Goal: Task Accomplishment & Management: Use online tool/utility

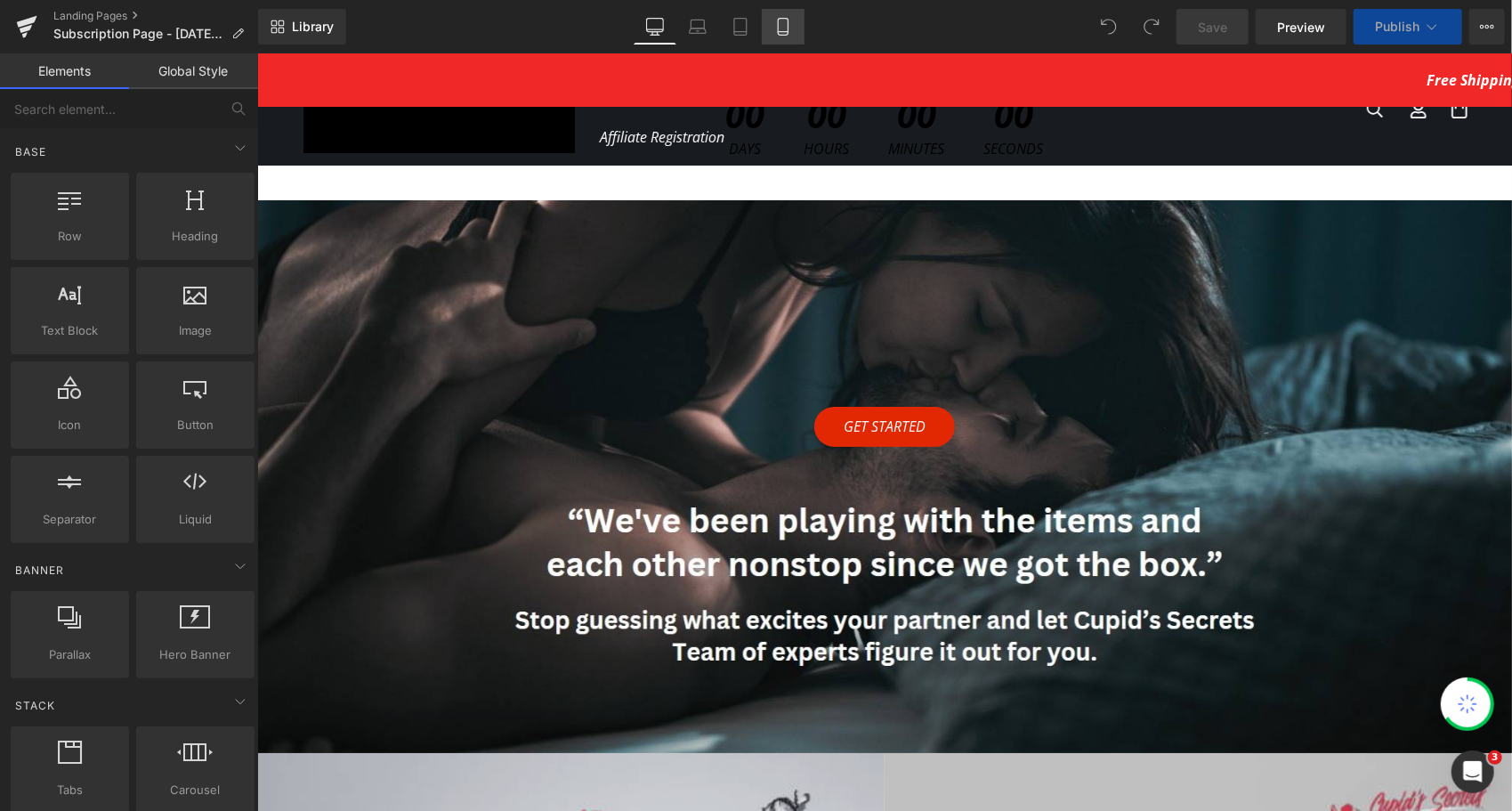
click at [785, 19] on icon at bounding box center [783, 27] width 18 height 18
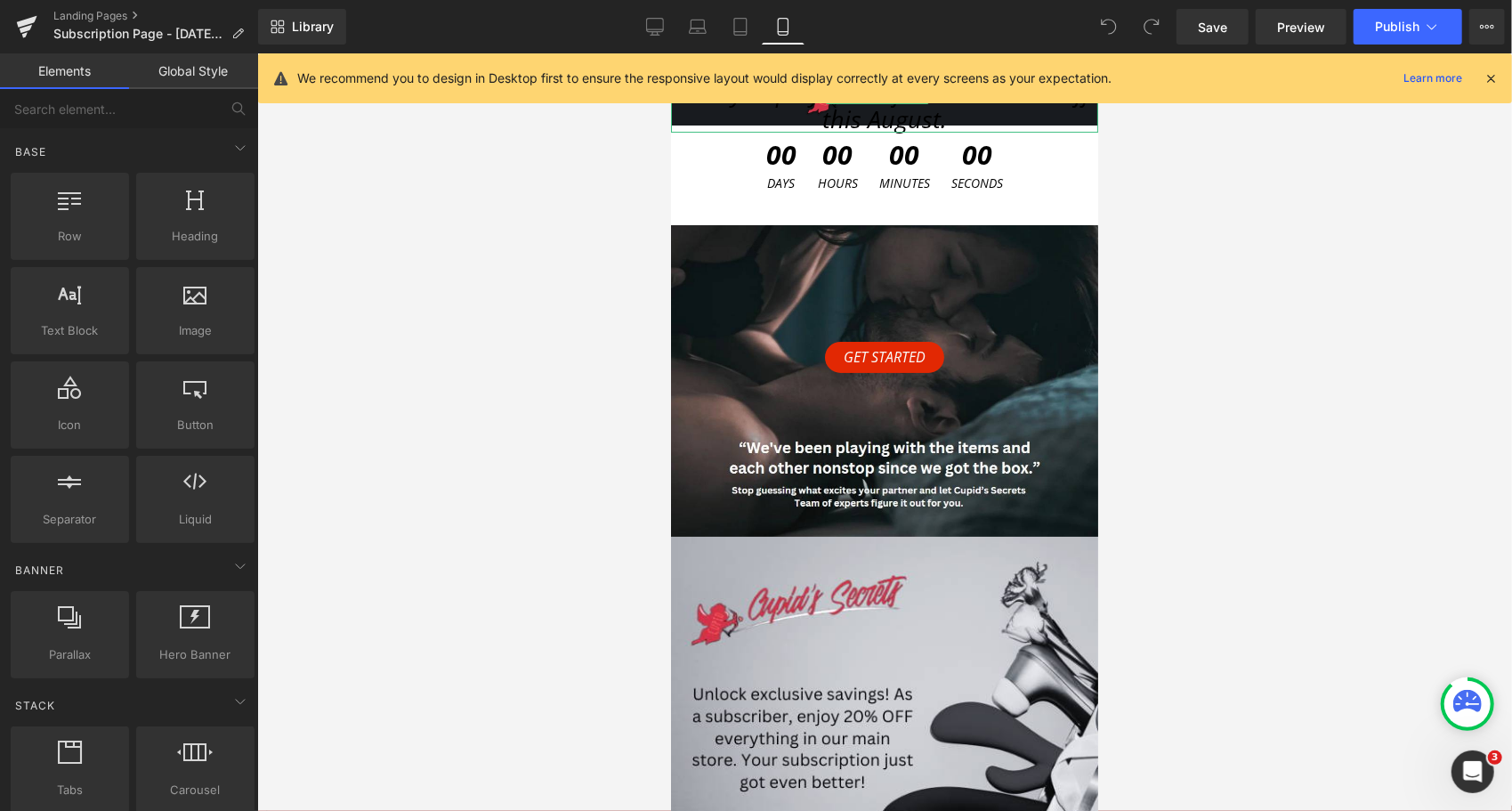
click at [763, 124] on h1 "Ready to play? Your first box is 10% off this August." at bounding box center [884, 105] width 427 height 52
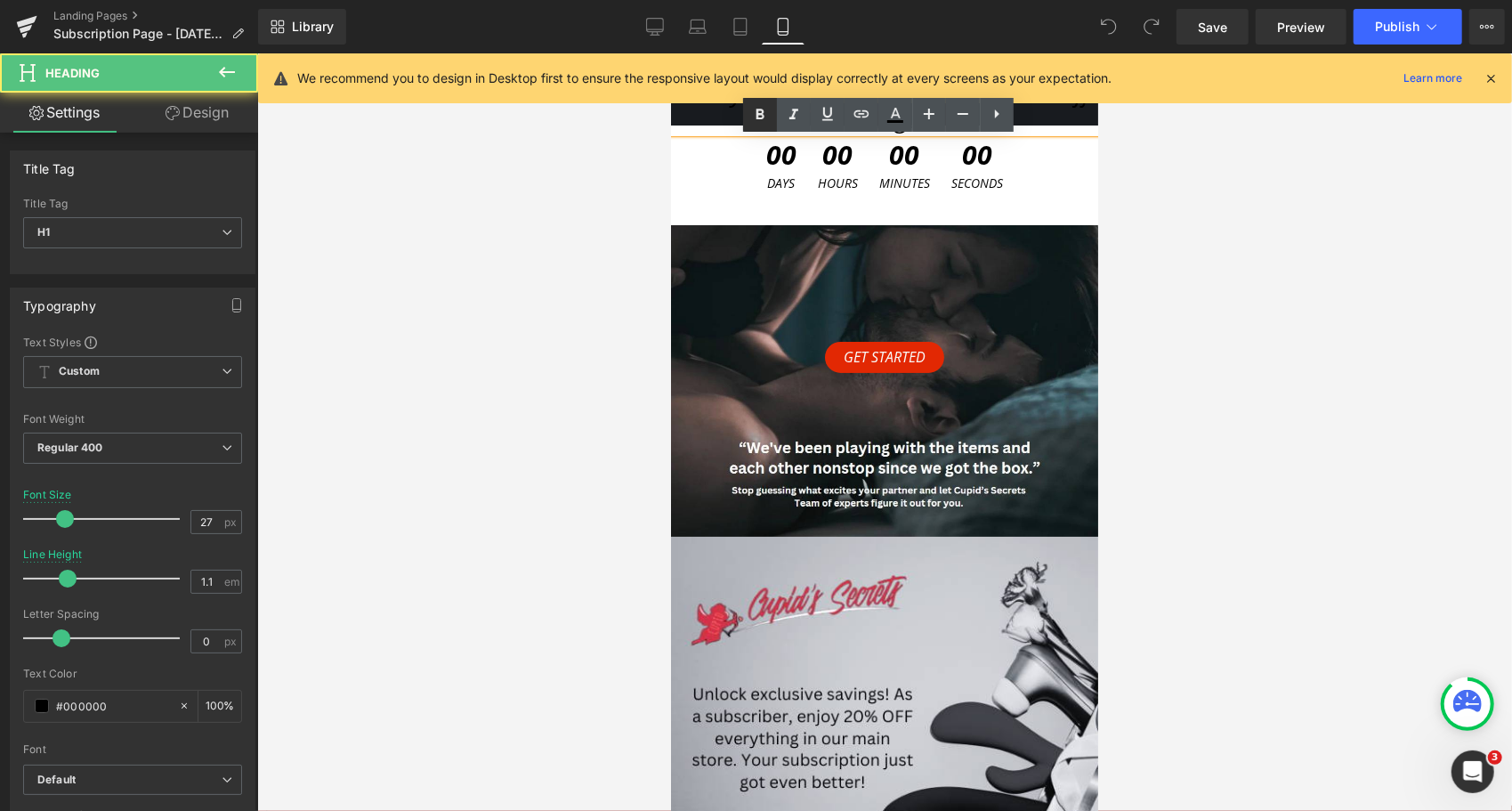
drag, startPoint x: 92, startPoint y: 72, endPoint x: 764, endPoint y: 125, distance: 674.1
click at [764, 125] on link at bounding box center [760, 115] width 33 height 33
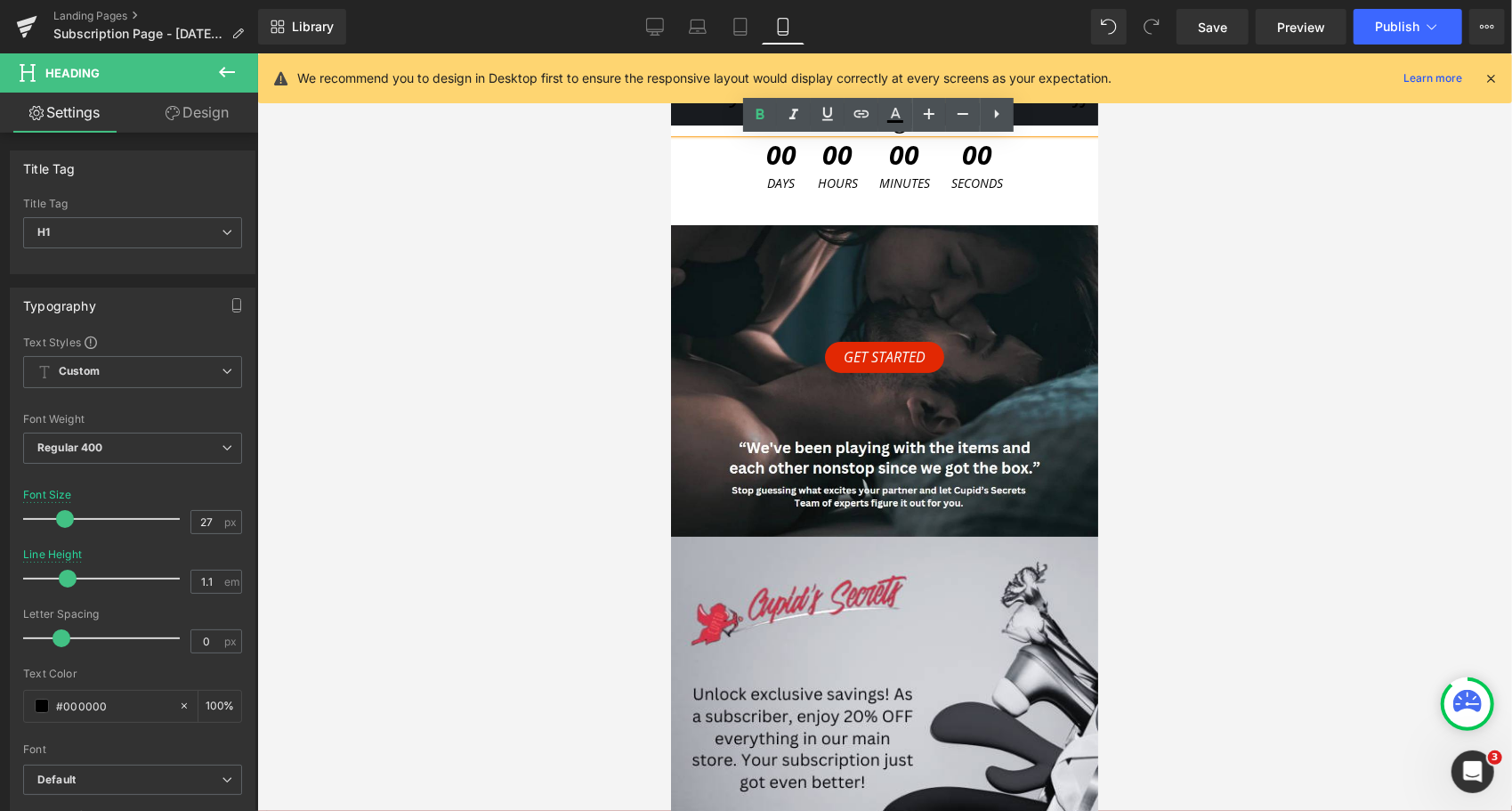
click at [717, 126] on h1 "Ready to play? Your first box is 10% off this August." at bounding box center [884, 105] width 427 height 52
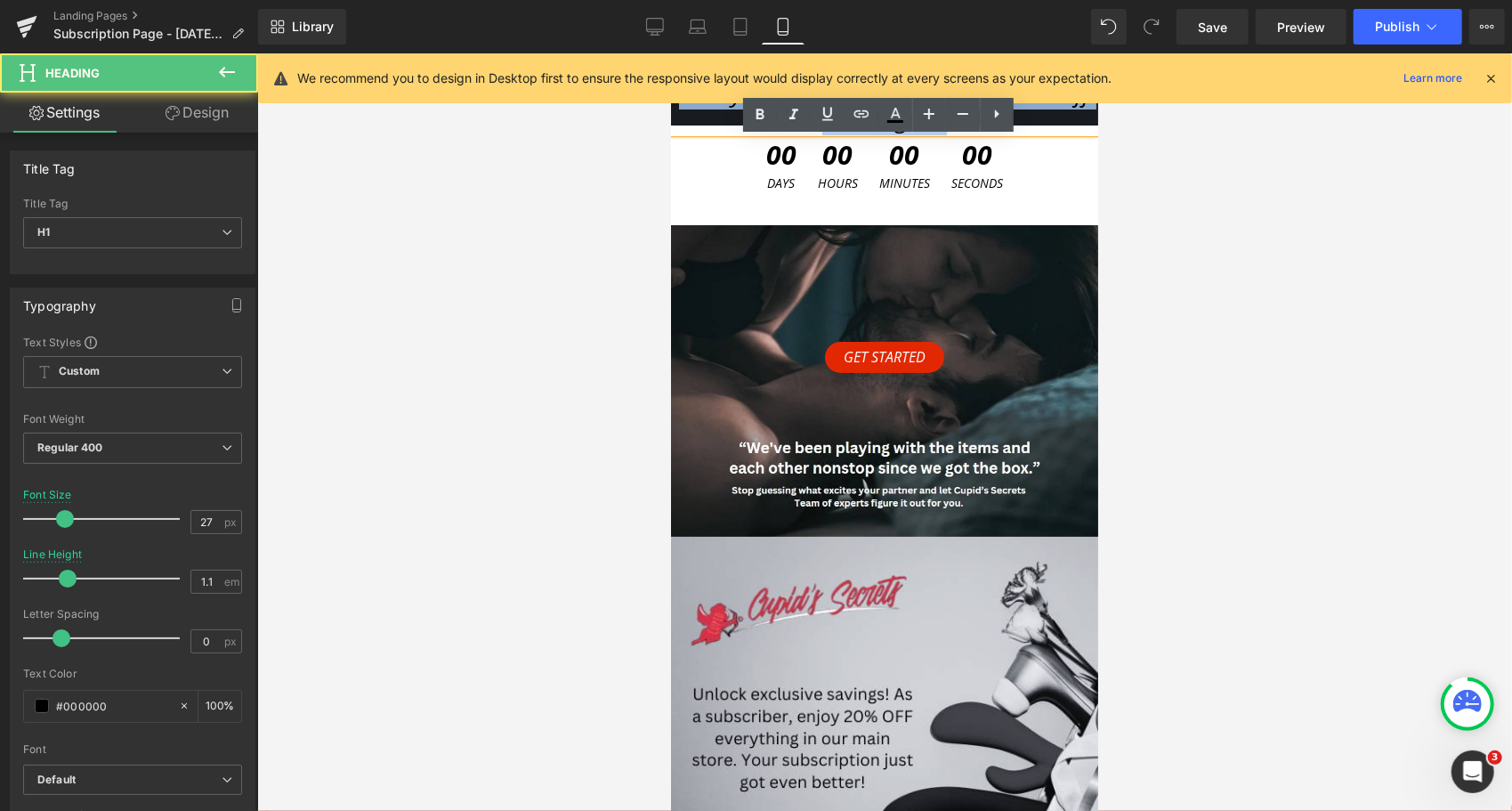
click at [720, 127] on h1 "Ready to play? Your first box is 10% off this August." at bounding box center [884, 105] width 427 height 52
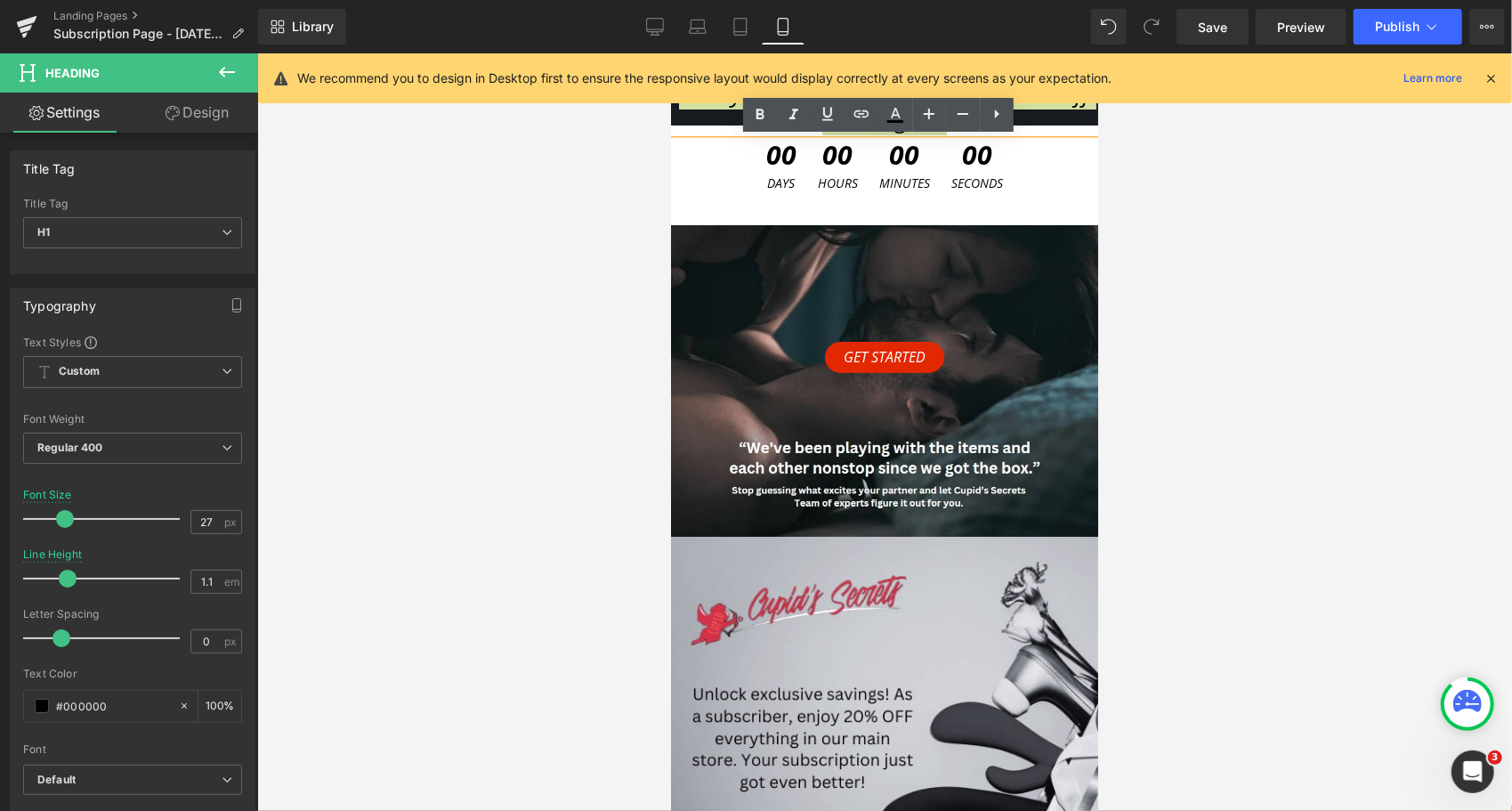
click at [1206, 187] on div at bounding box center [885, 432] width 1255 height 758
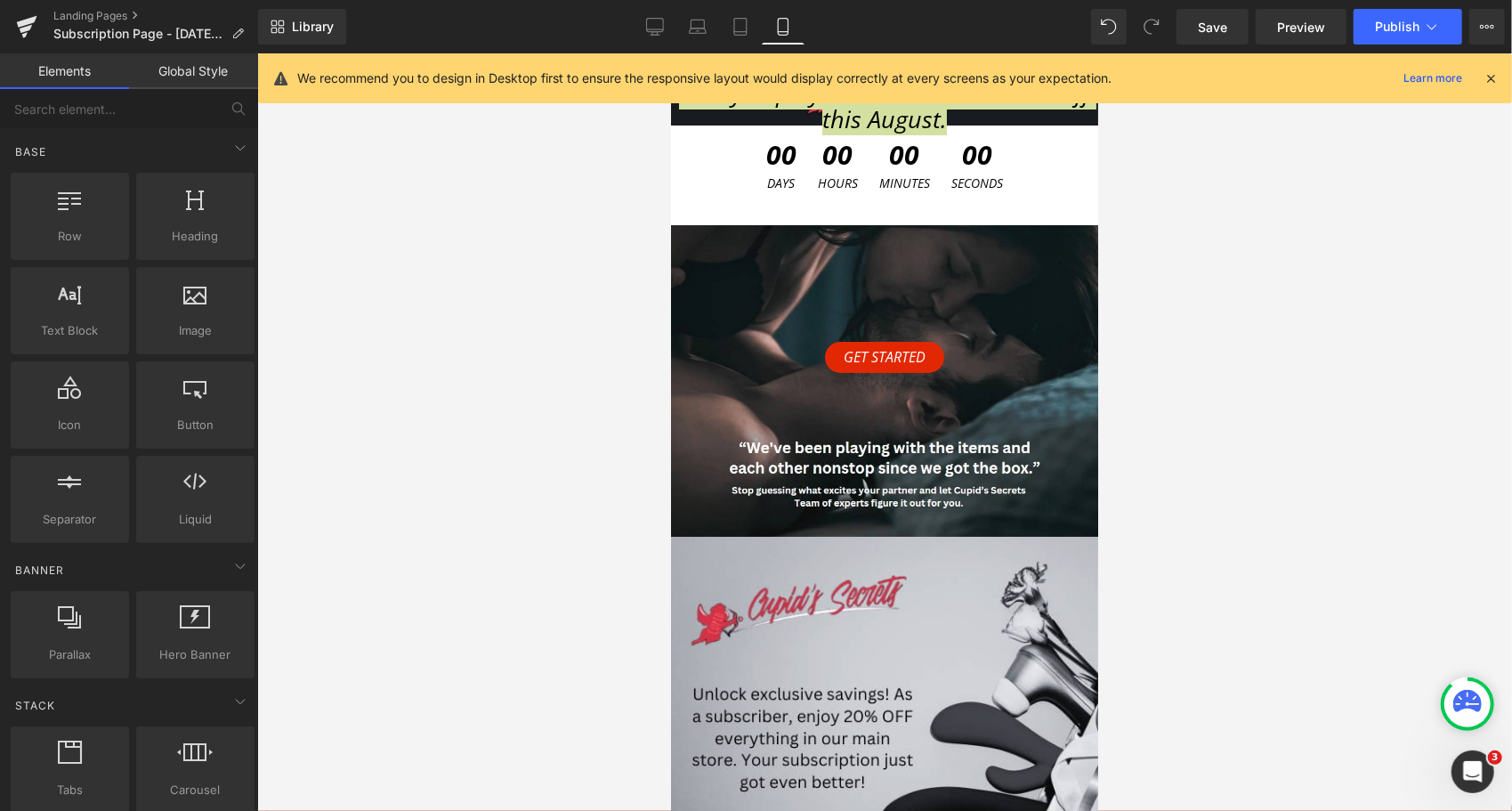
click at [1490, 75] on icon at bounding box center [1491, 79] width 16 height 16
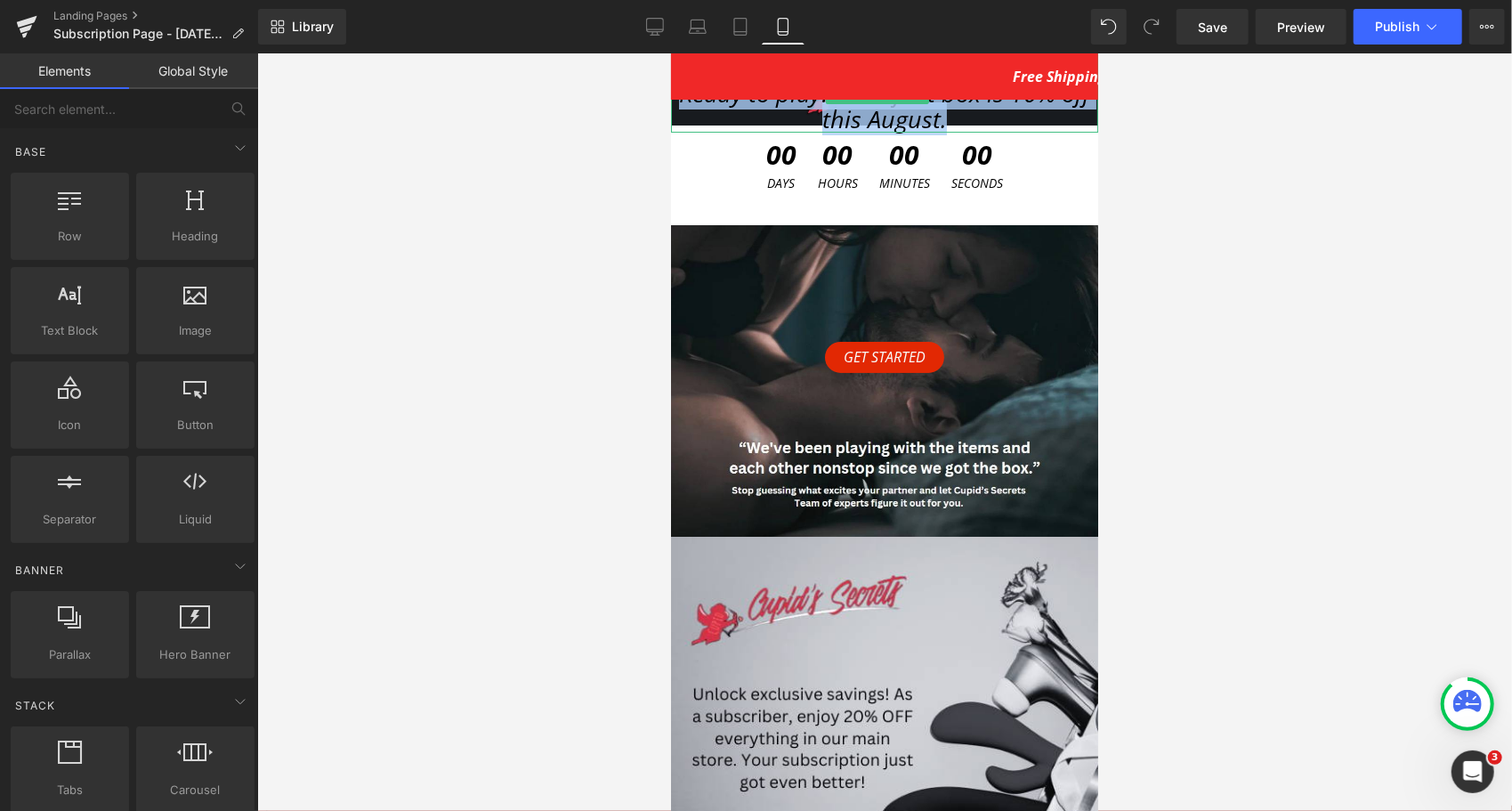
click at [823, 118] on span "Ready to play? Your first box is 10% off this August." at bounding box center [884, 105] width 411 height 60
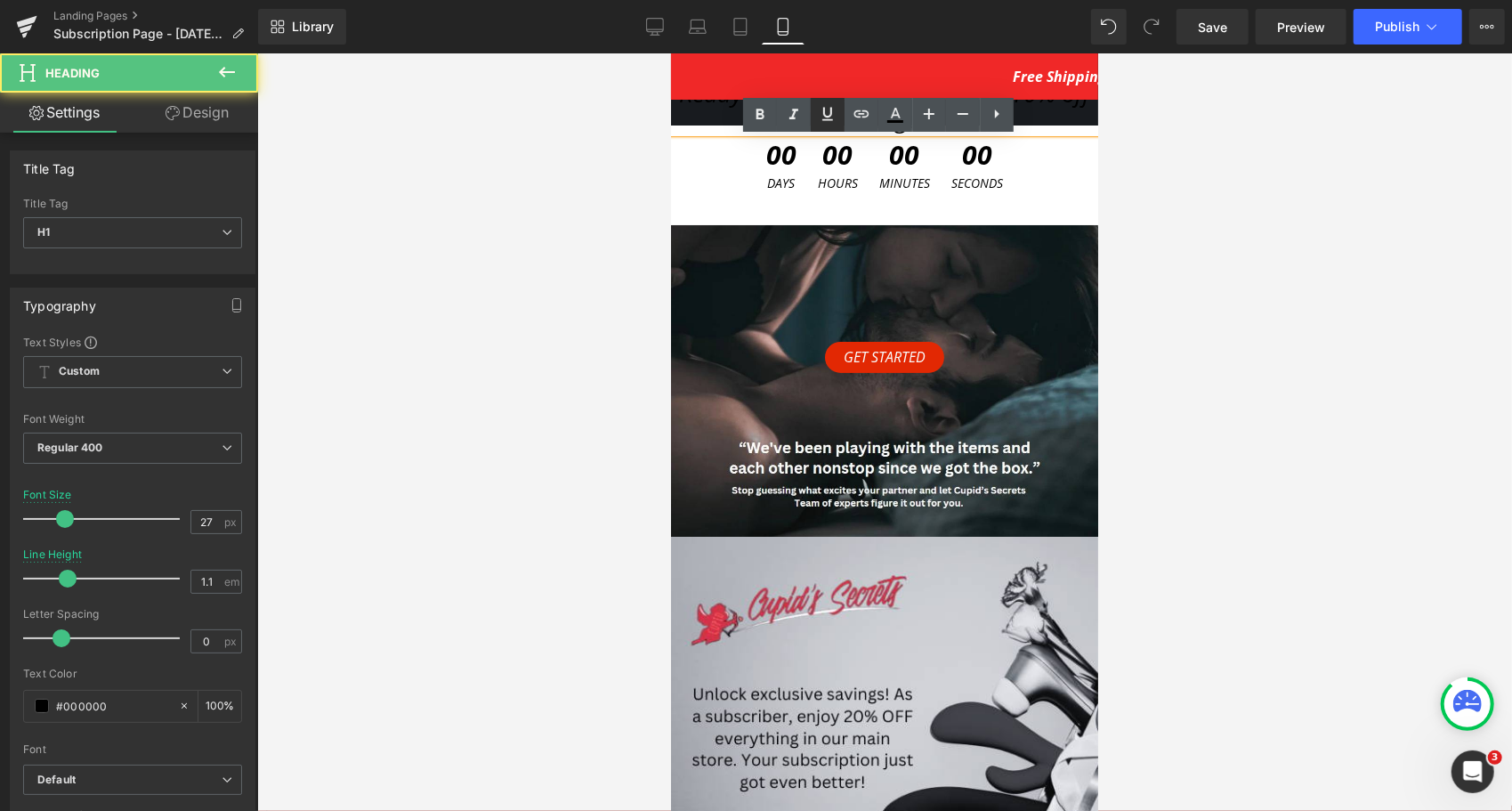
drag, startPoint x: 152, startPoint y: 65, endPoint x: 825, endPoint y: 119, distance: 675.2
click at [825, 119] on icon at bounding box center [828, 114] width 22 height 22
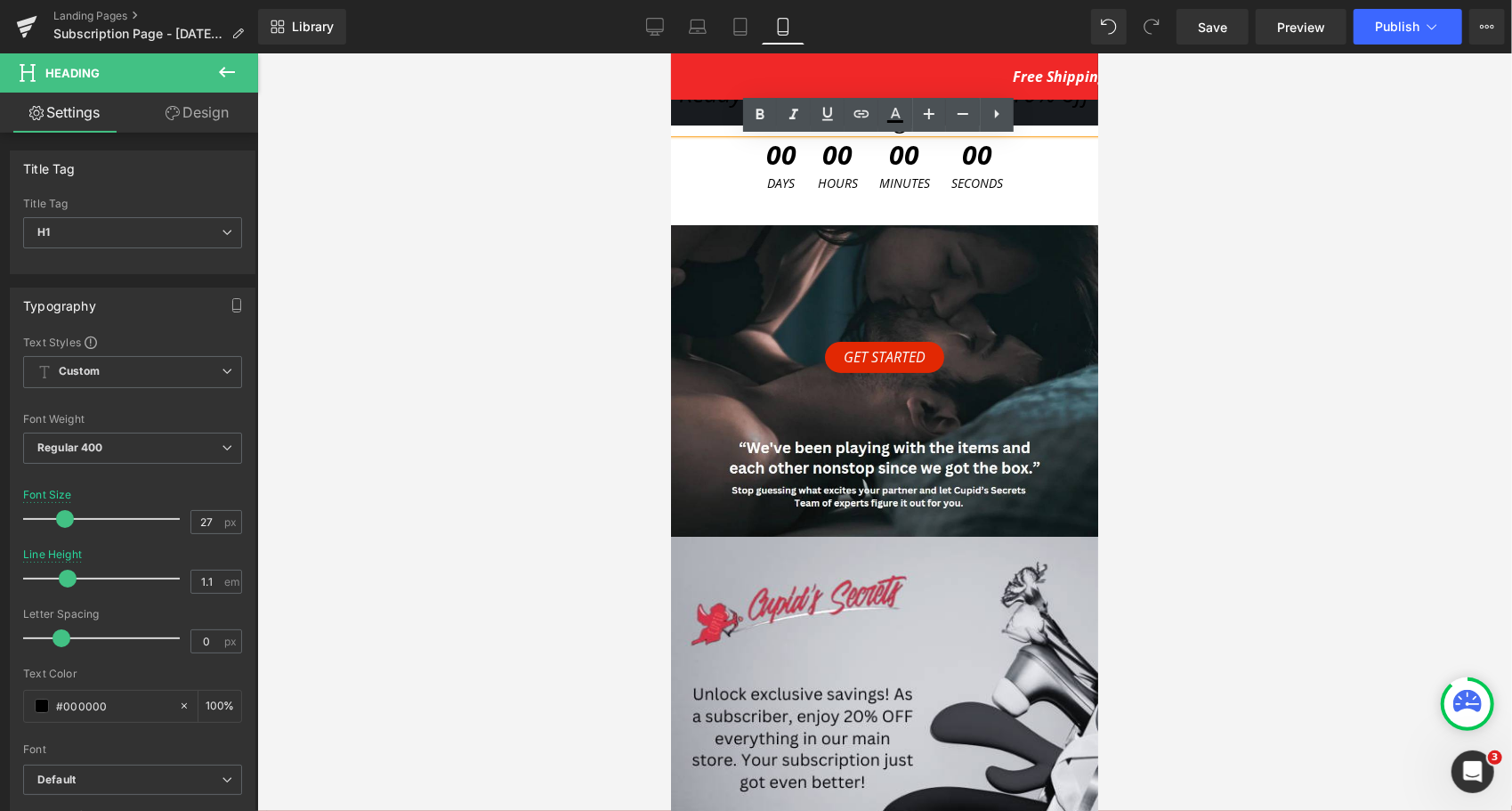
click at [712, 115] on h1 "Ready to play? Your first box is 10% off this August." at bounding box center [884, 105] width 427 height 52
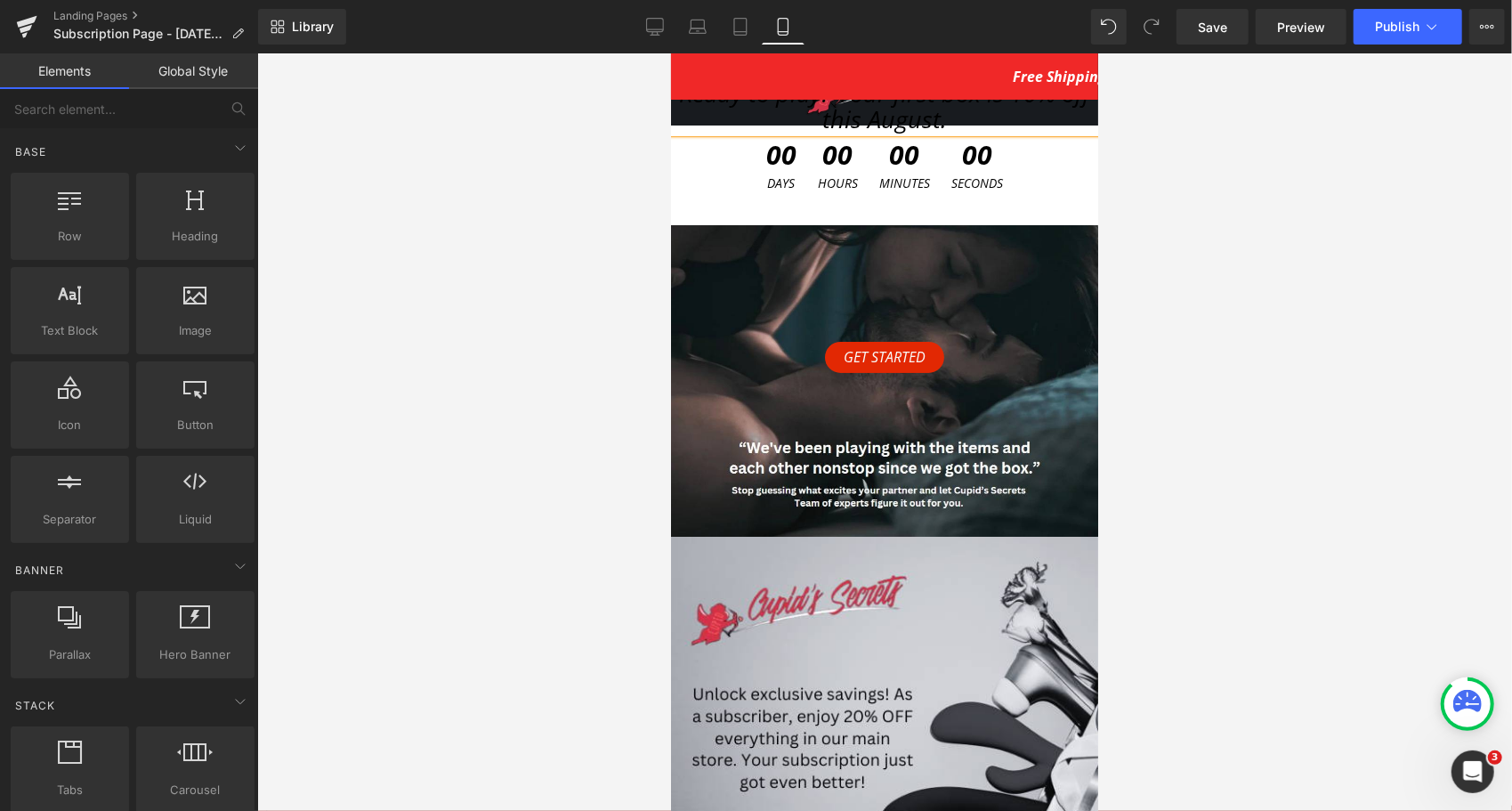
click at [616, 177] on div at bounding box center [885, 432] width 1255 height 758
click at [902, 120] on span "Ready to play? Your first box is 10% off this August." at bounding box center [884, 105] width 411 height 60
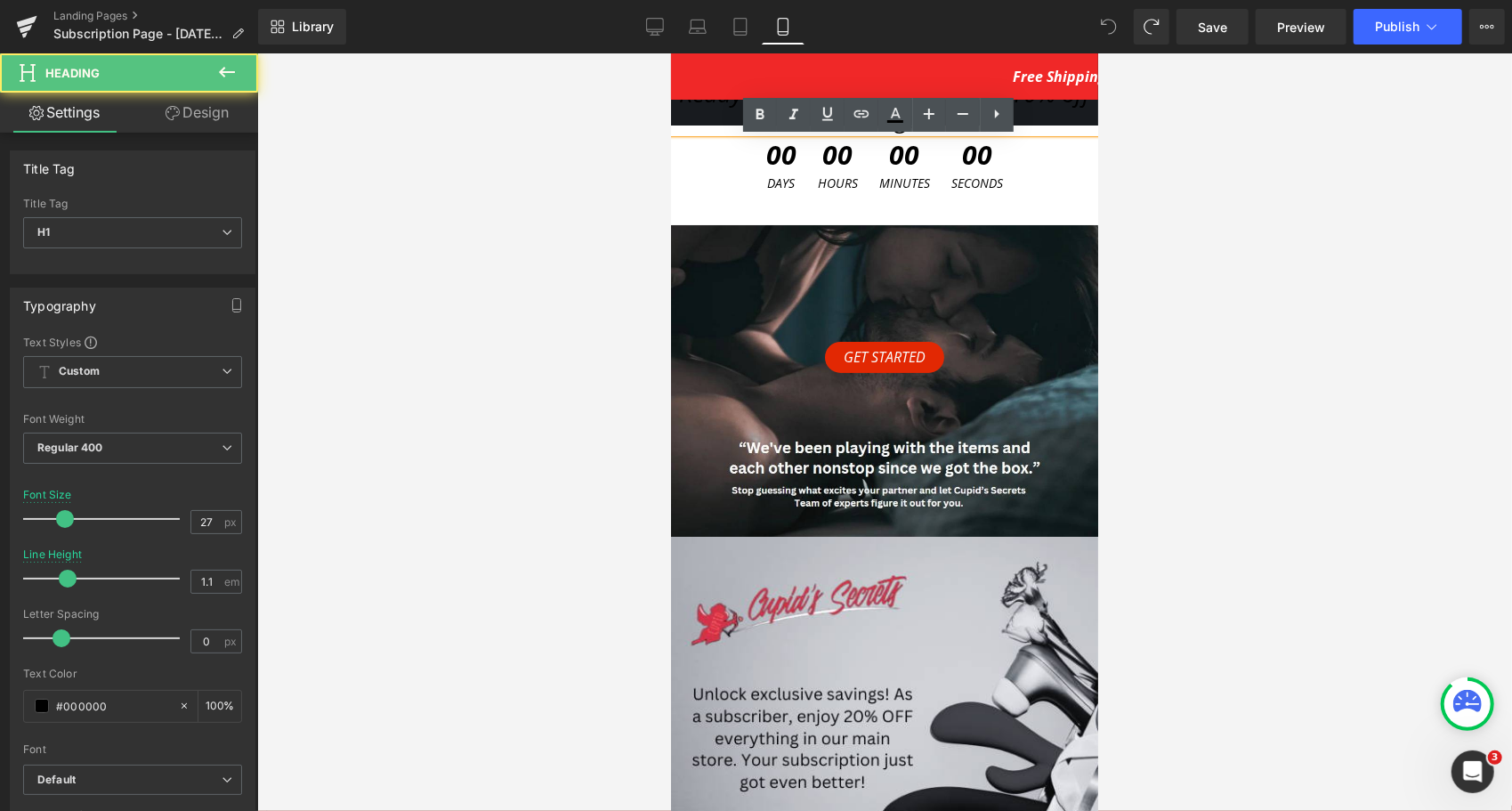
click at [904, 121] on link at bounding box center [895, 115] width 33 height 33
click at [904, 121] on icon at bounding box center [895, 115] width 22 height 22
click at [725, 121] on h1 "Ready to play? Your first box is 10% off this August." at bounding box center [884, 105] width 427 height 52
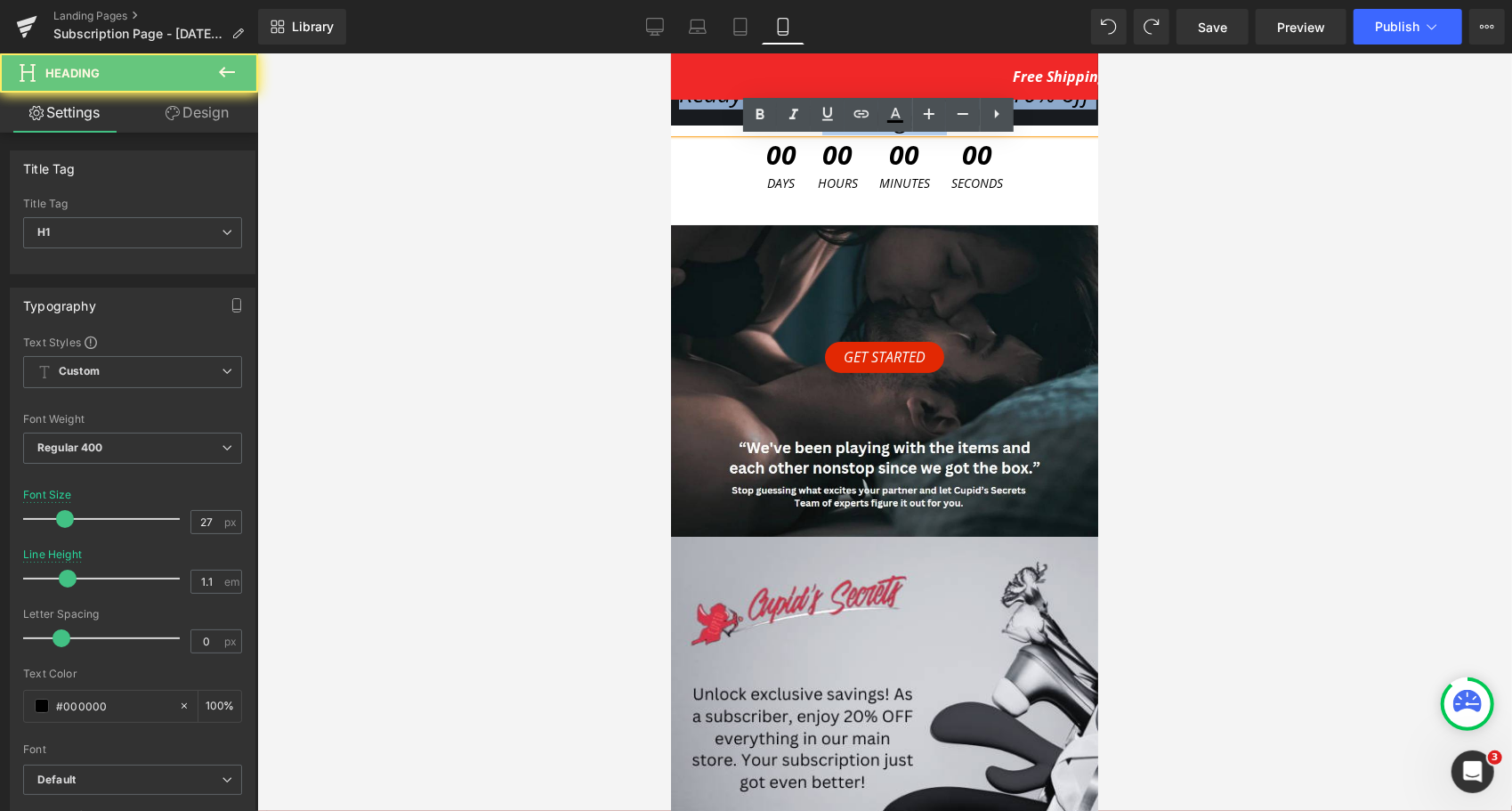
click at [725, 121] on h1 "Ready to play? Your first box is 10% off this August." at bounding box center [884, 105] width 427 height 52
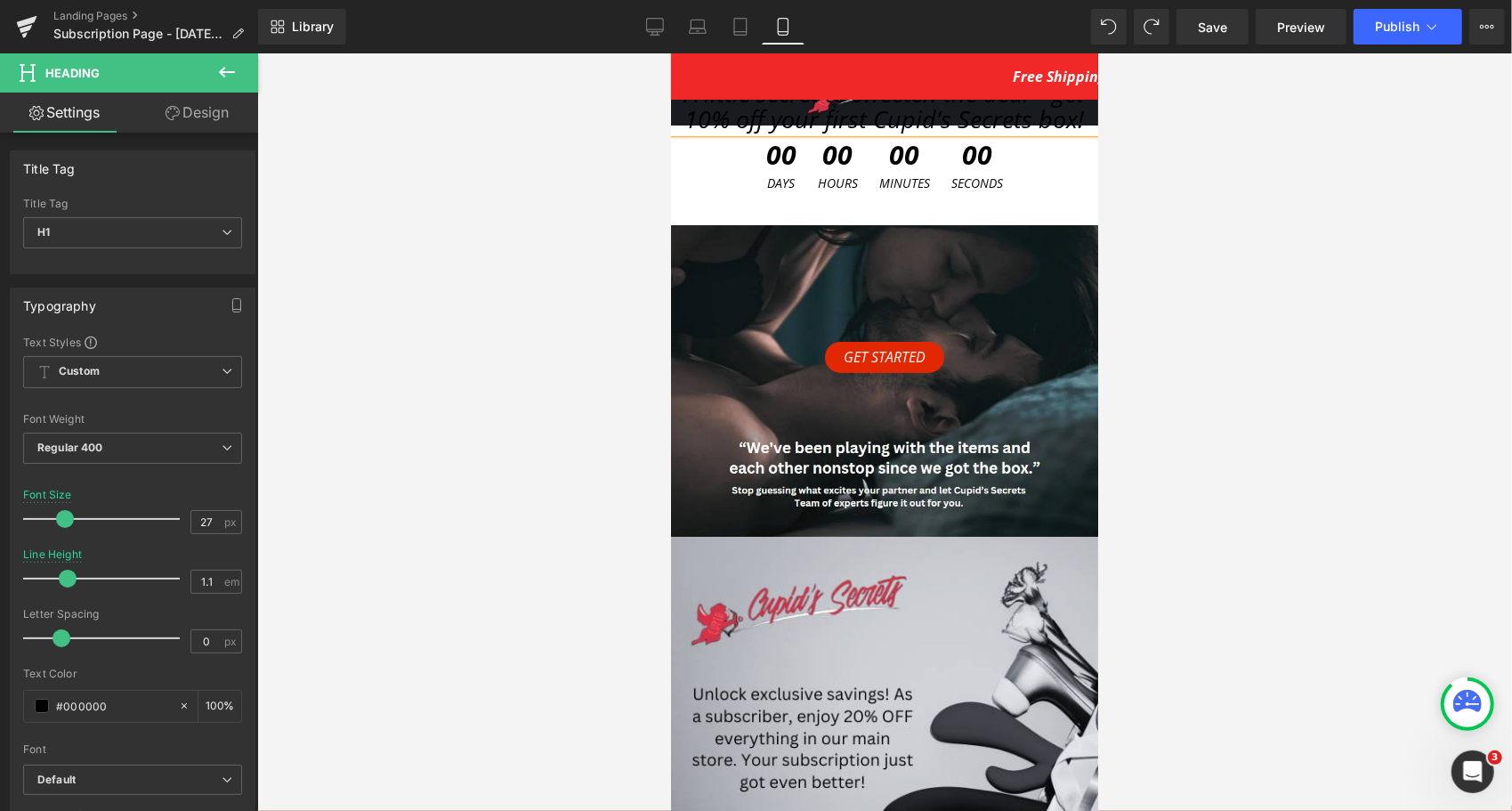
click at [1331, 248] on div at bounding box center [885, 432] width 1255 height 758
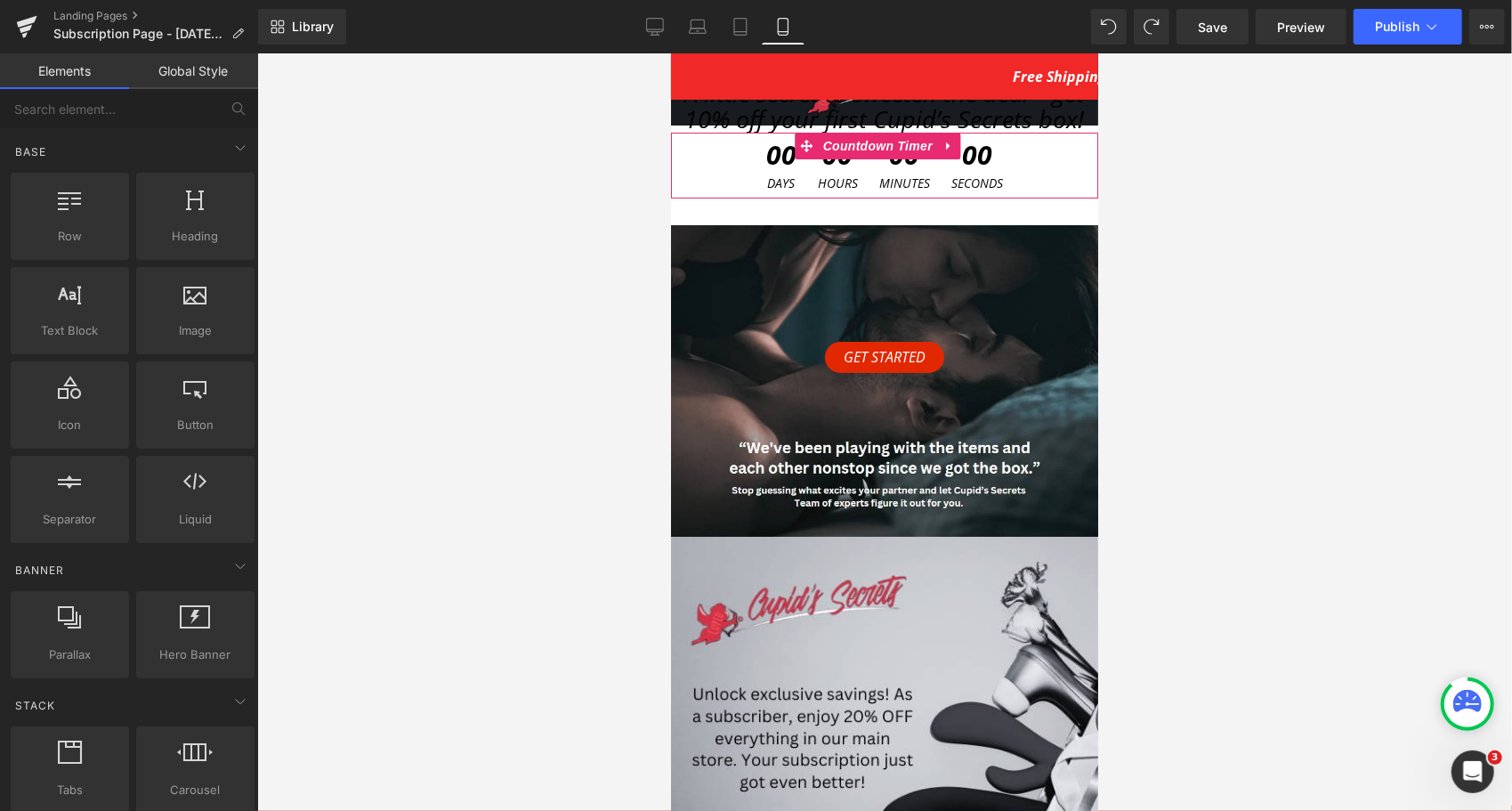
click at [943, 151] on link at bounding box center [948, 144] width 24 height 27
click at [953, 143] on icon at bounding box center [959, 144] width 13 height 13
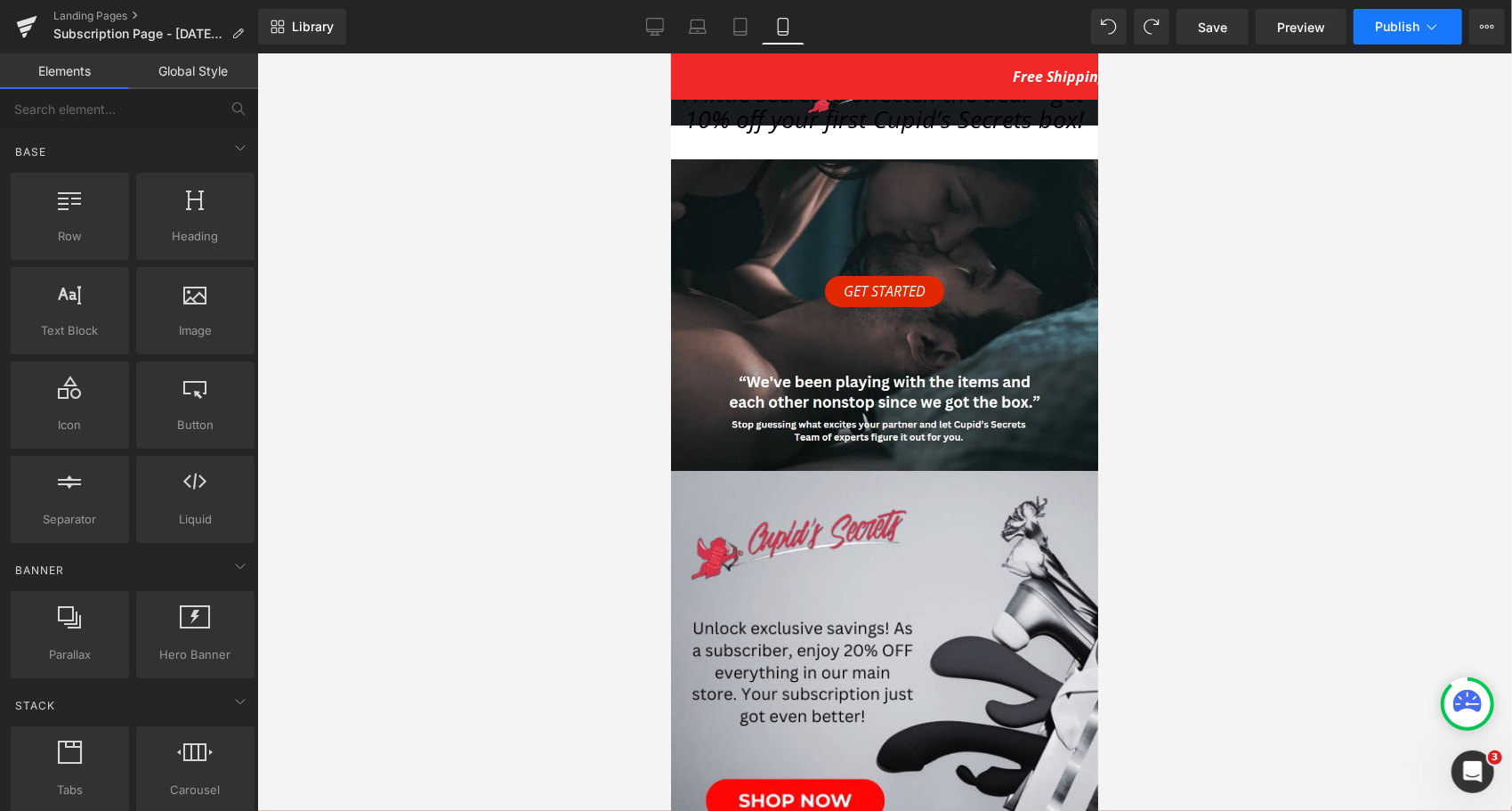
click at [1387, 20] on span "Publish" at bounding box center [1397, 27] width 44 height 15
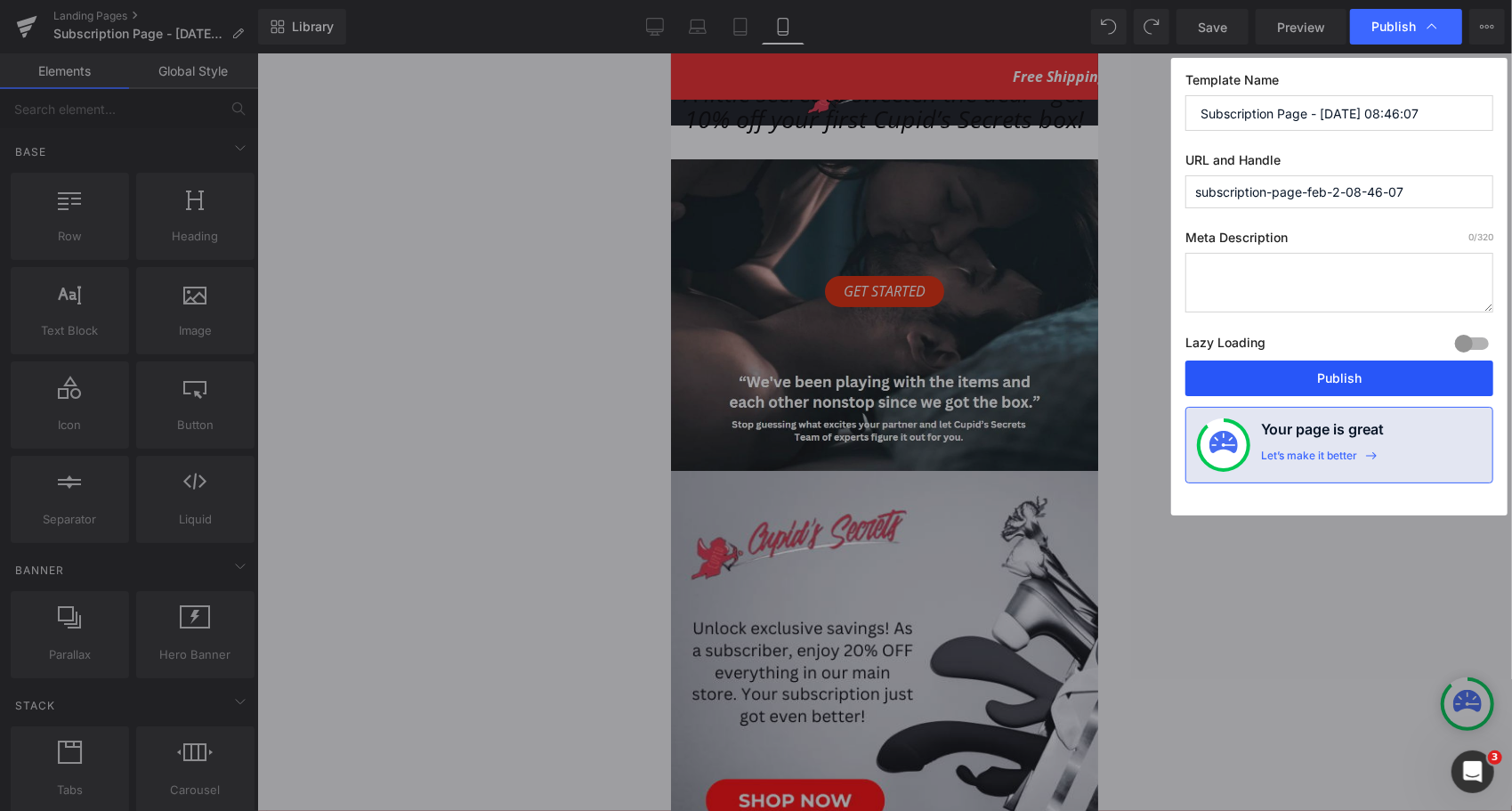
click at [1281, 374] on button "Publish" at bounding box center [1340, 378] width 308 height 35
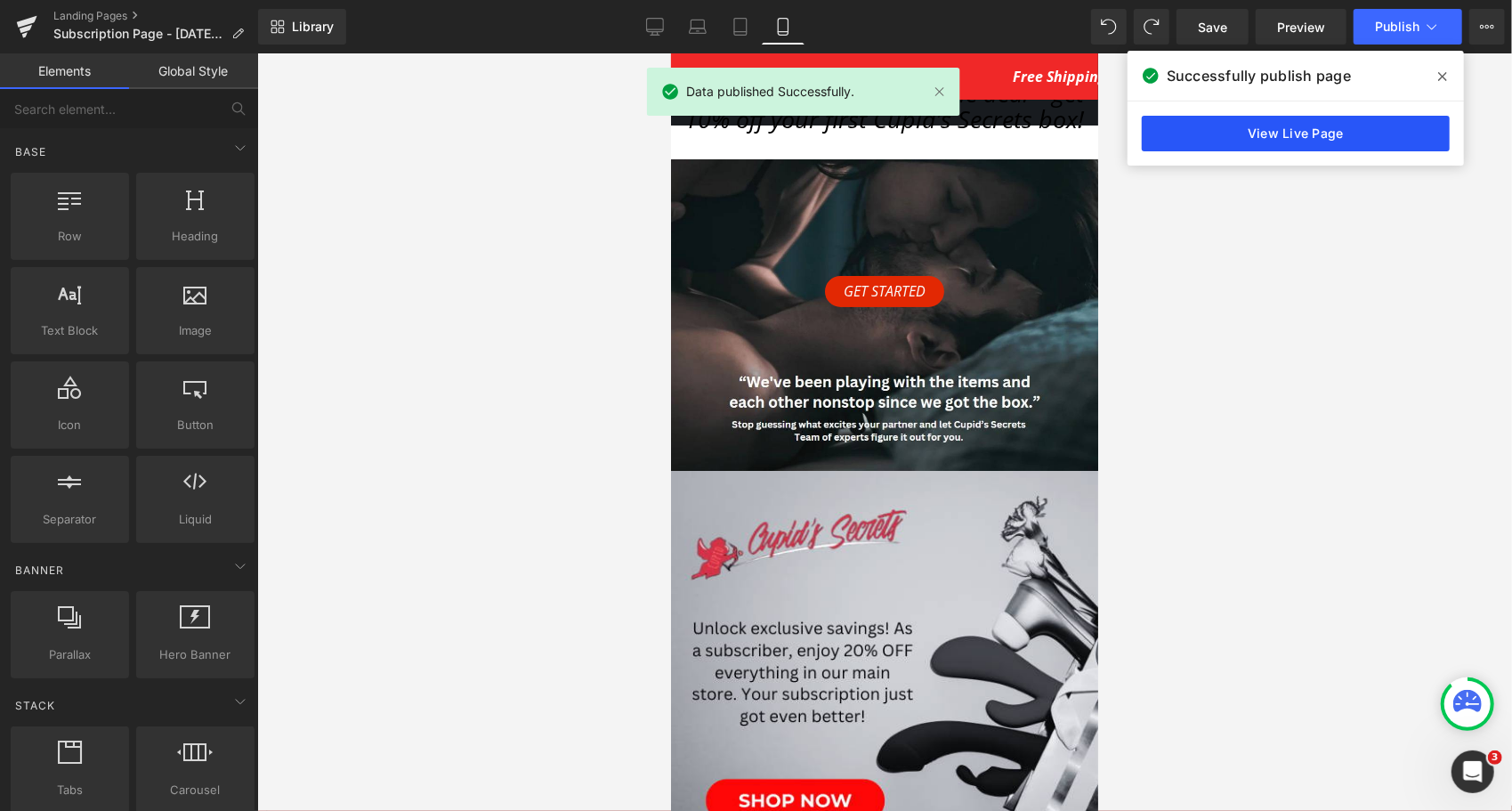
click at [1223, 138] on link "View Live Page" at bounding box center [1296, 134] width 308 height 35
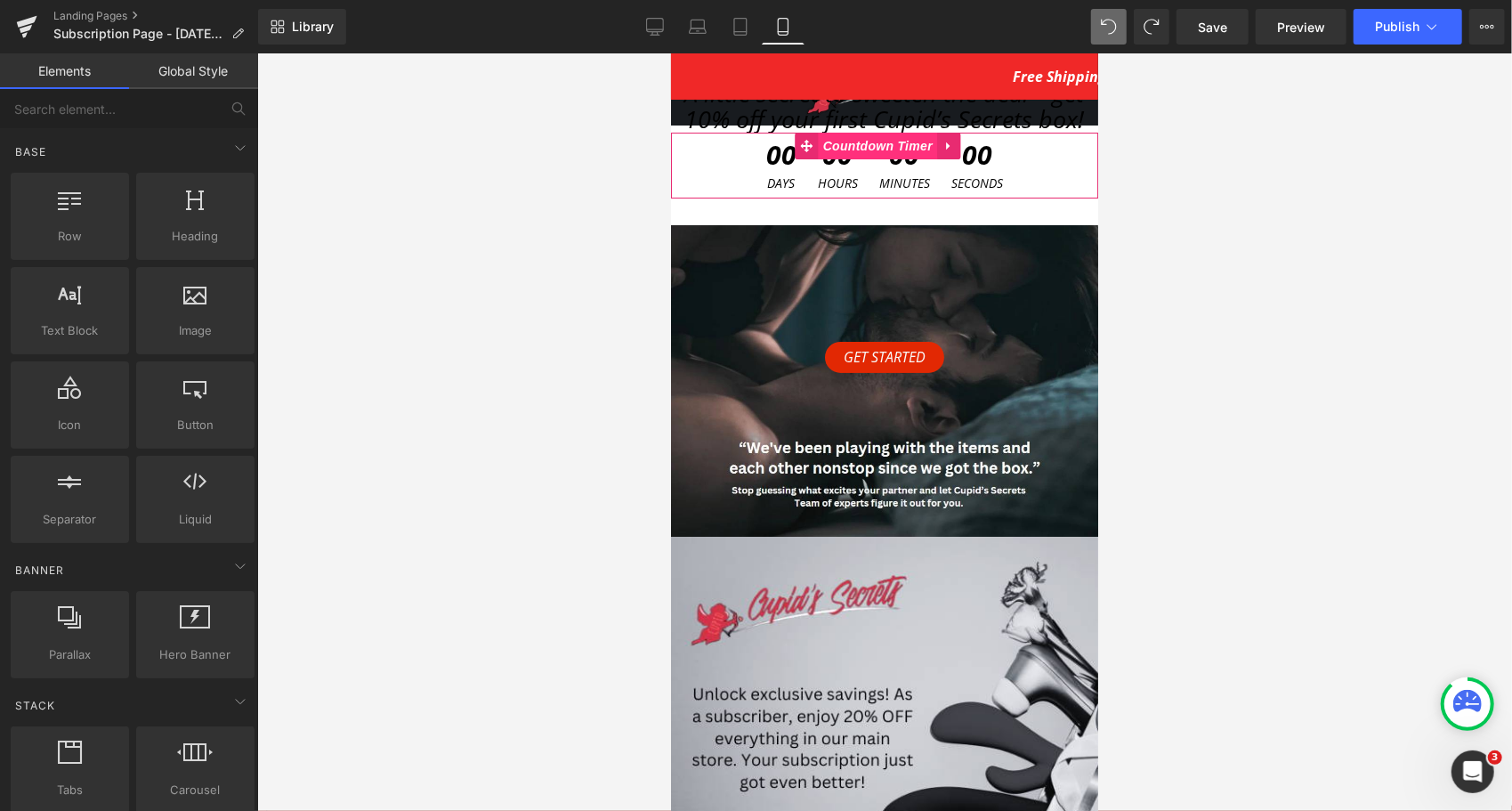
click at [874, 147] on span "Countdown Timer" at bounding box center [877, 144] width 119 height 27
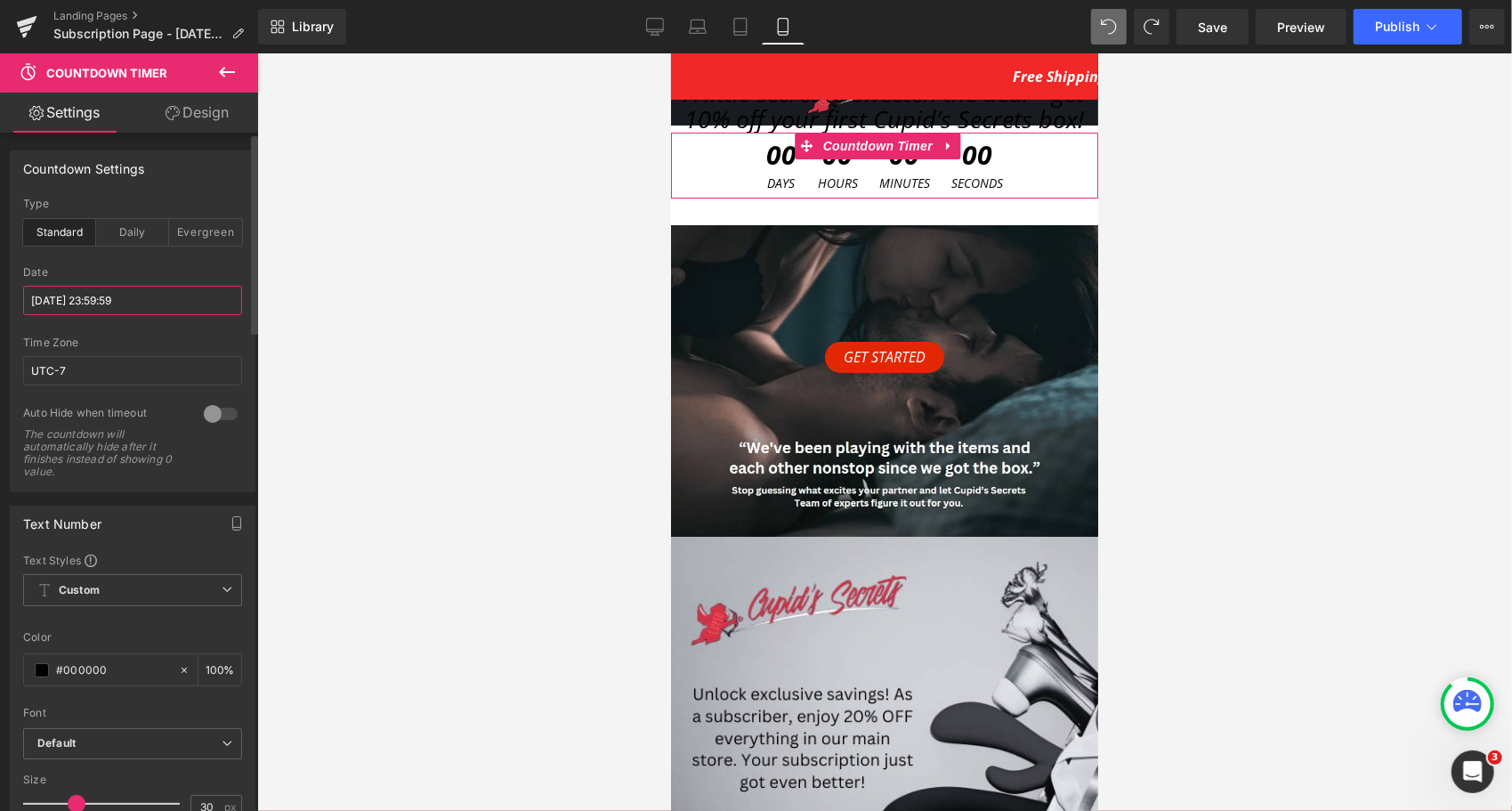
click at [85, 296] on input "[DATE] 23:59:59" at bounding box center [133, 300] width 219 height 29
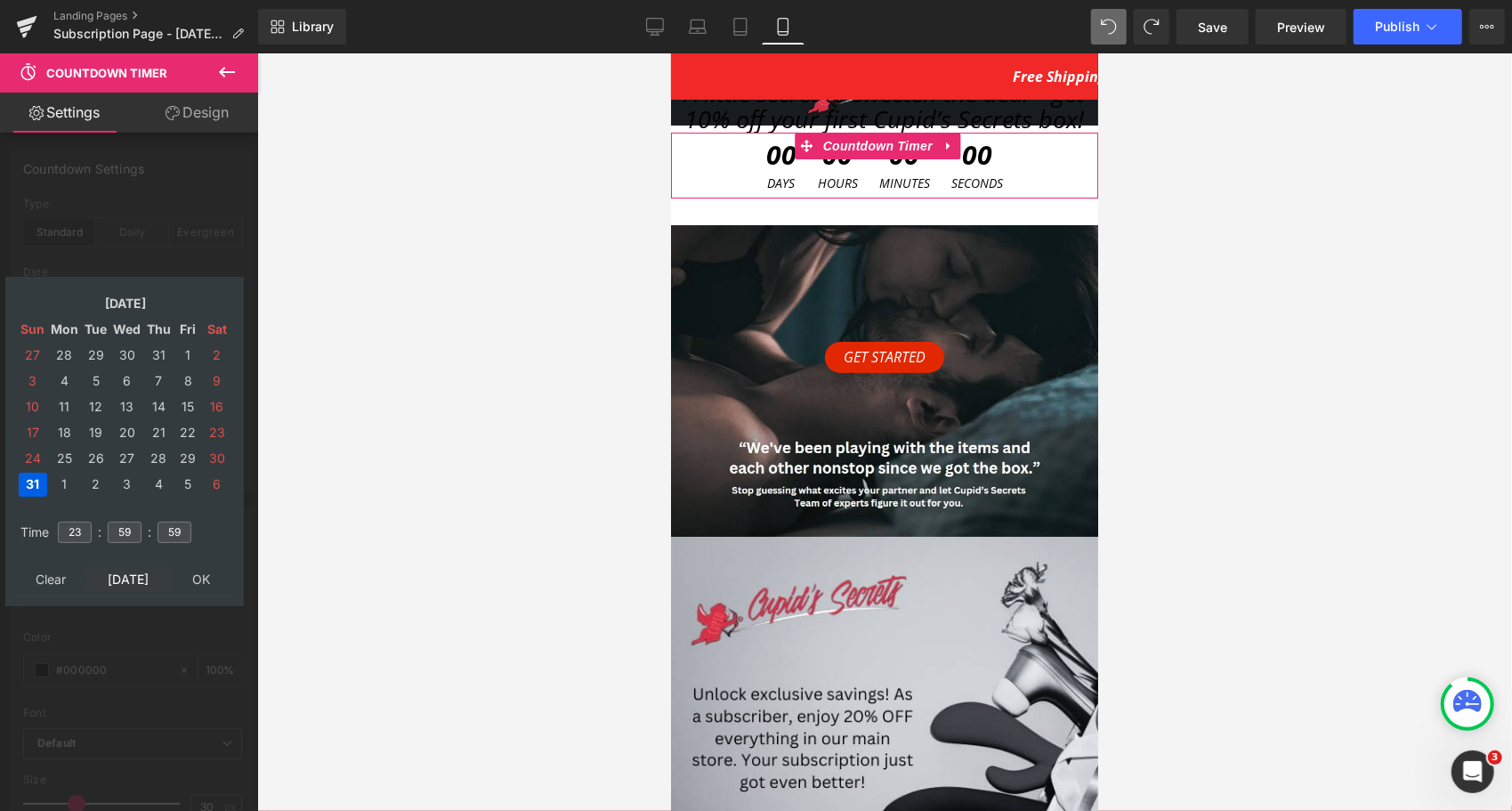
click at [127, 582] on td "[DATE]" at bounding box center [128, 579] width 85 height 24
click at [90, 457] on td "30" at bounding box center [95, 459] width 27 height 24
click at [70, 534] on input "23" at bounding box center [75, 532] width 33 height 22
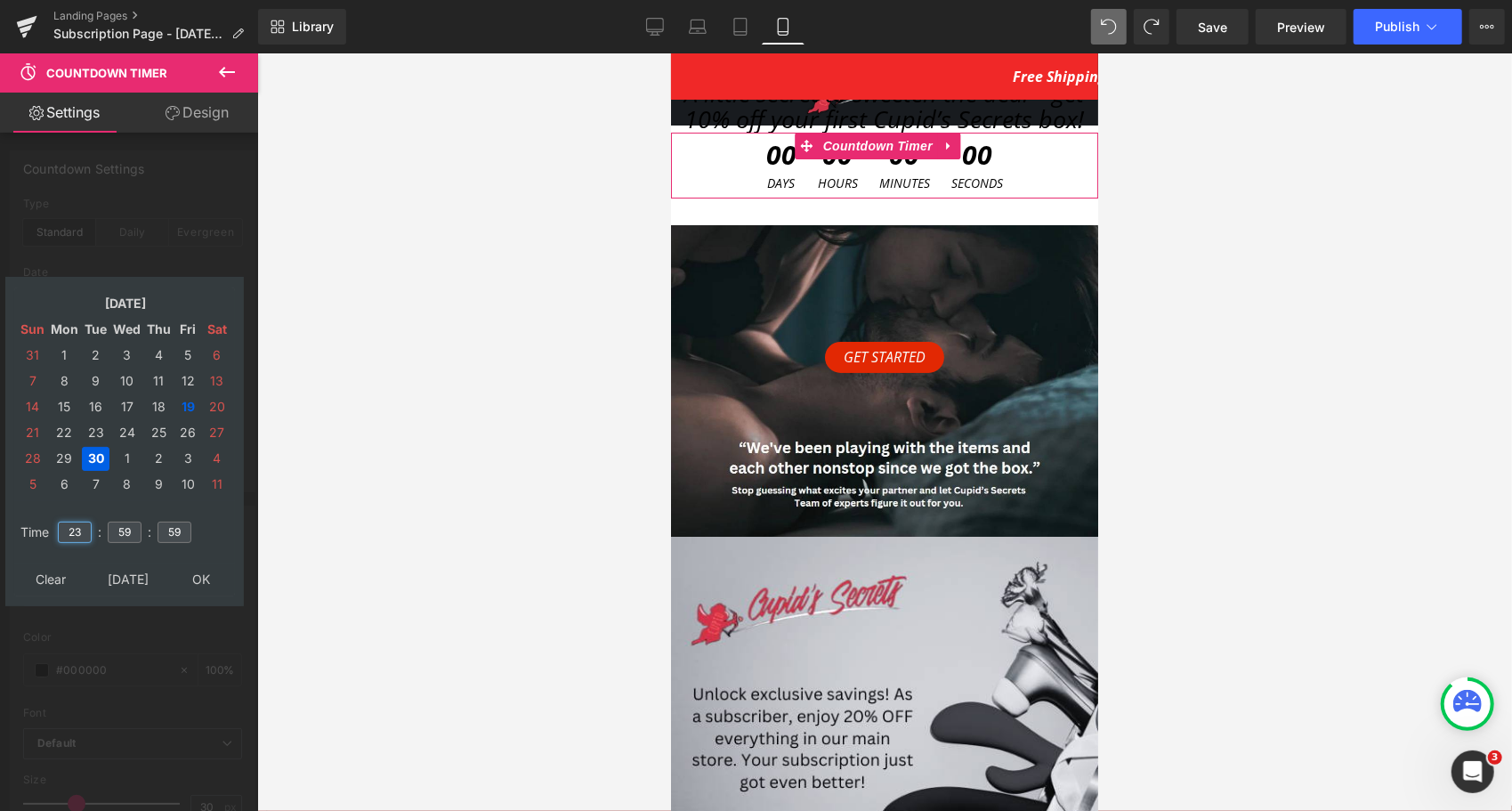
click at [70, 534] on input "23" at bounding box center [75, 532] width 33 height 22
type input "23"
type input "59"
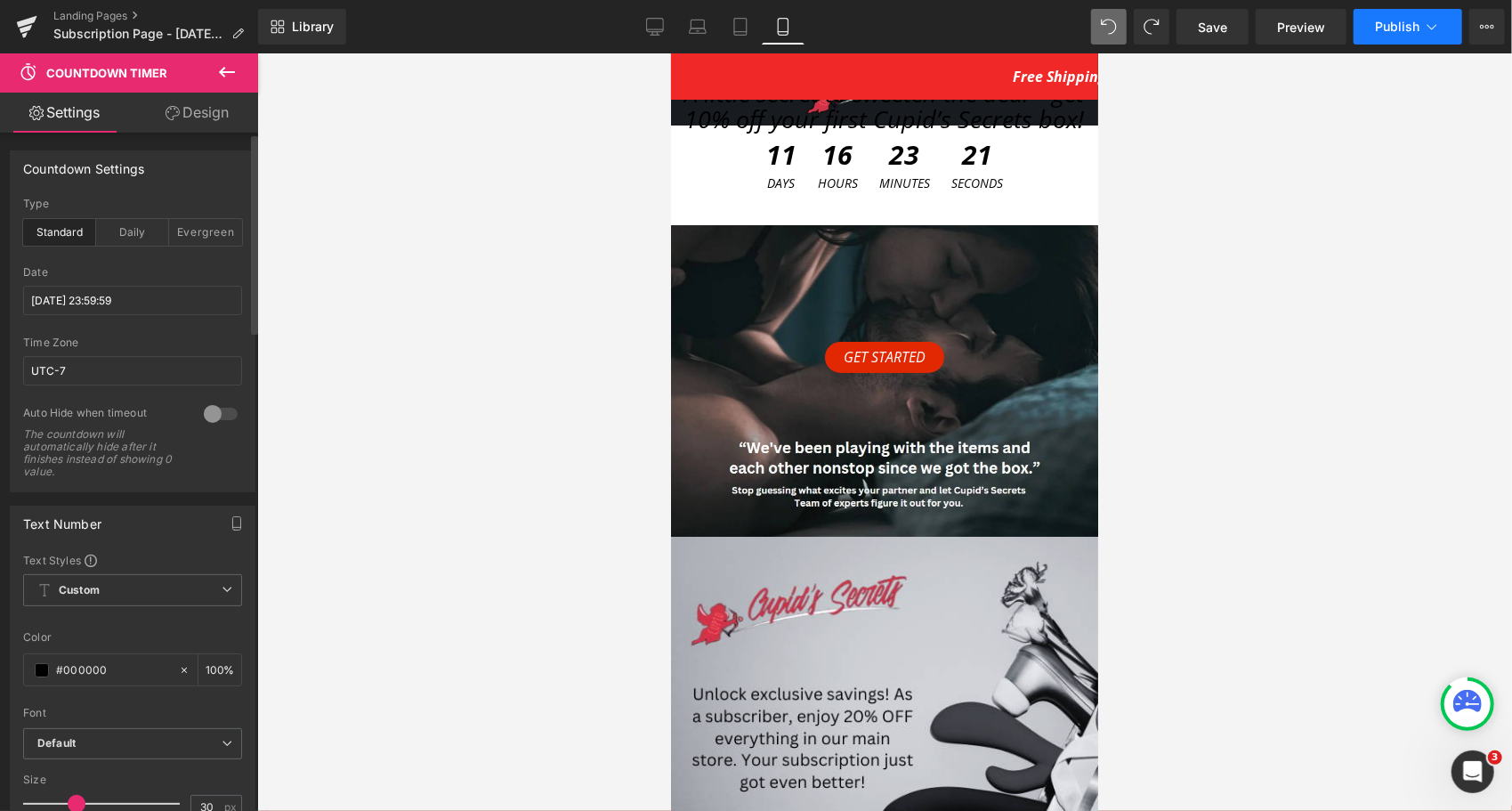
click at [1426, 24] on icon at bounding box center [1432, 27] width 18 height 18
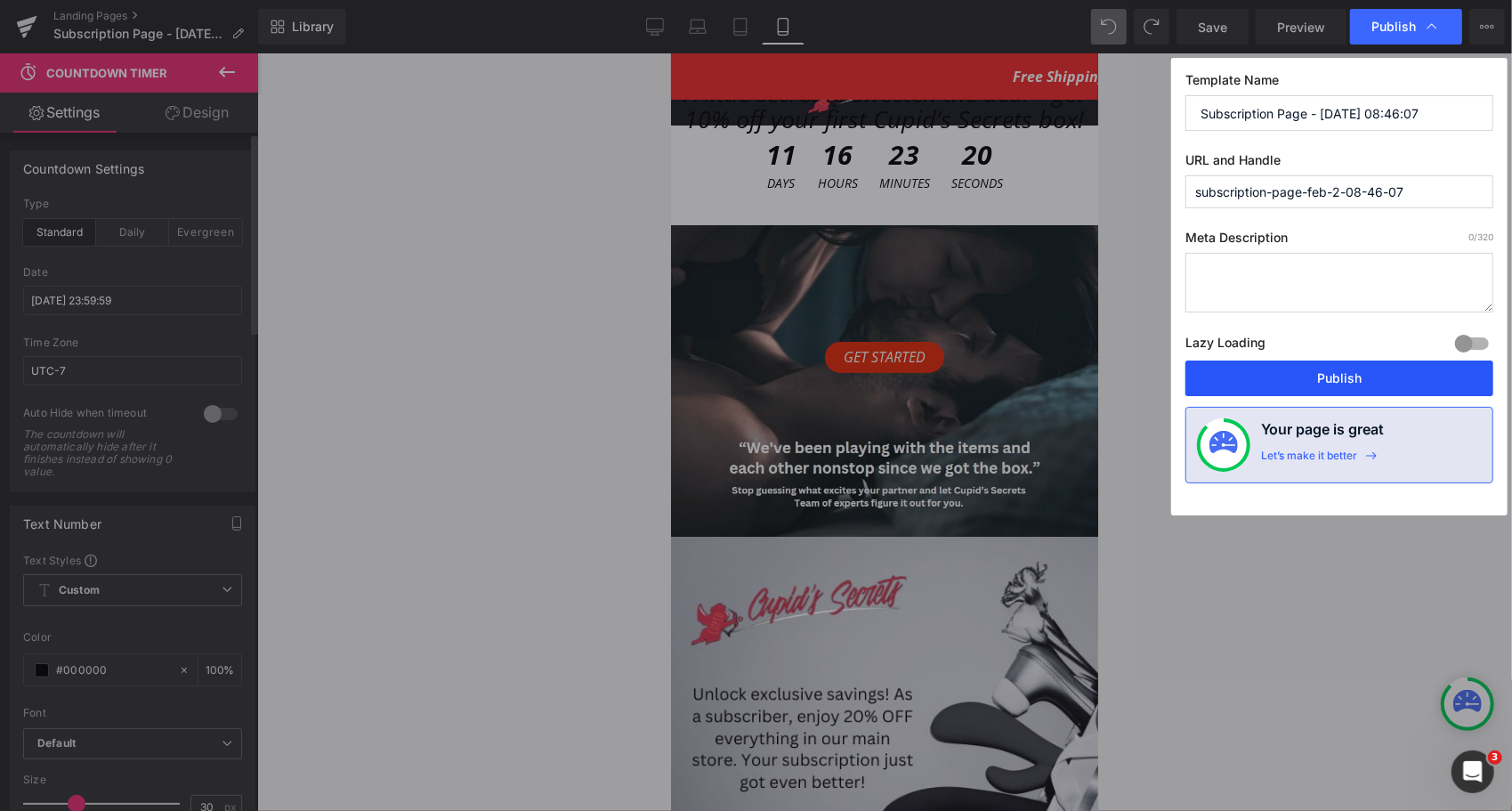
click at [1276, 367] on button "Publish" at bounding box center [1340, 378] width 308 height 35
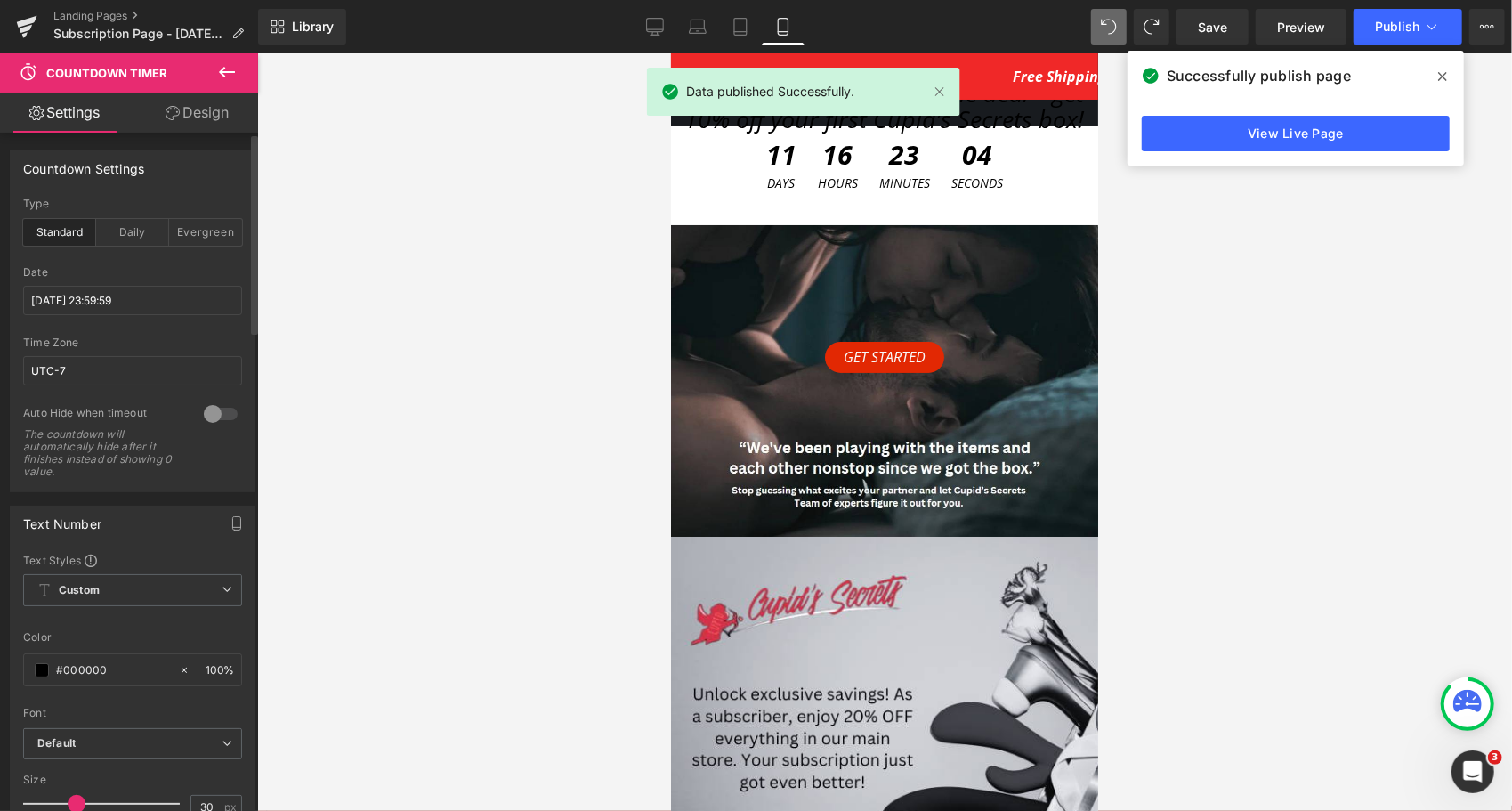
click at [1443, 77] on icon at bounding box center [1442, 76] width 9 height 9
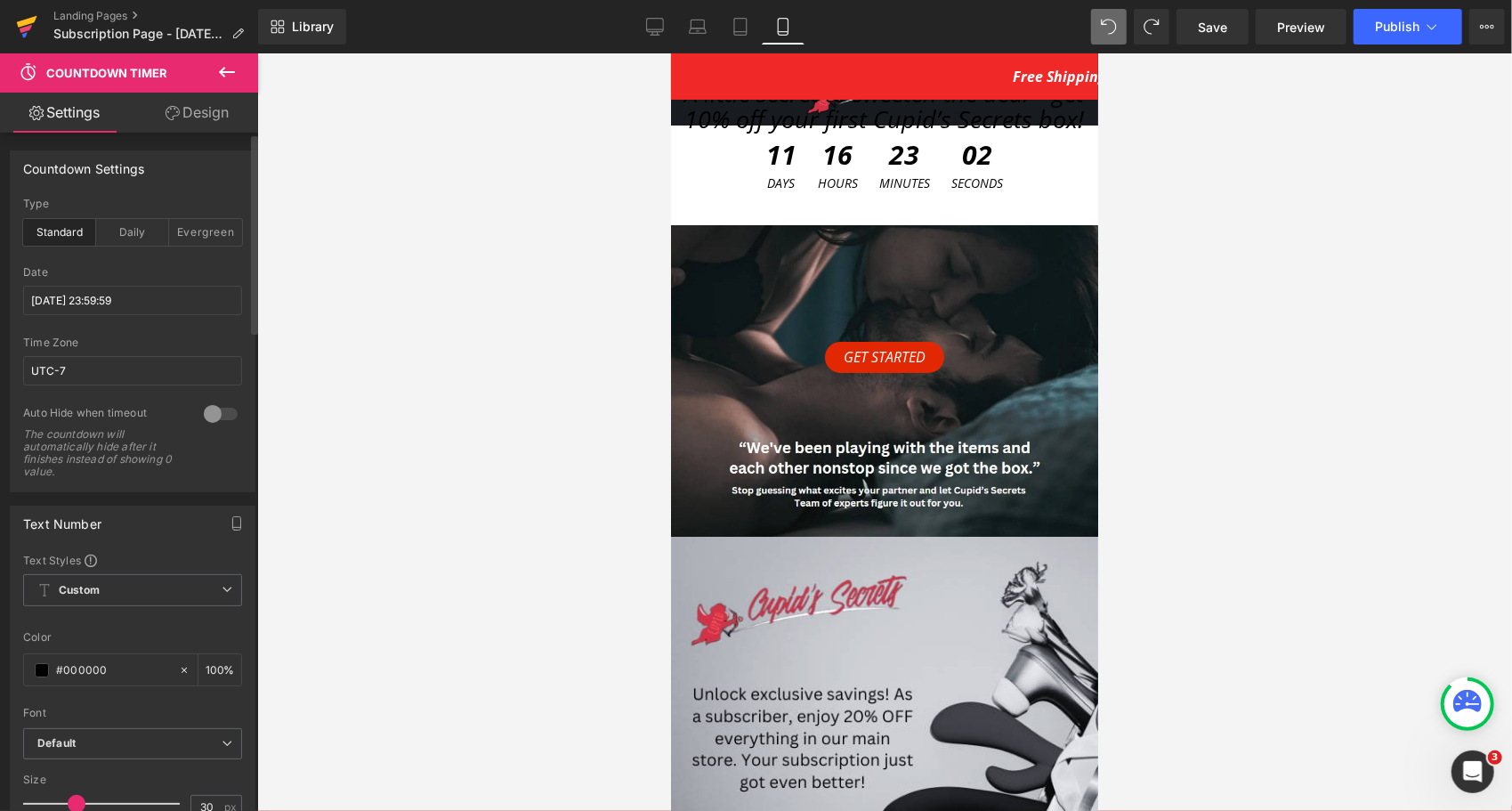
click at [30, 24] on icon at bounding box center [27, 27] width 22 height 44
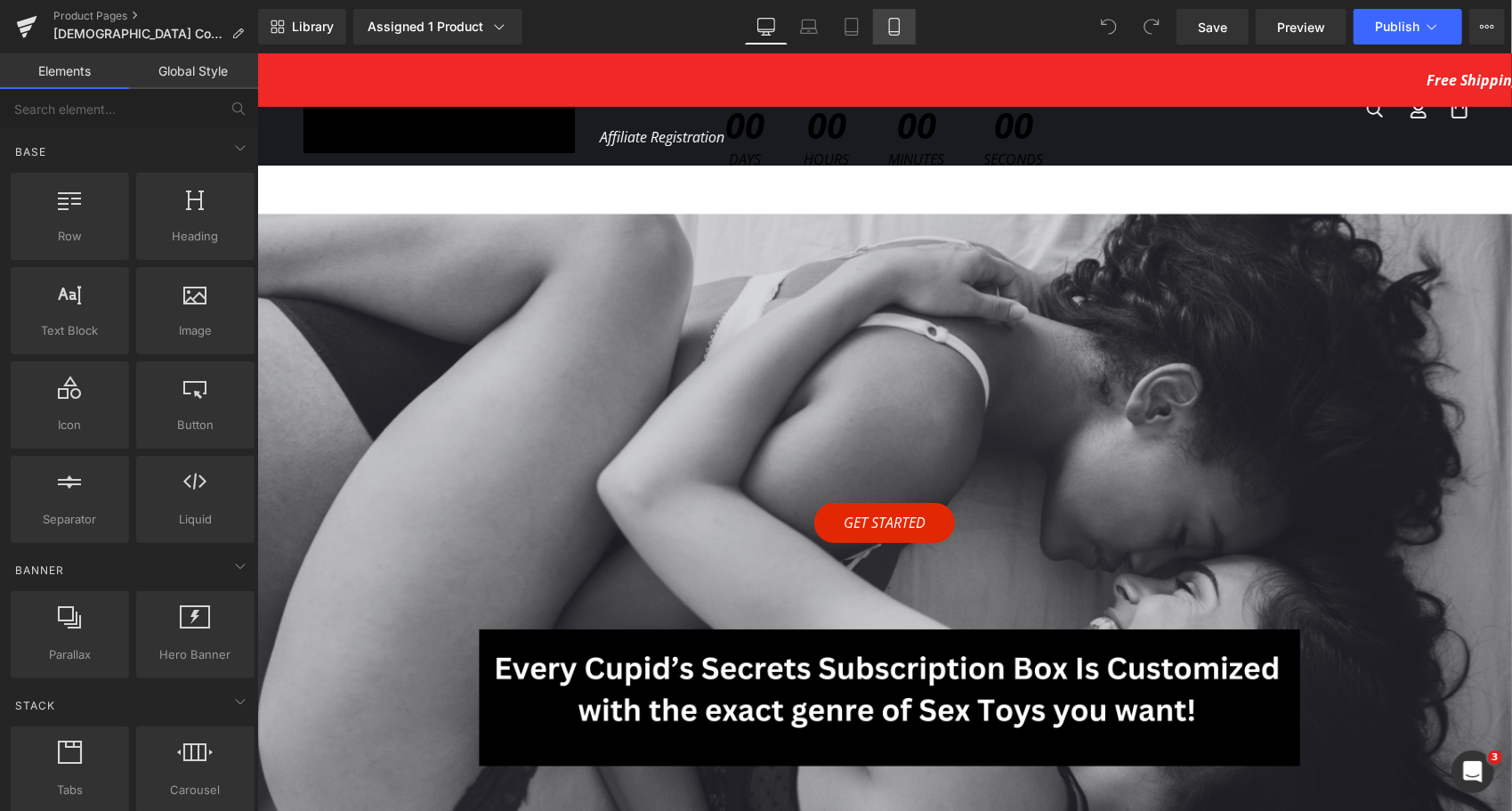
click at [887, 19] on icon at bounding box center [894, 27] width 18 height 18
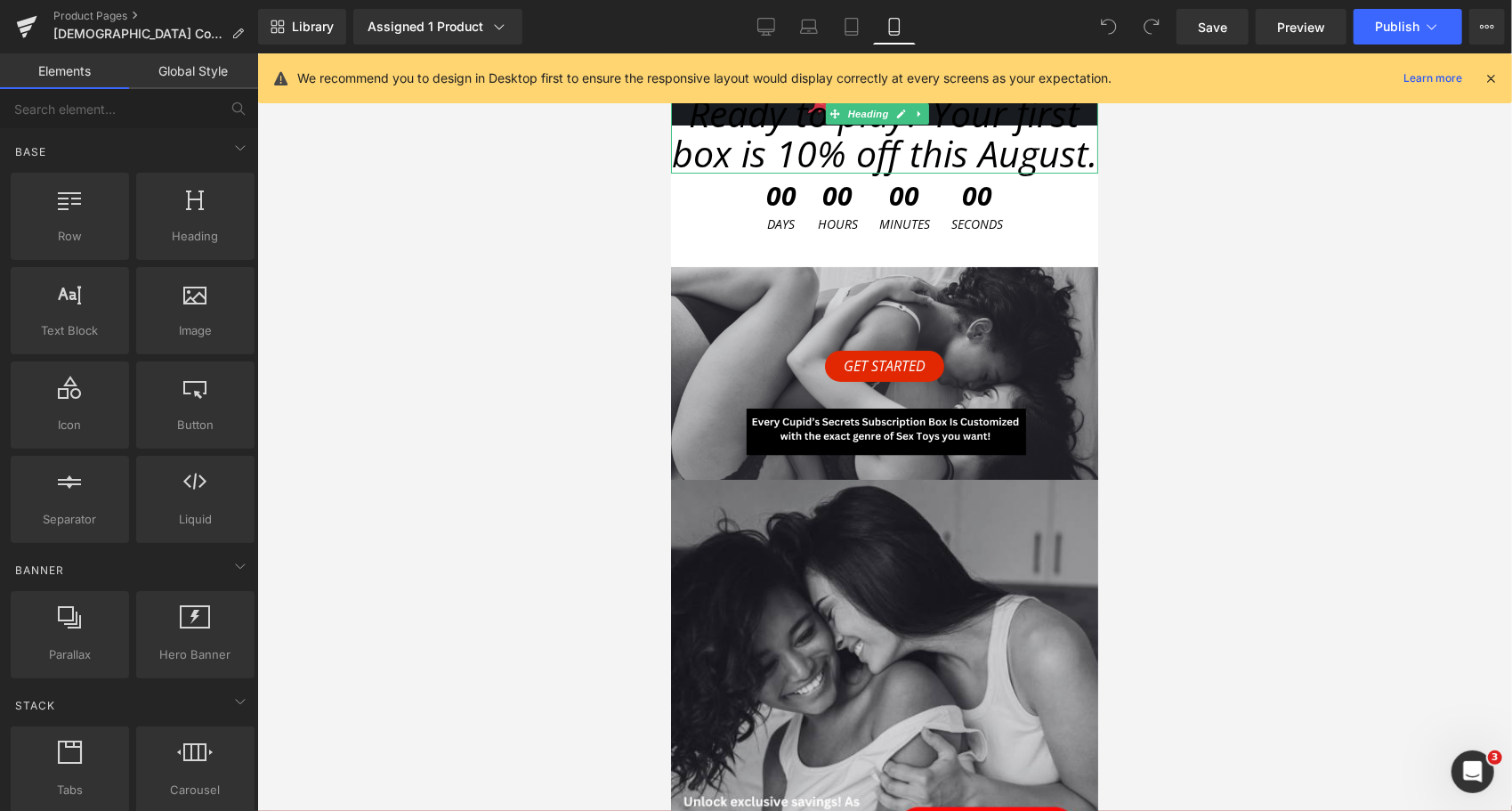
click at [787, 161] on span "Ready to play? Your first box is 10% off this August." at bounding box center [884, 133] width 425 height 90
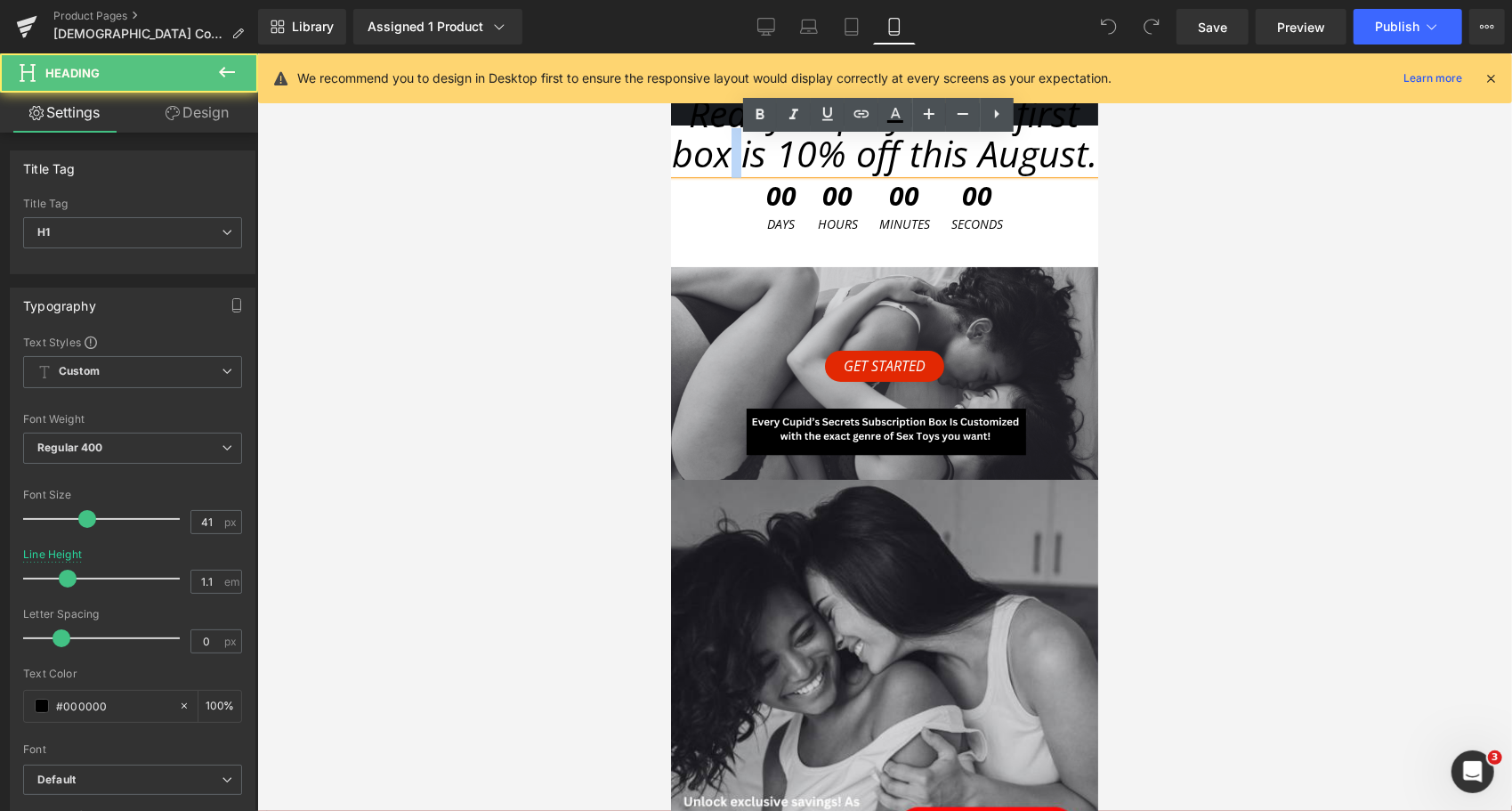
click at [787, 161] on span "Ready to play? Your first box is 10% off this August." at bounding box center [884, 133] width 425 height 90
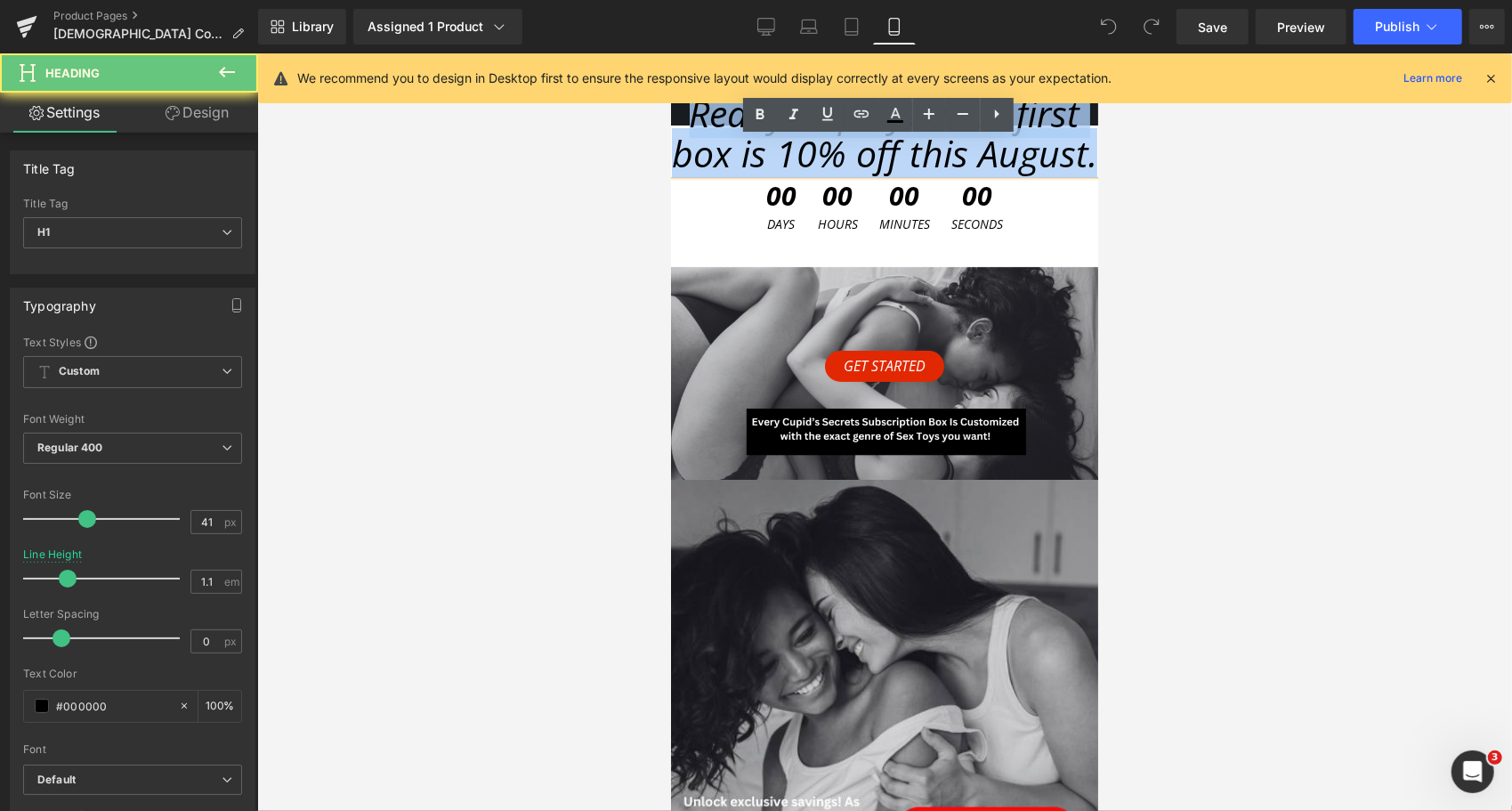
click at [787, 161] on span "Ready to play? Your first box is 10% off this August." at bounding box center [884, 133] width 425 height 90
paste div
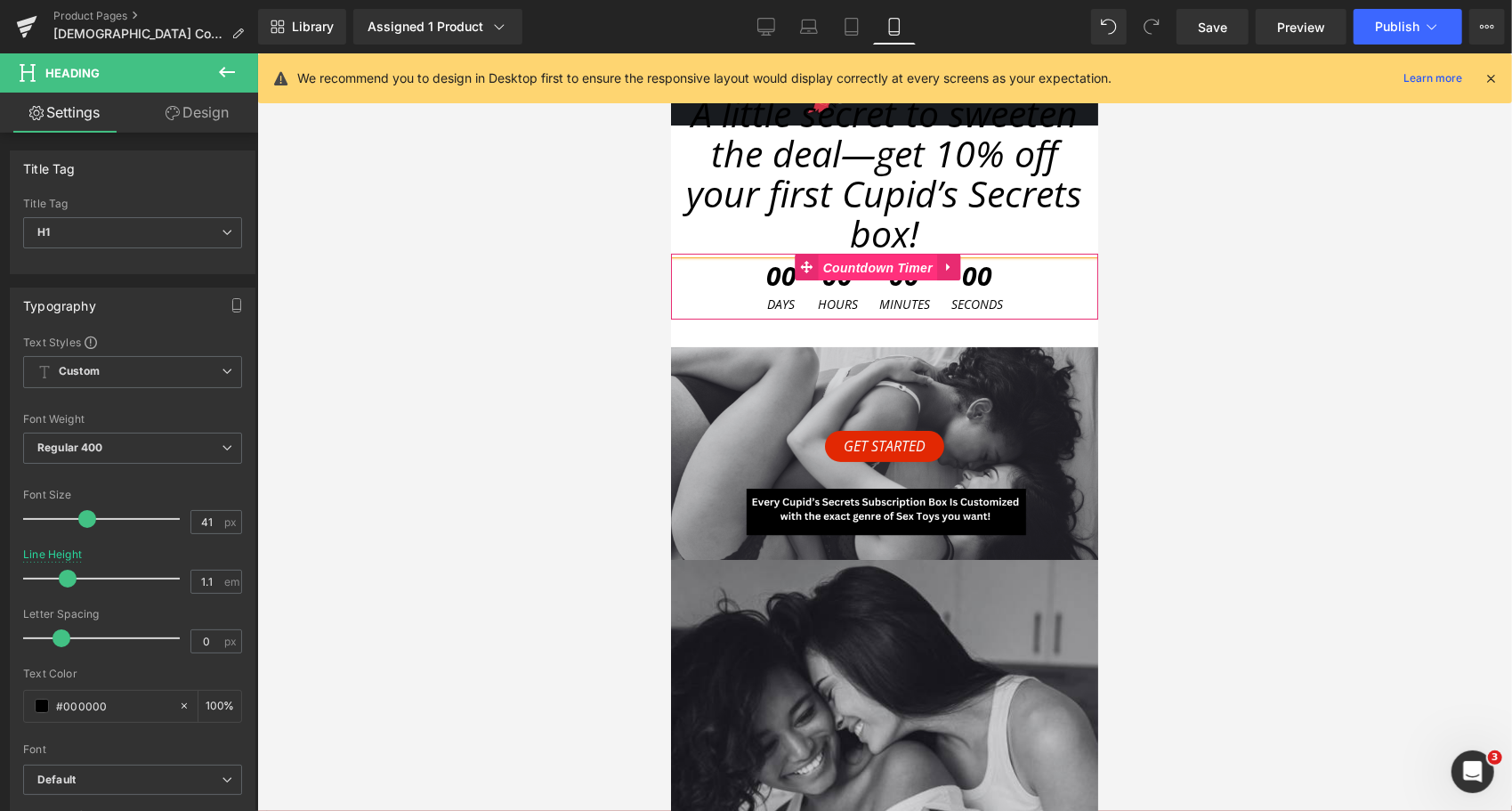
click at [849, 272] on span "Countdown Timer" at bounding box center [877, 266] width 119 height 27
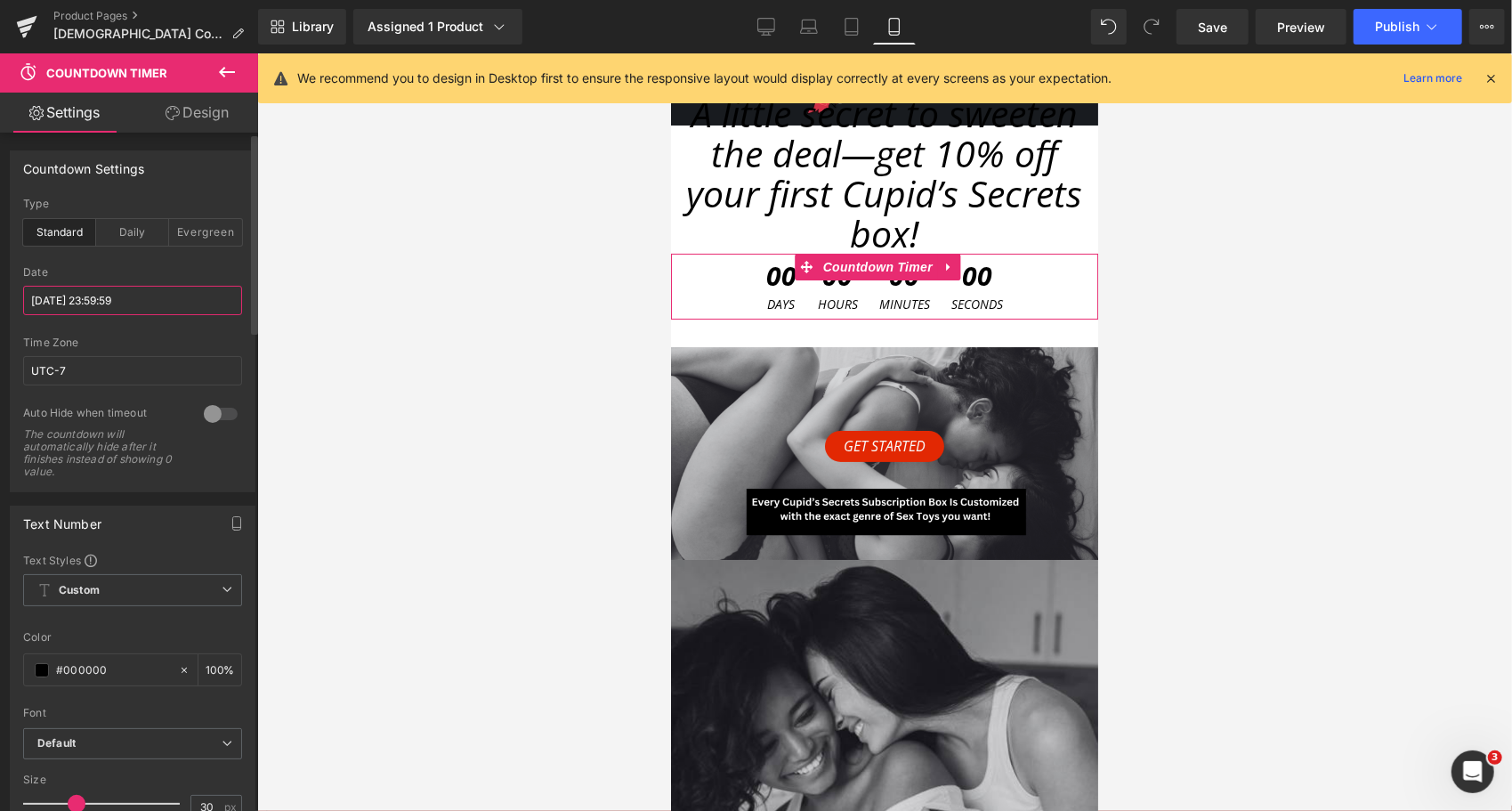
click at [70, 304] on input "[DATE] 23:59:59" at bounding box center [133, 300] width 219 height 29
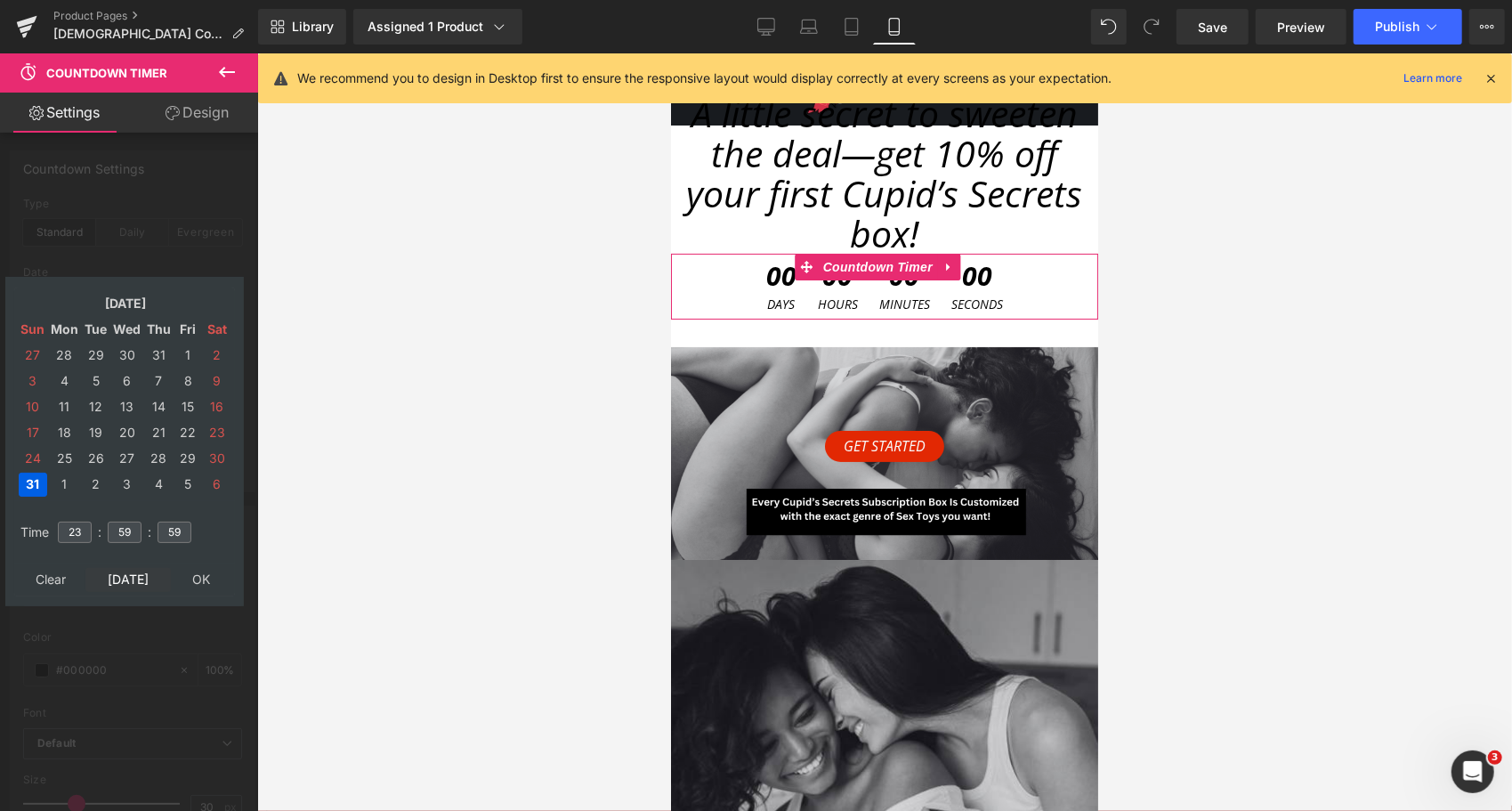
click at [134, 587] on td "[DATE]" at bounding box center [128, 579] width 85 height 24
click at [98, 458] on td "30" at bounding box center [95, 459] width 27 height 24
click at [81, 519] on td "23" at bounding box center [75, 532] width 39 height 41
click at [79, 537] on input "23" at bounding box center [75, 532] width 33 height 22
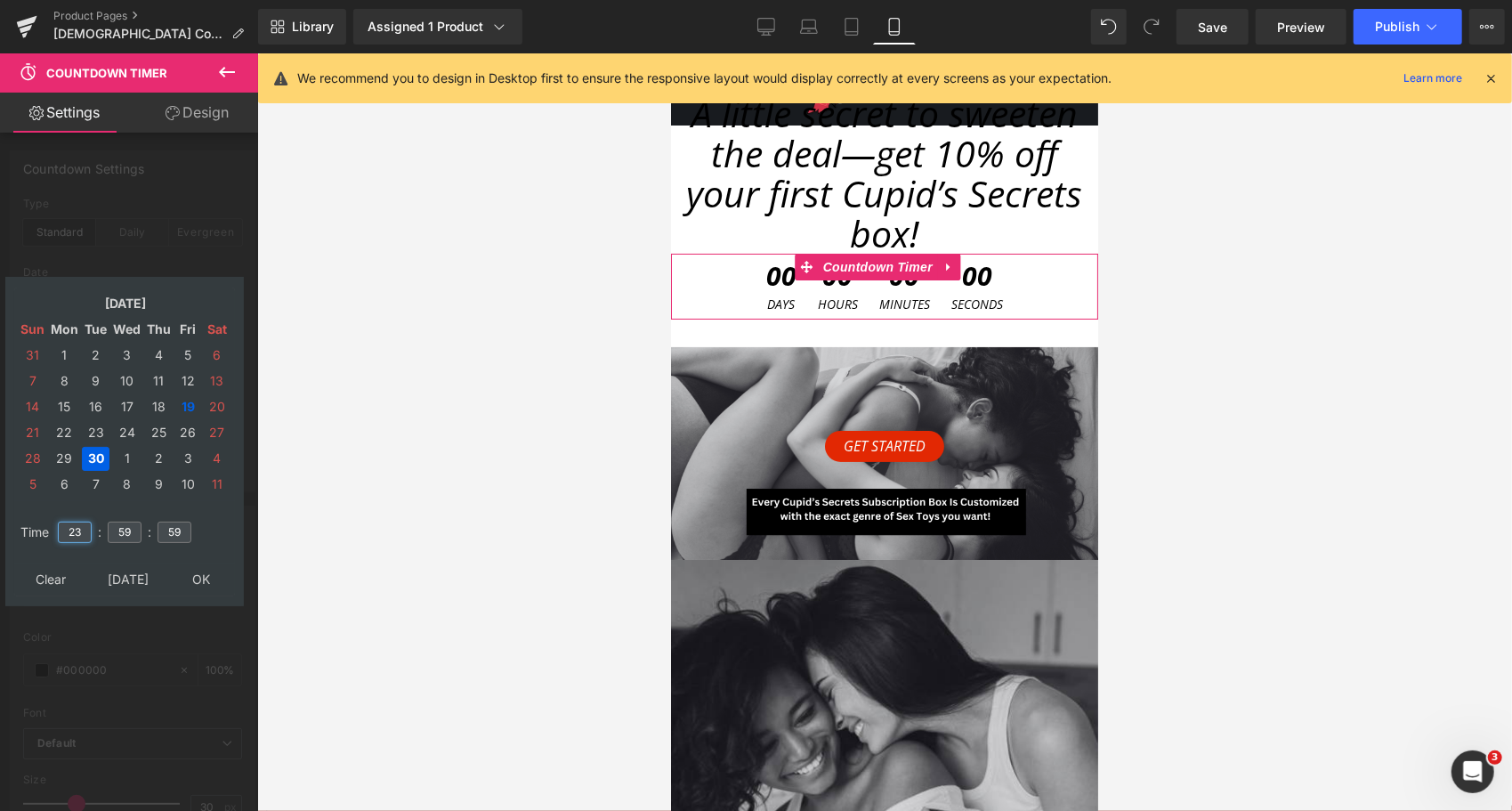
click at [79, 537] on input "23" at bounding box center [75, 532] width 33 height 22
type input "23"
type input "59"
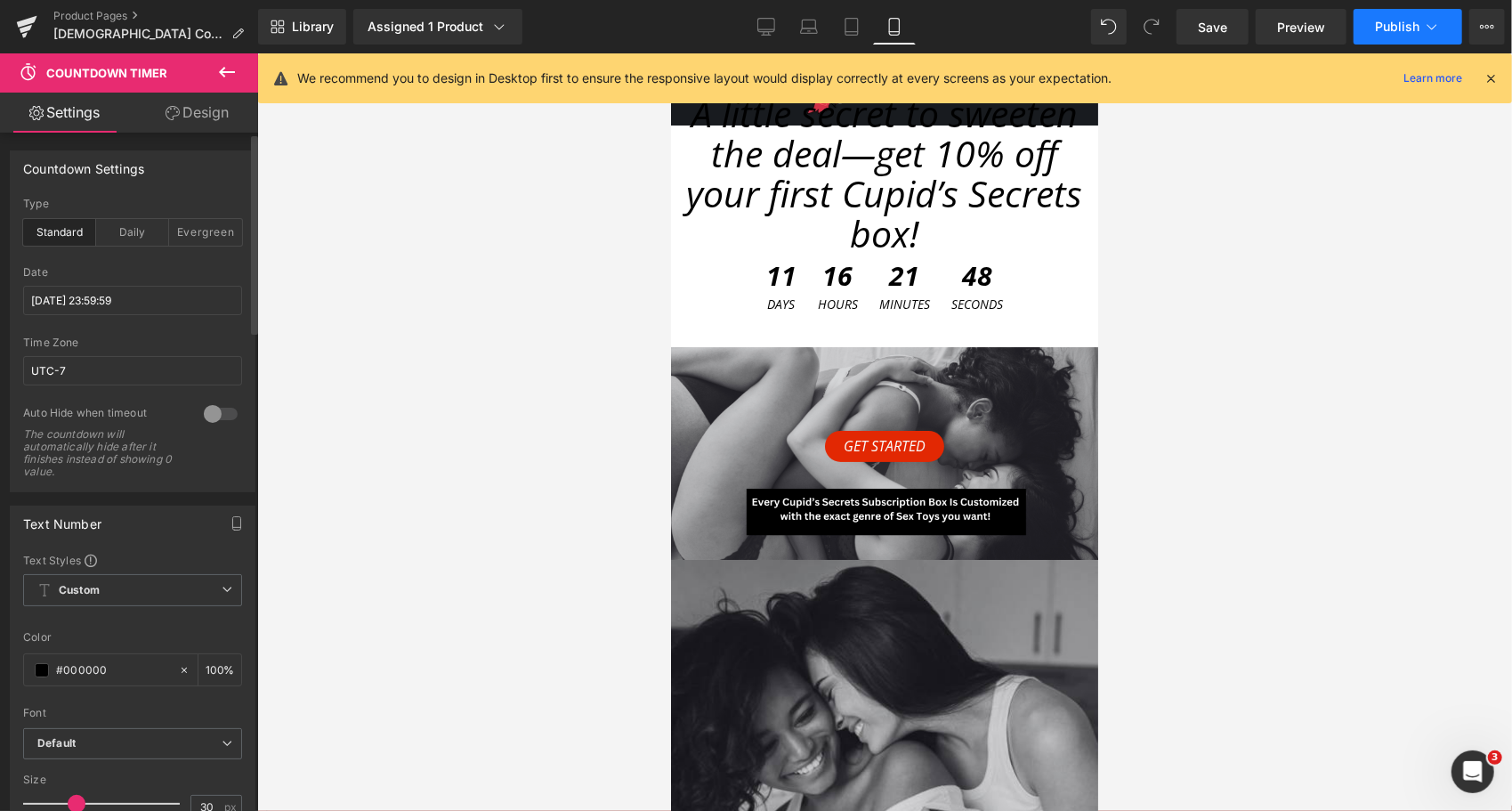
click at [1416, 16] on button "Publish" at bounding box center [1408, 27] width 109 height 35
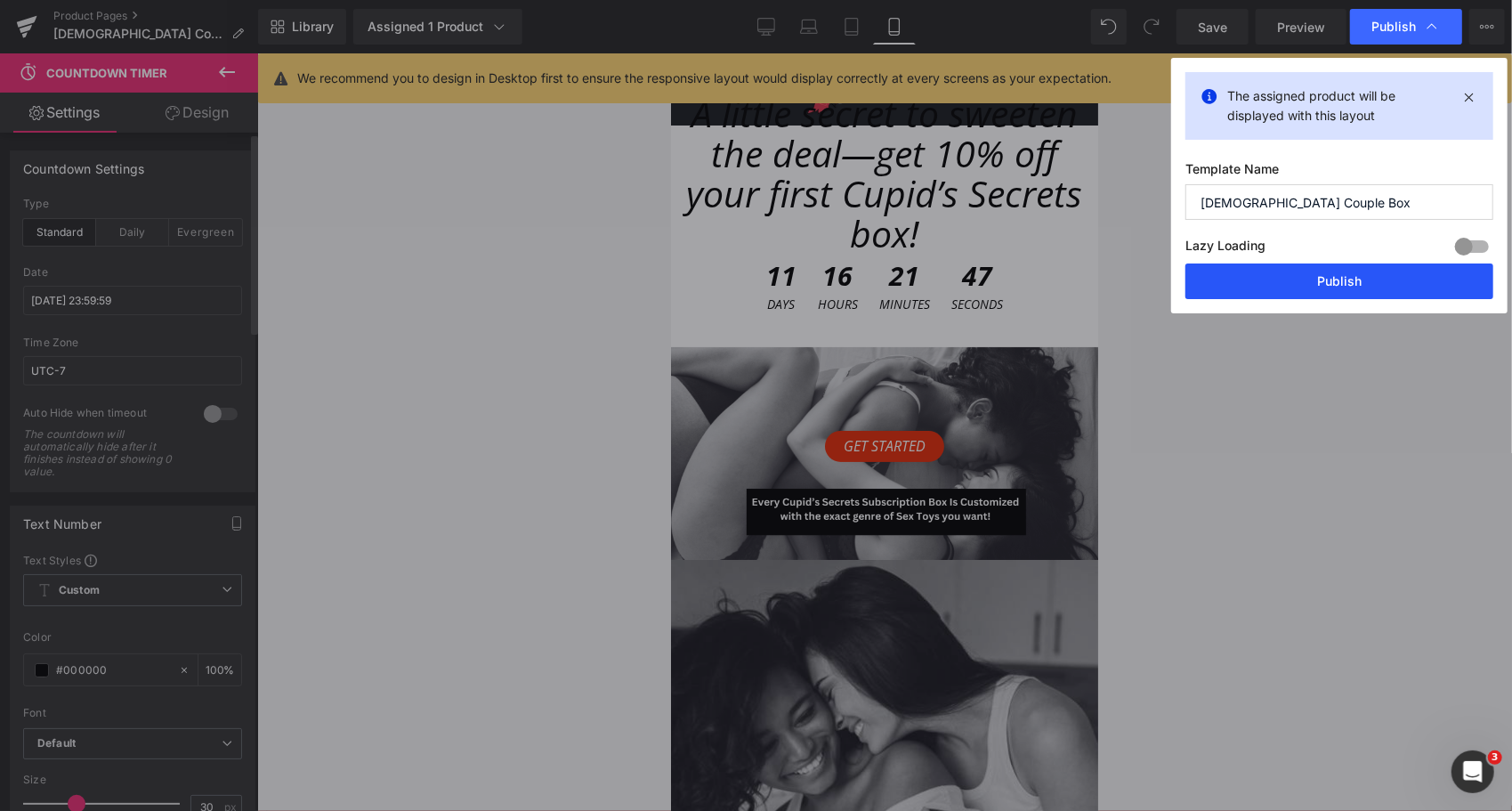
click at [1362, 282] on button "Publish" at bounding box center [1340, 281] width 308 height 35
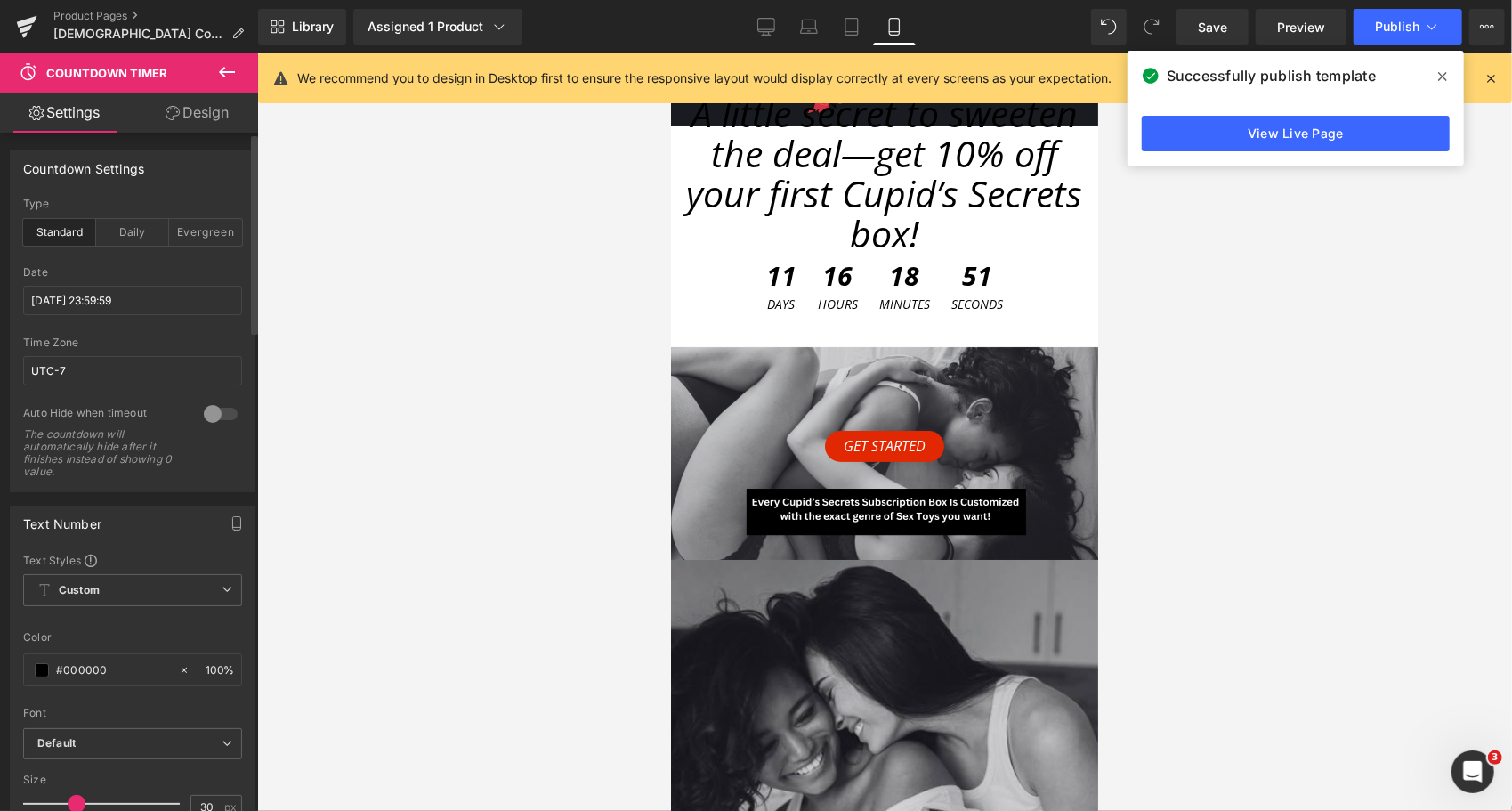
click at [1438, 77] on icon at bounding box center [1442, 77] width 9 height 15
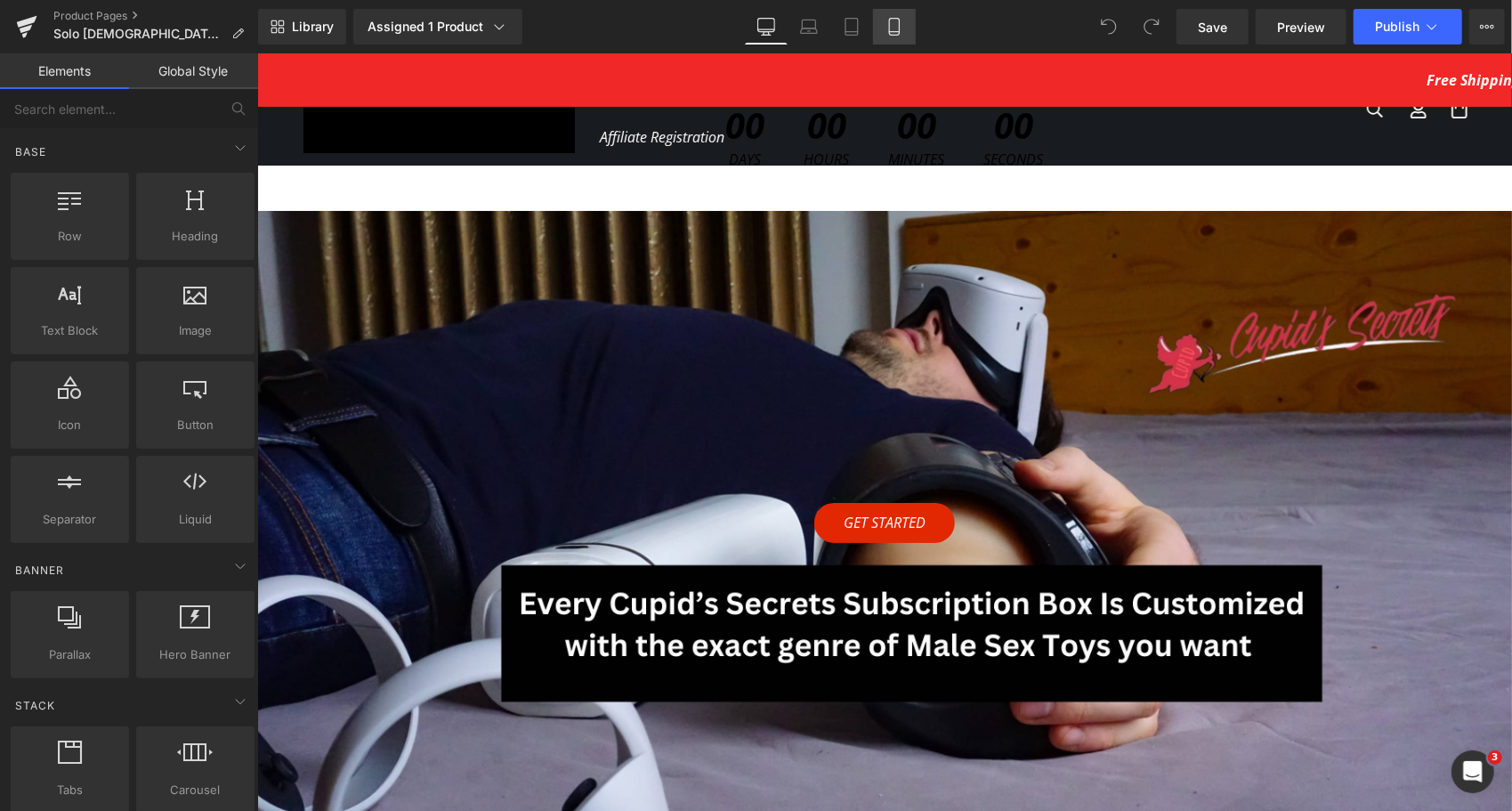
click at [903, 24] on icon at bounding box center [894, 27] width 18 height 18
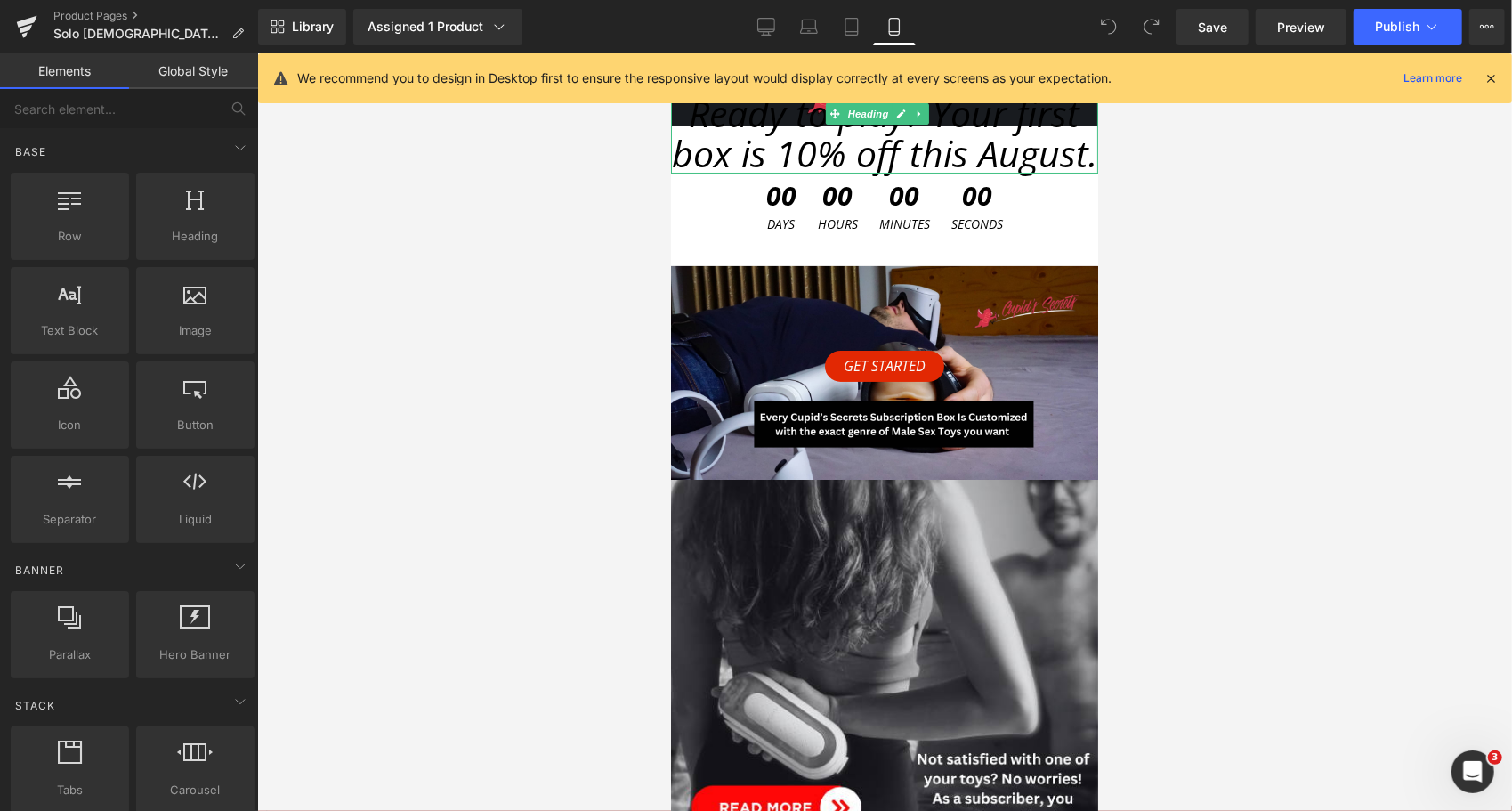
click at [866, 177] on span "Ready to play? Your first box is 10% off this August." at bounding box center [884, 133] width 425 height 90
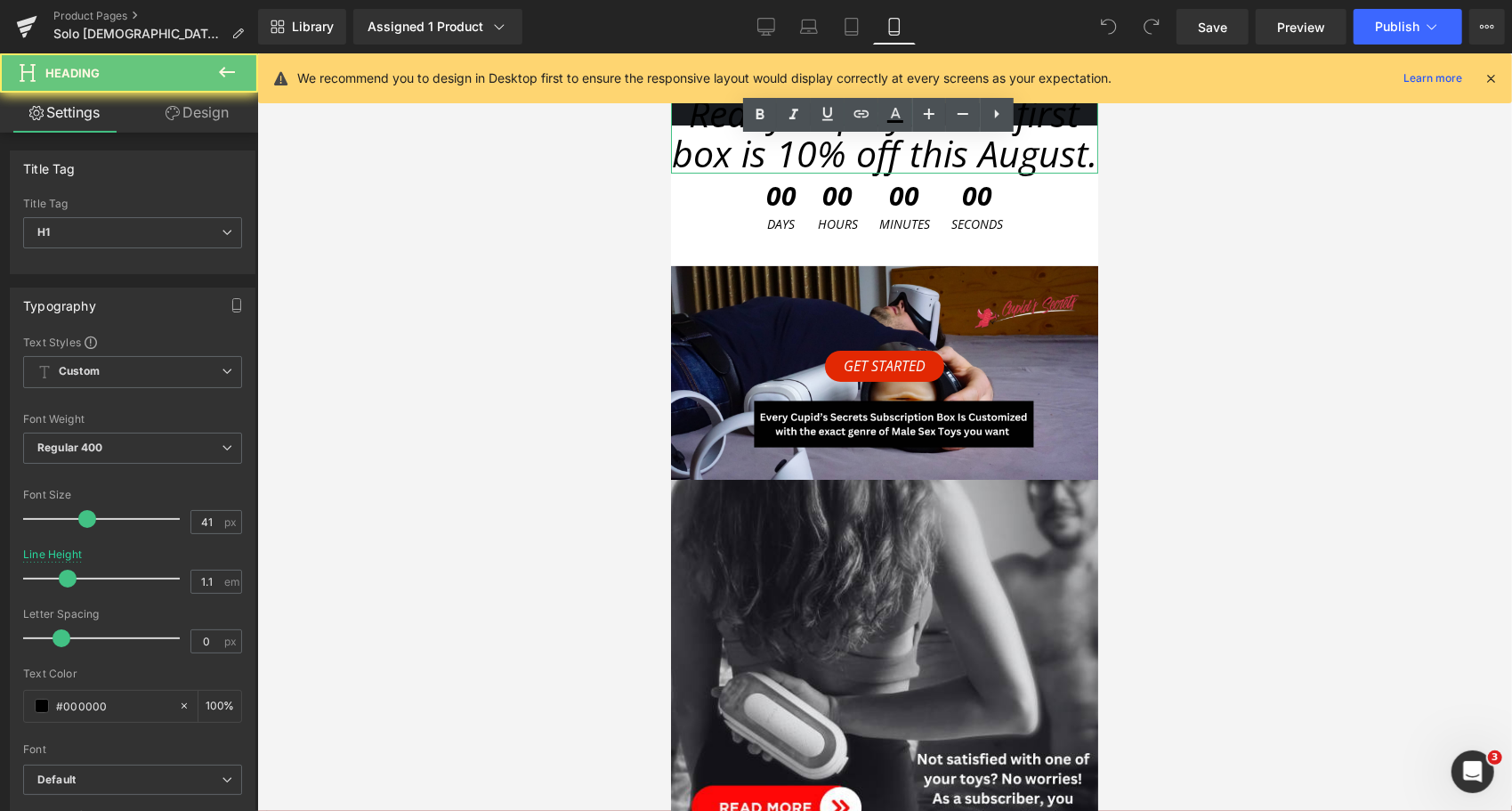
click at [866, 177] on span "Ready to play? Your first box is 10% off this August." at bounding box center [884, 133] width 425 height 90
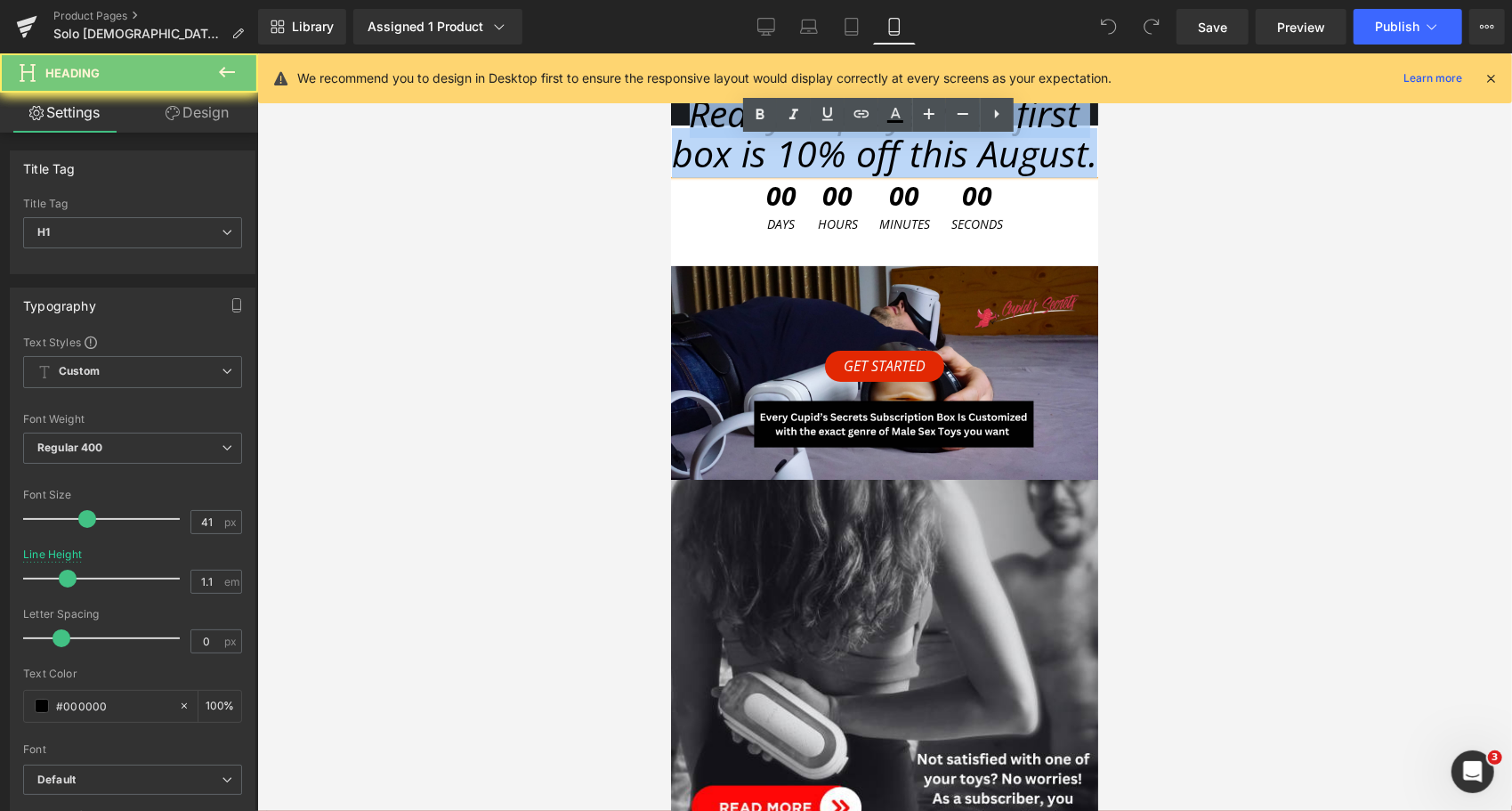
click at [866, 177] on span "Ready to play? Your first box is 10% off this August." at bounding box center [884, 133] width 425 height 90
paste div
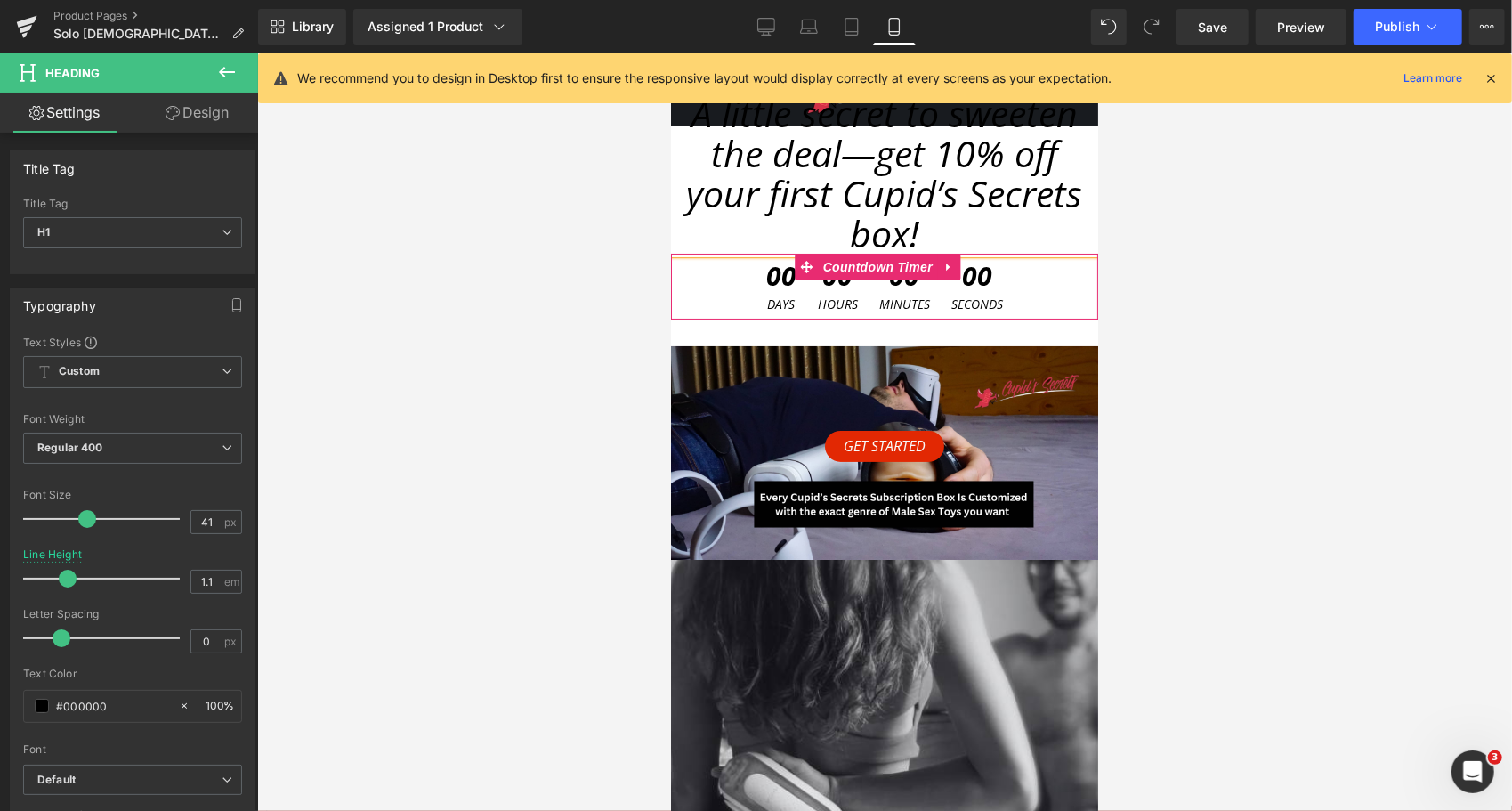
click at [808, 299] on div "00 Hours" at bounding box center [837, 285] width 58 height 66
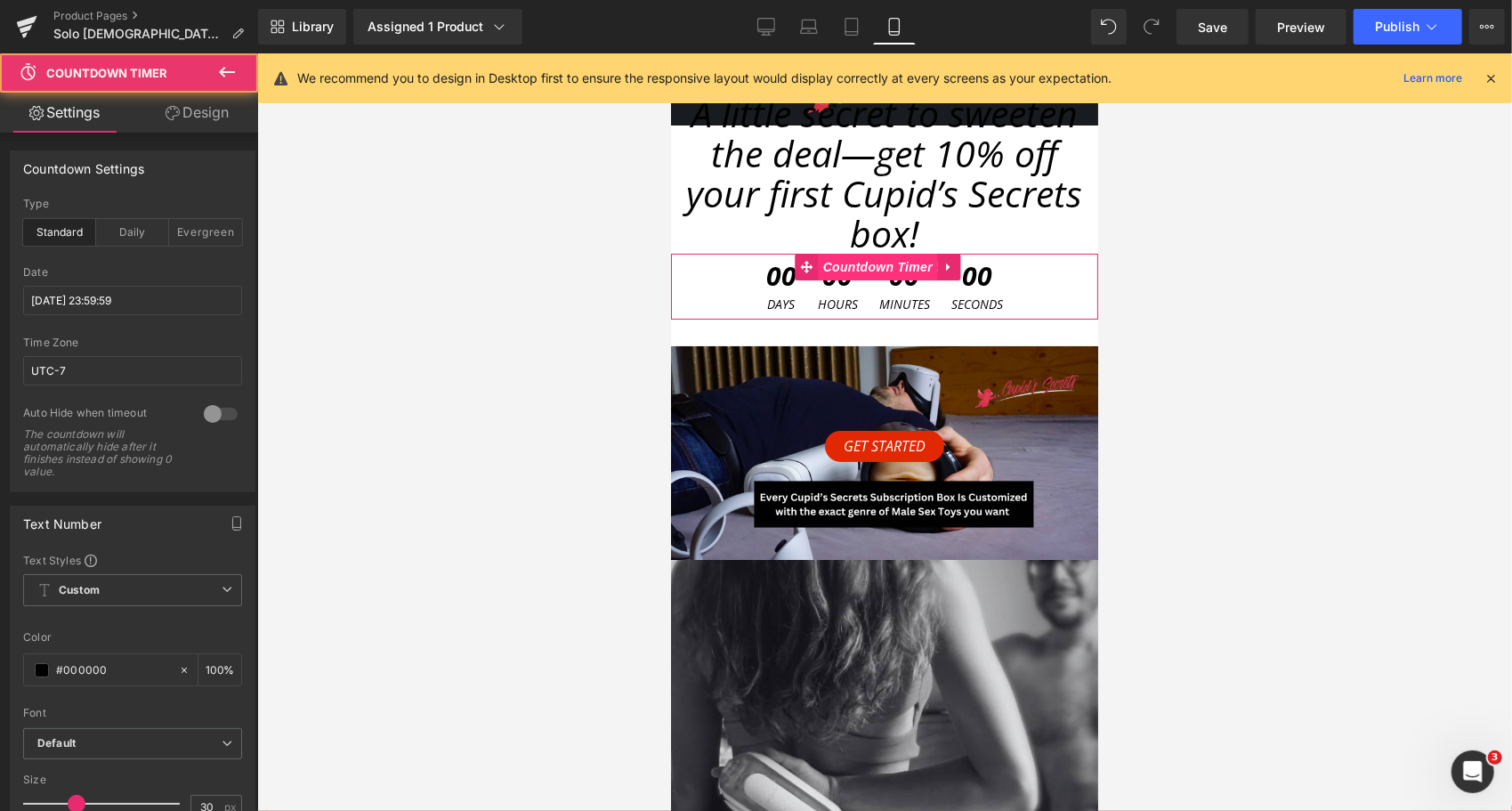
click at [862, 272] on span "Countdown Timer" at bounding box center [877, 265] width 119 height 27
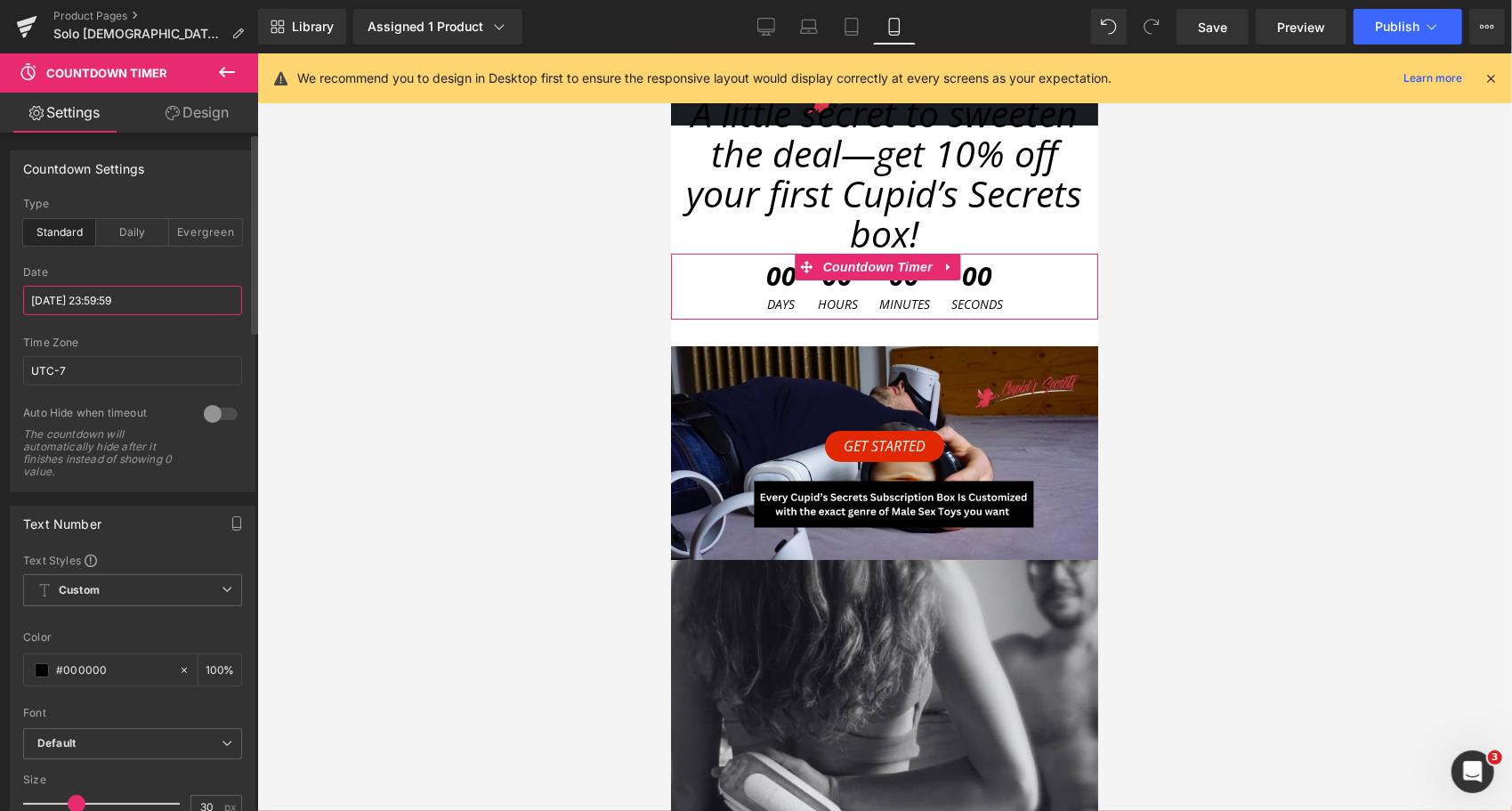
click at [83, 297] on input "[DATE] 23:59:59" at bounding box center [133, 300] width 219 height 29
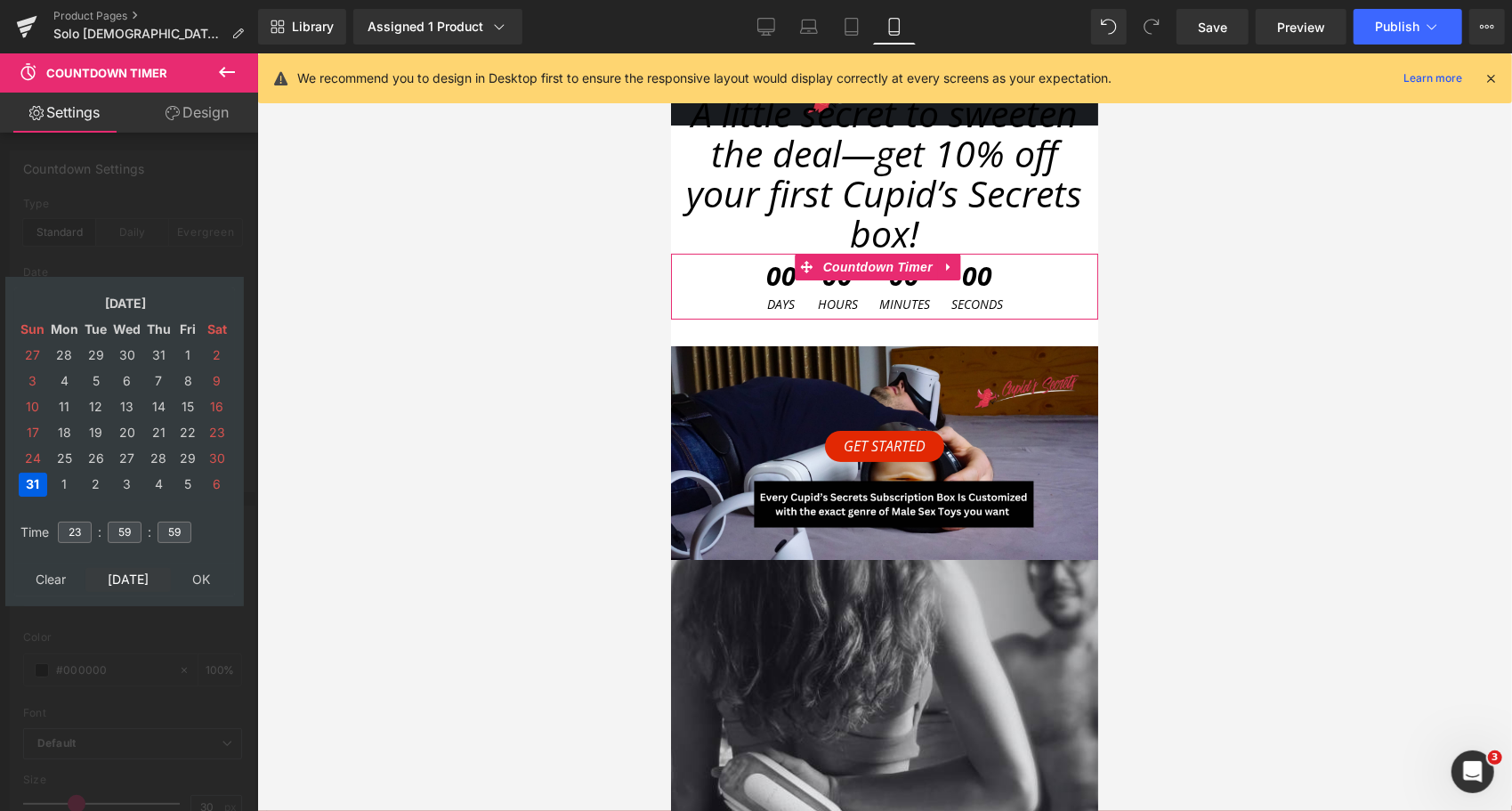
click at [119, 575] on td "[DATE]" at bounding box center [128, 579] width 85 height 24
click at [98, 458] on td "30" at bounding box center [95, 459] width 27 height 24
click at [73, 527] on input "23" at bounding box center [75, 532] width 33 height 22
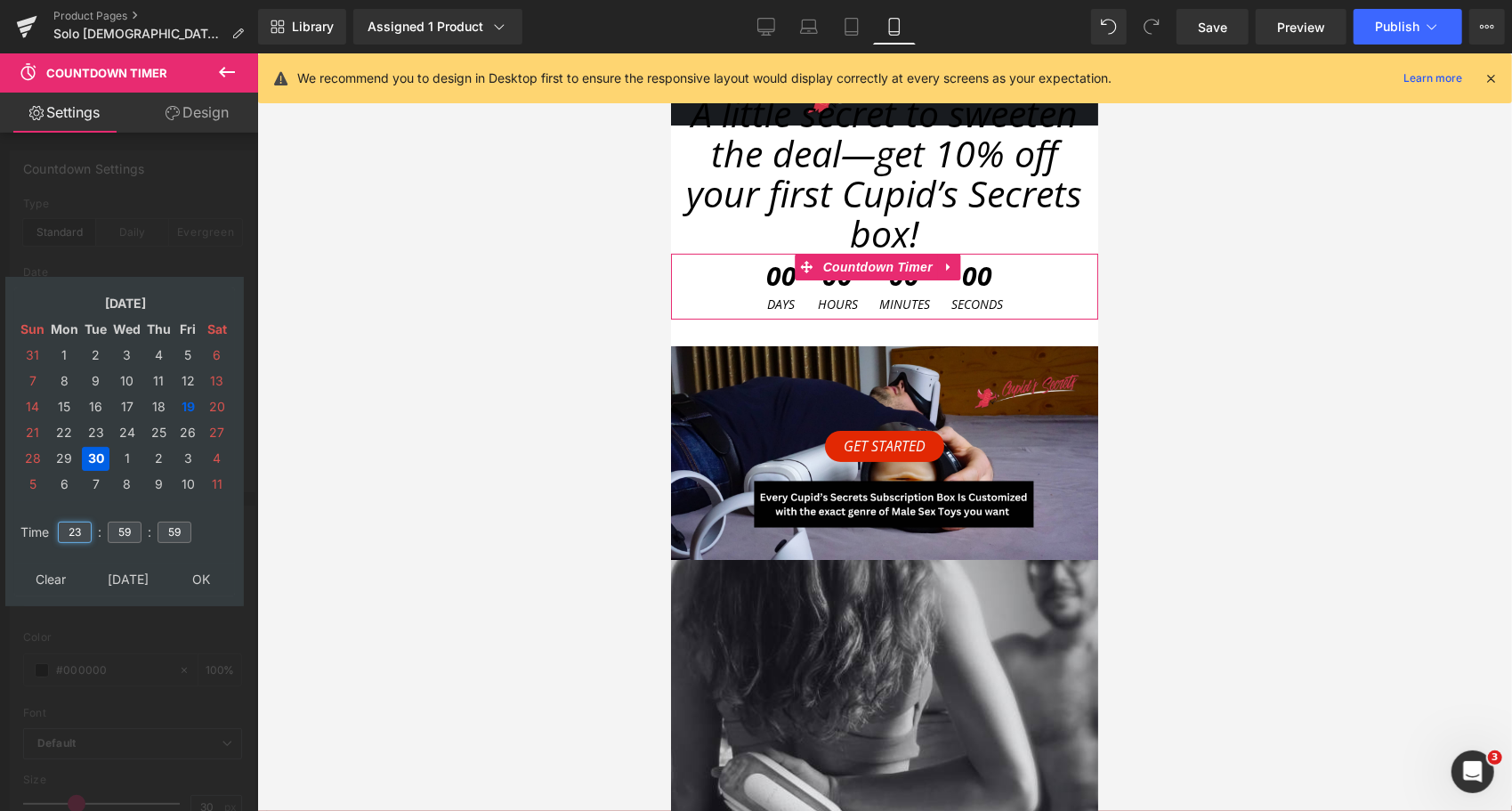
type input "23"
type input "59"
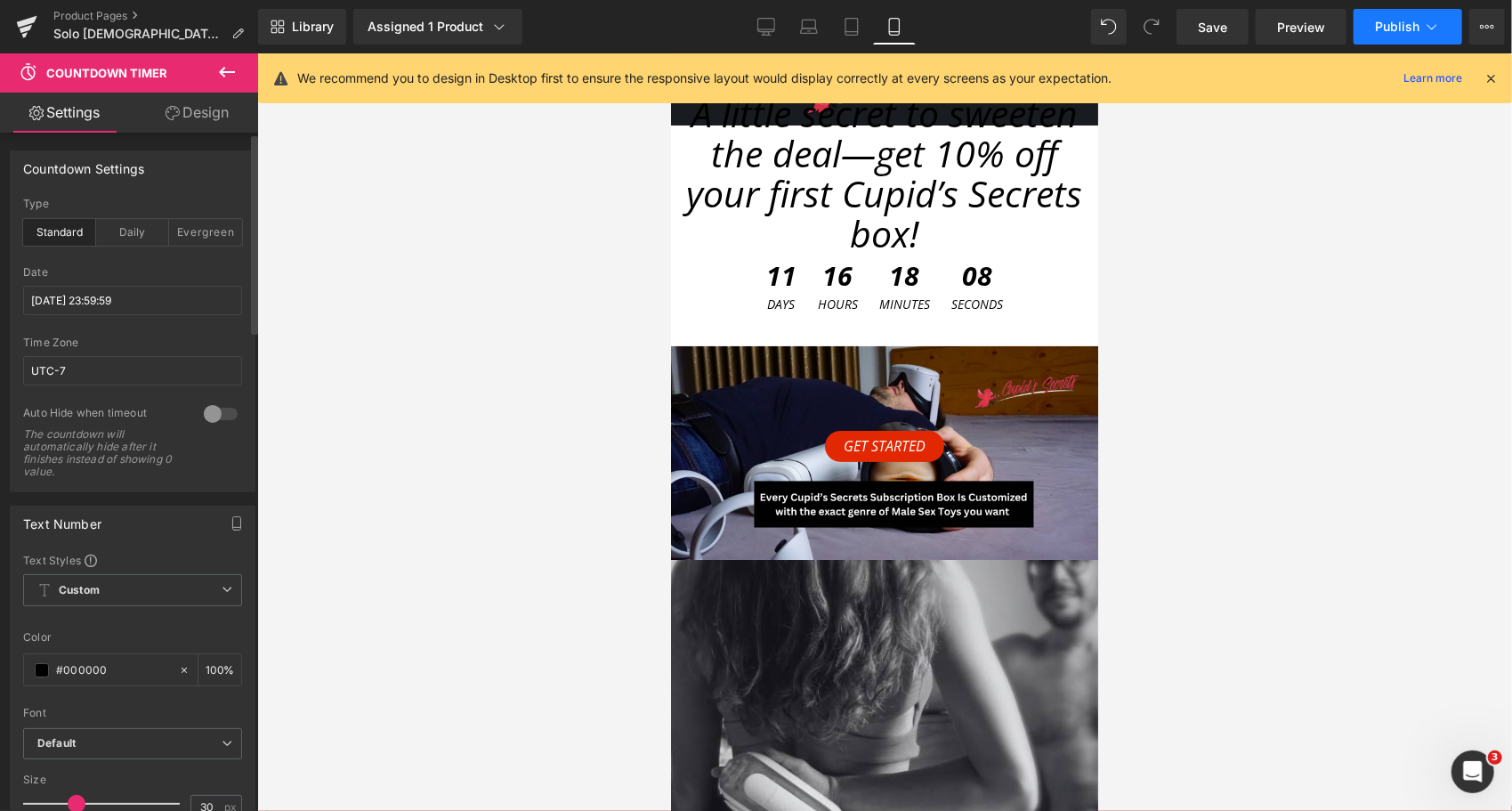
click at [1413, 31] on span "Publish" at bounding box center [1397, 27] width 44 height 15
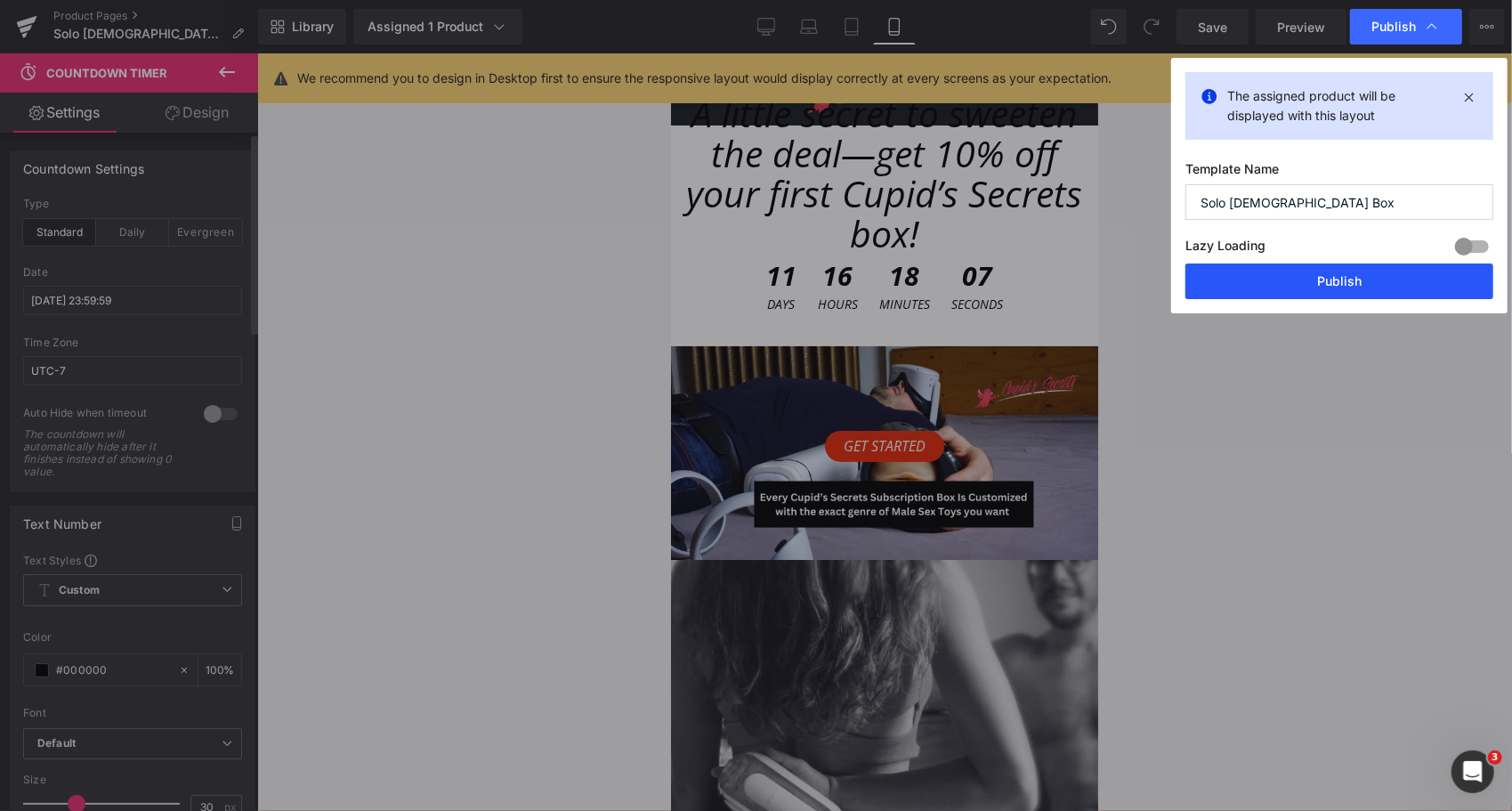
click at [1293, 284] on button "Publish" at bounding box center [1340, 281] width 308 height 35
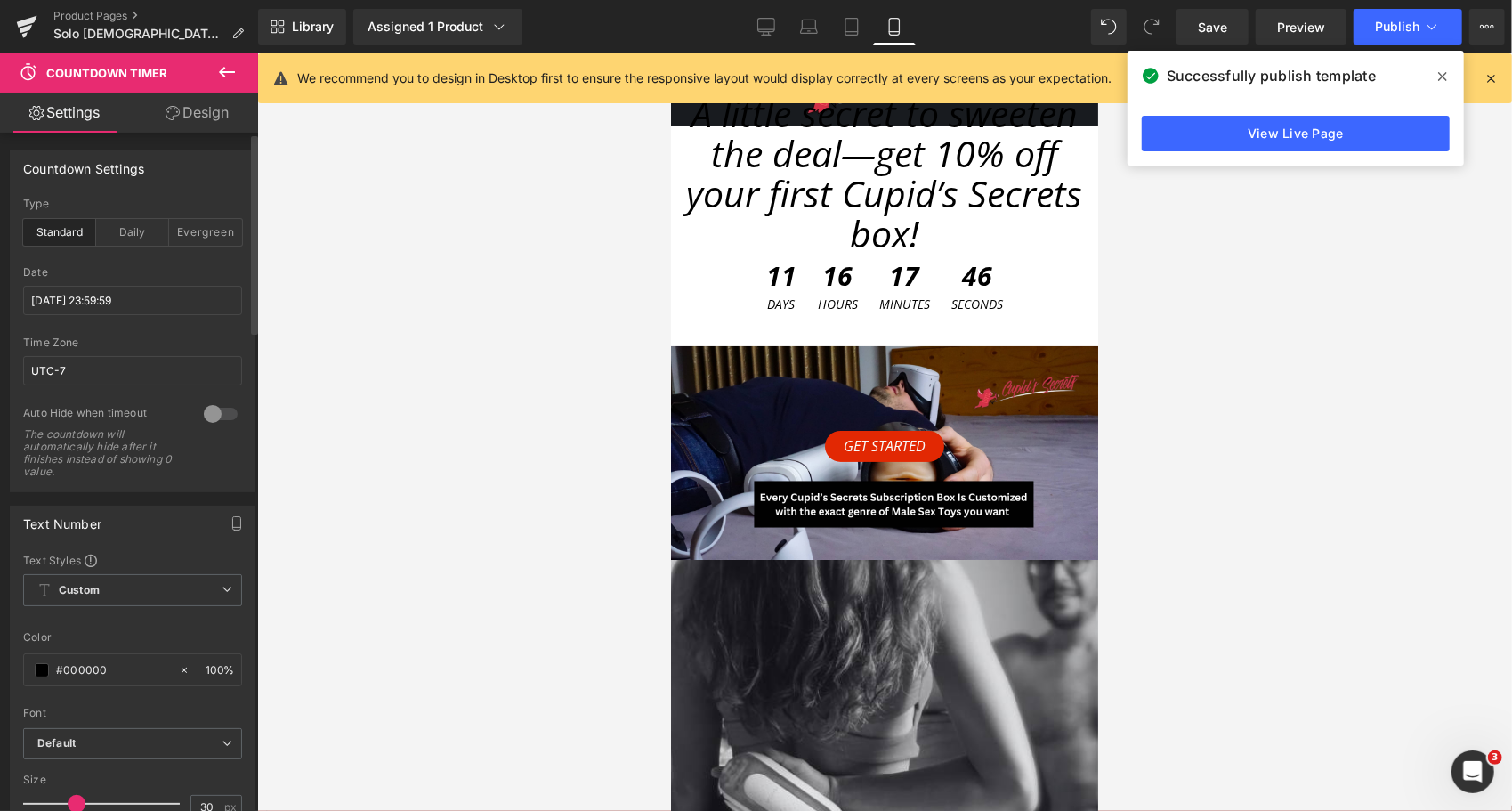
click at [1438, 72] on icon at bounding box center [1442, 77] width 9 height 15
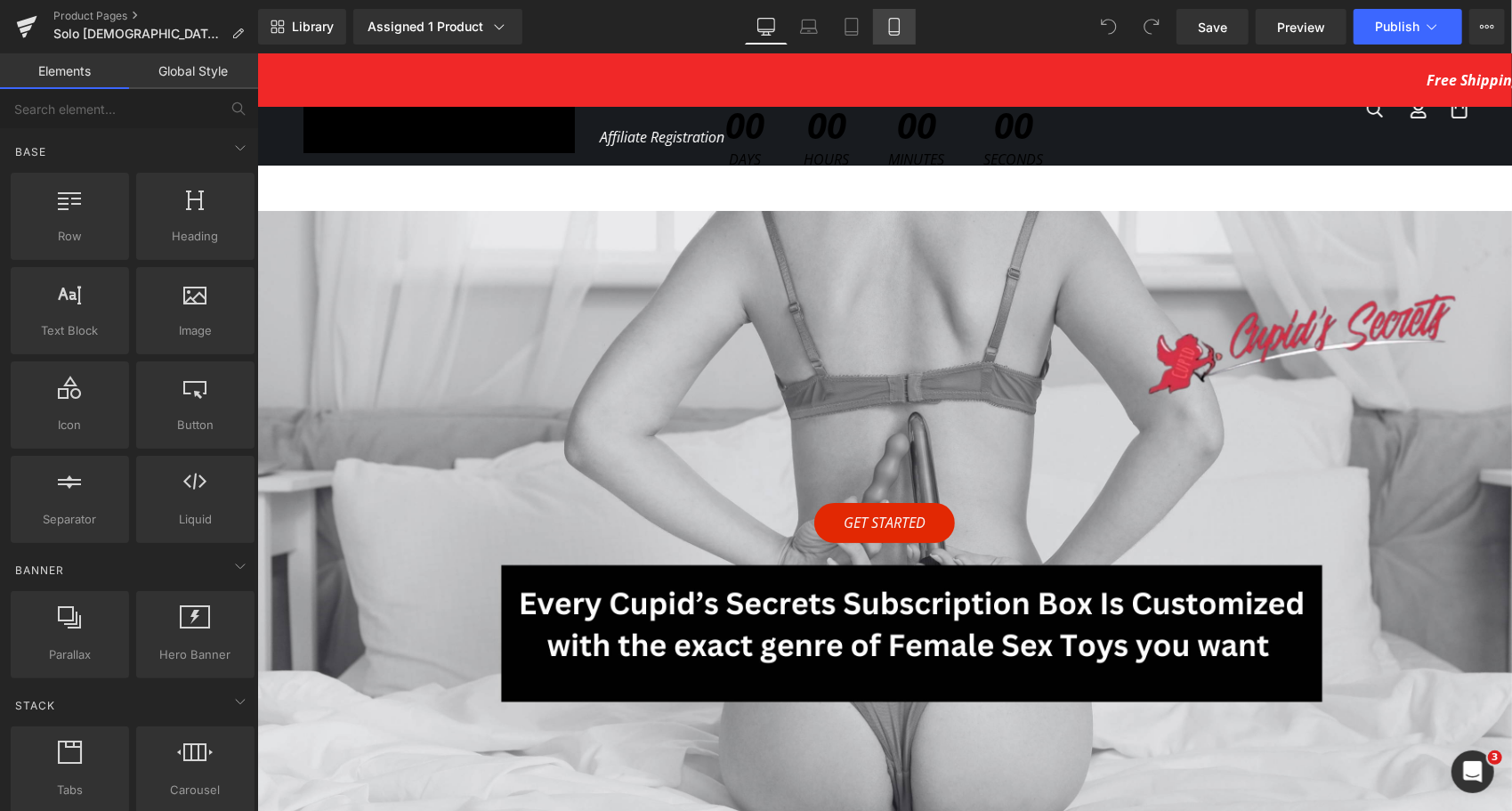
click at [891, 33] on icon at bounding box center [894, 27] width 18 height 18
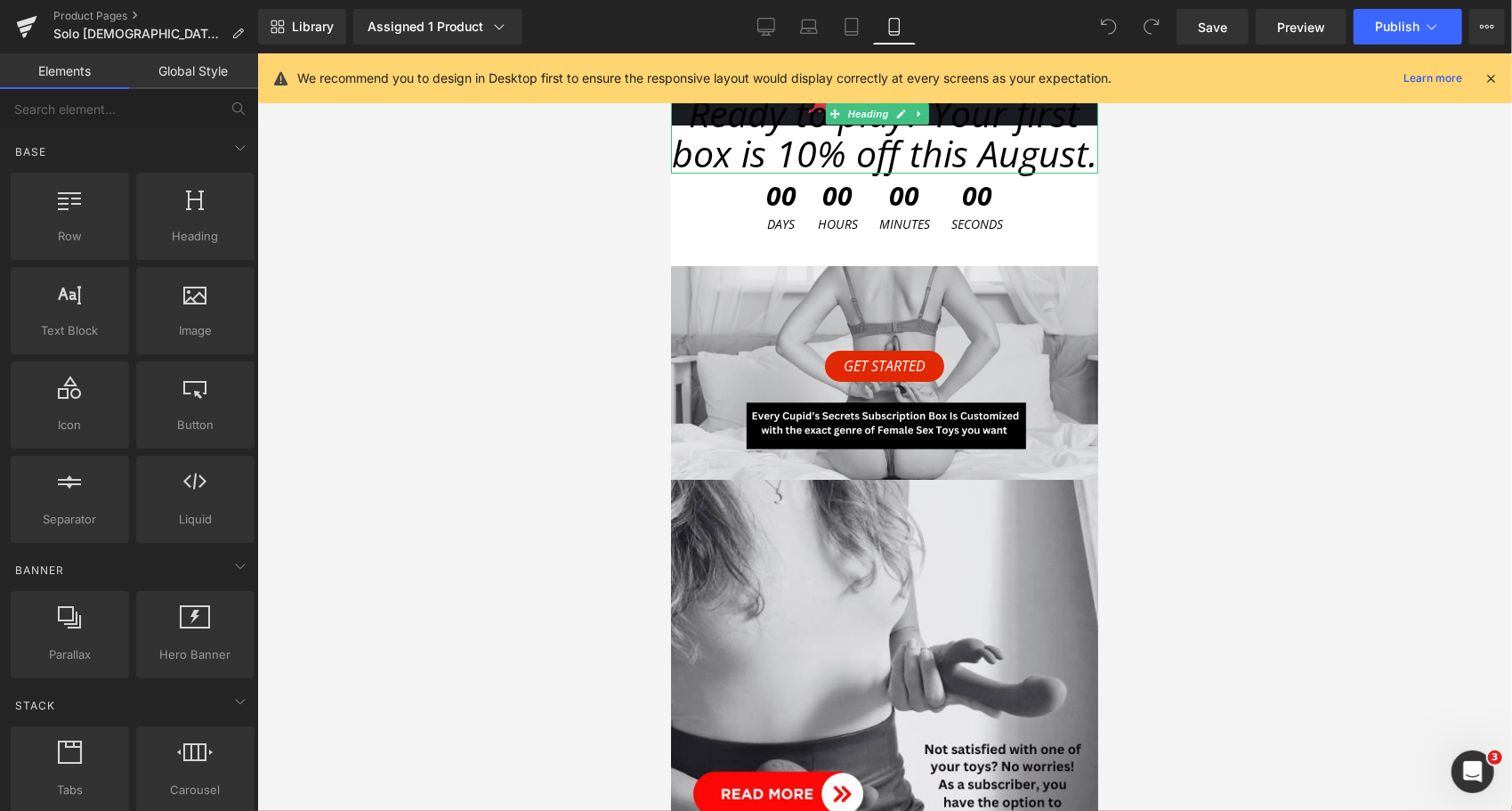
click at [845, 177] on span "Ready to play? Your first box is 10% off this August." at bounding box center [884, 133] width 425 height 90
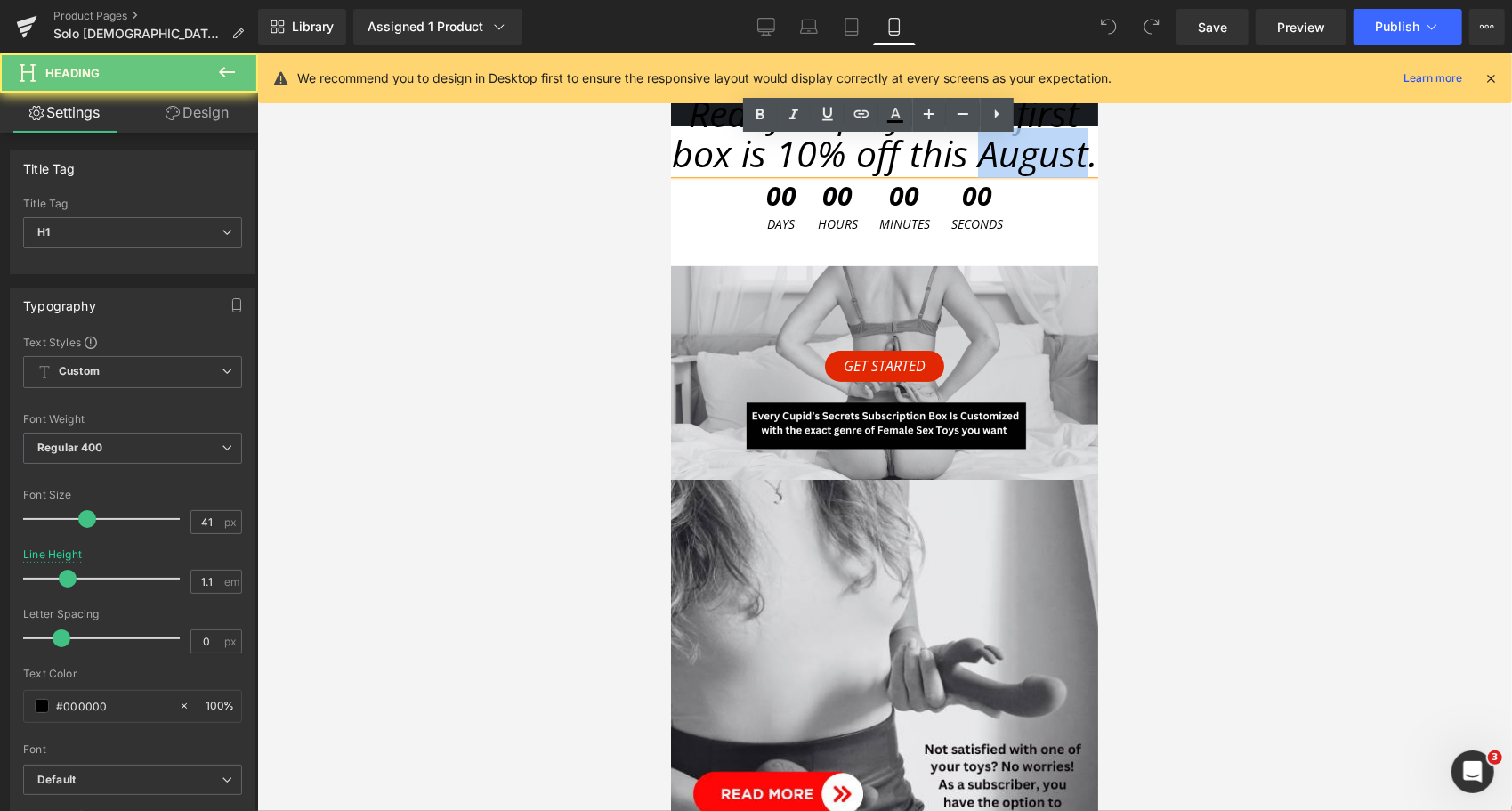
click at [845, 177] on span "Ready to play? Your first box is 10% off this August." at bounding box center [884, 133] width 425 height 90
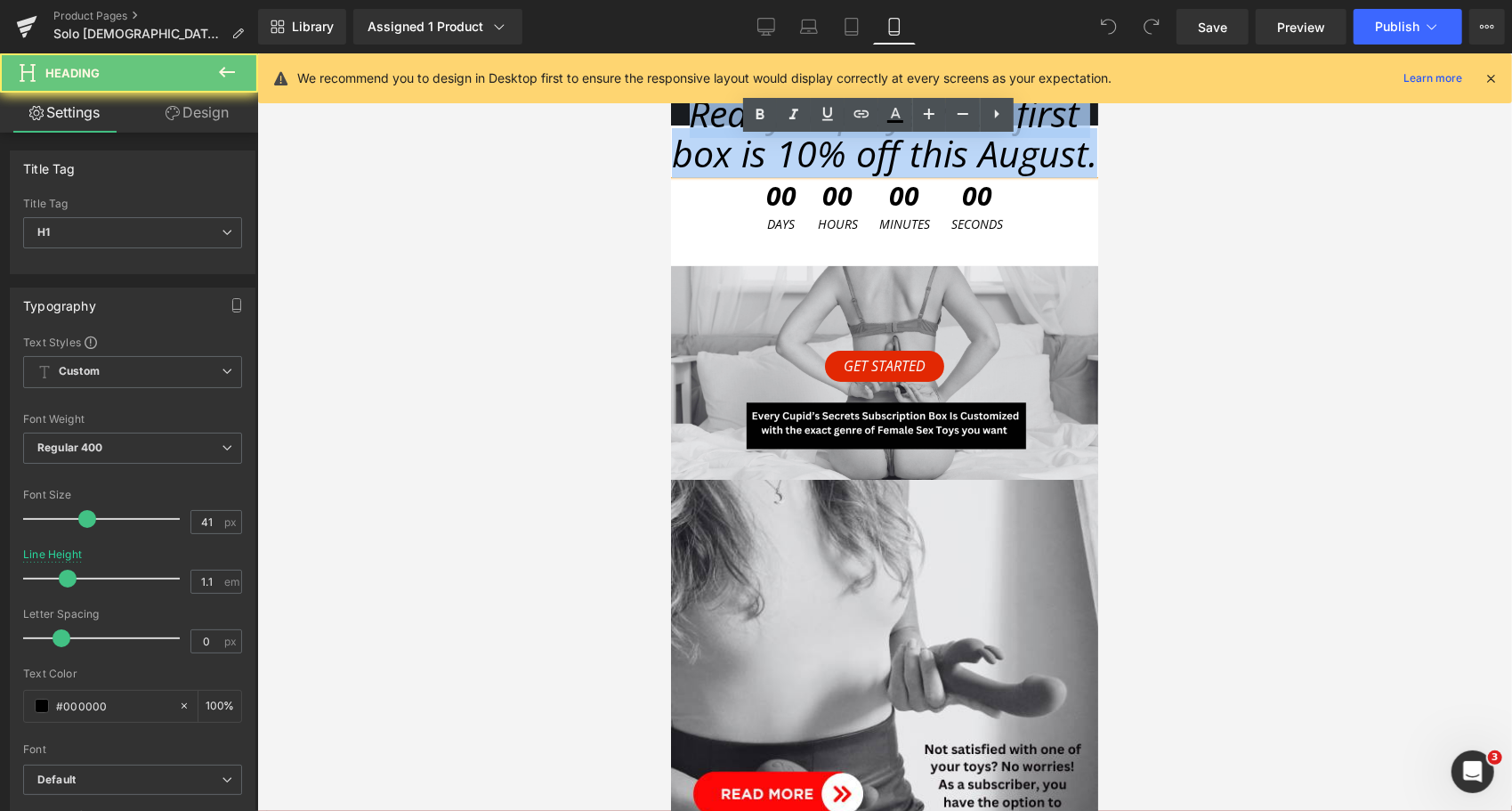
click at [845, 177] on span "Ready to play? Your first box is 10% off this August." at bounding box center [884, 133] width 425 height 90
paste div
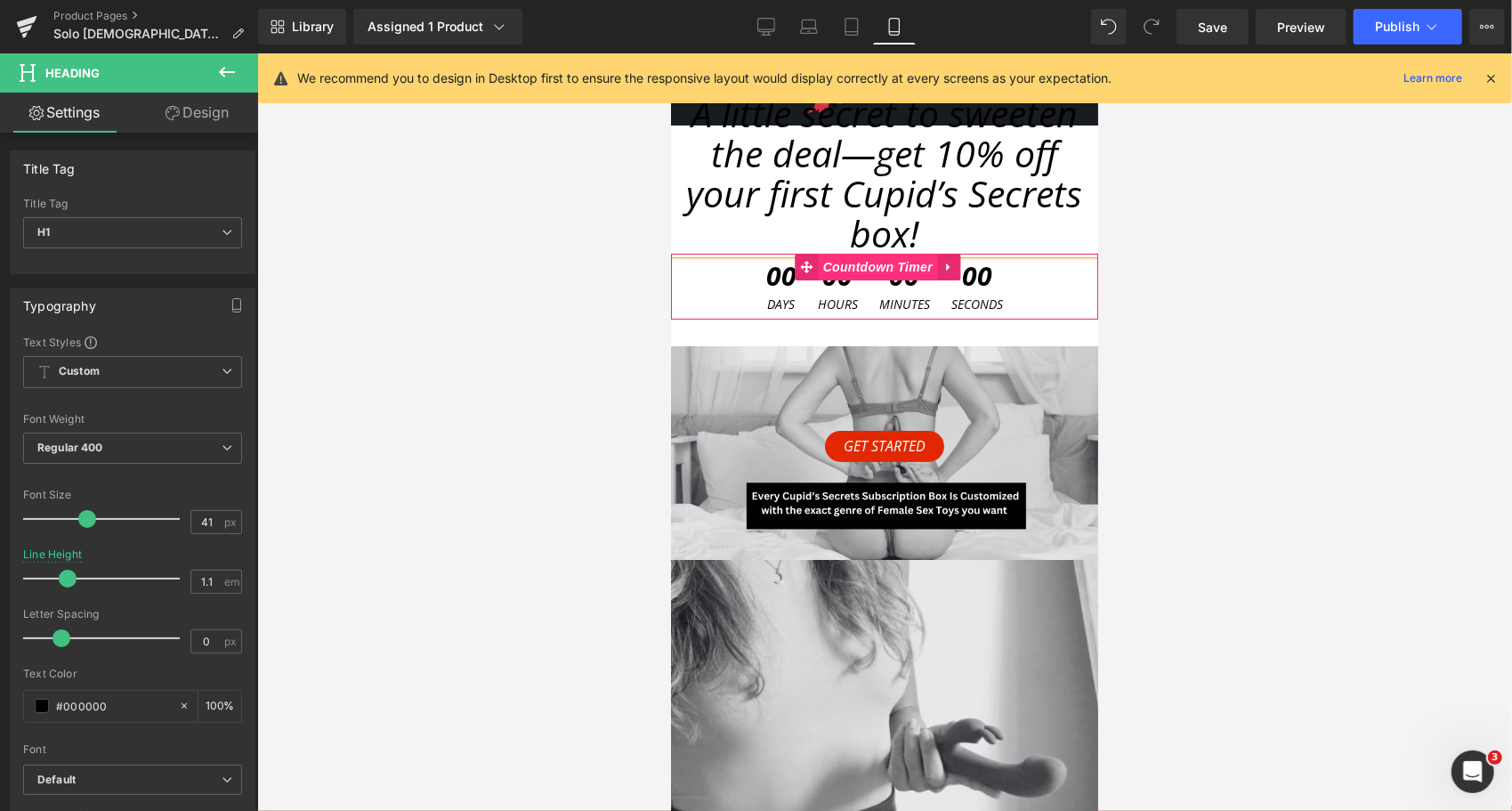
click at [884, 270] on span "Countdown Timer" at bounding box center [877, 265] width 119 height 27
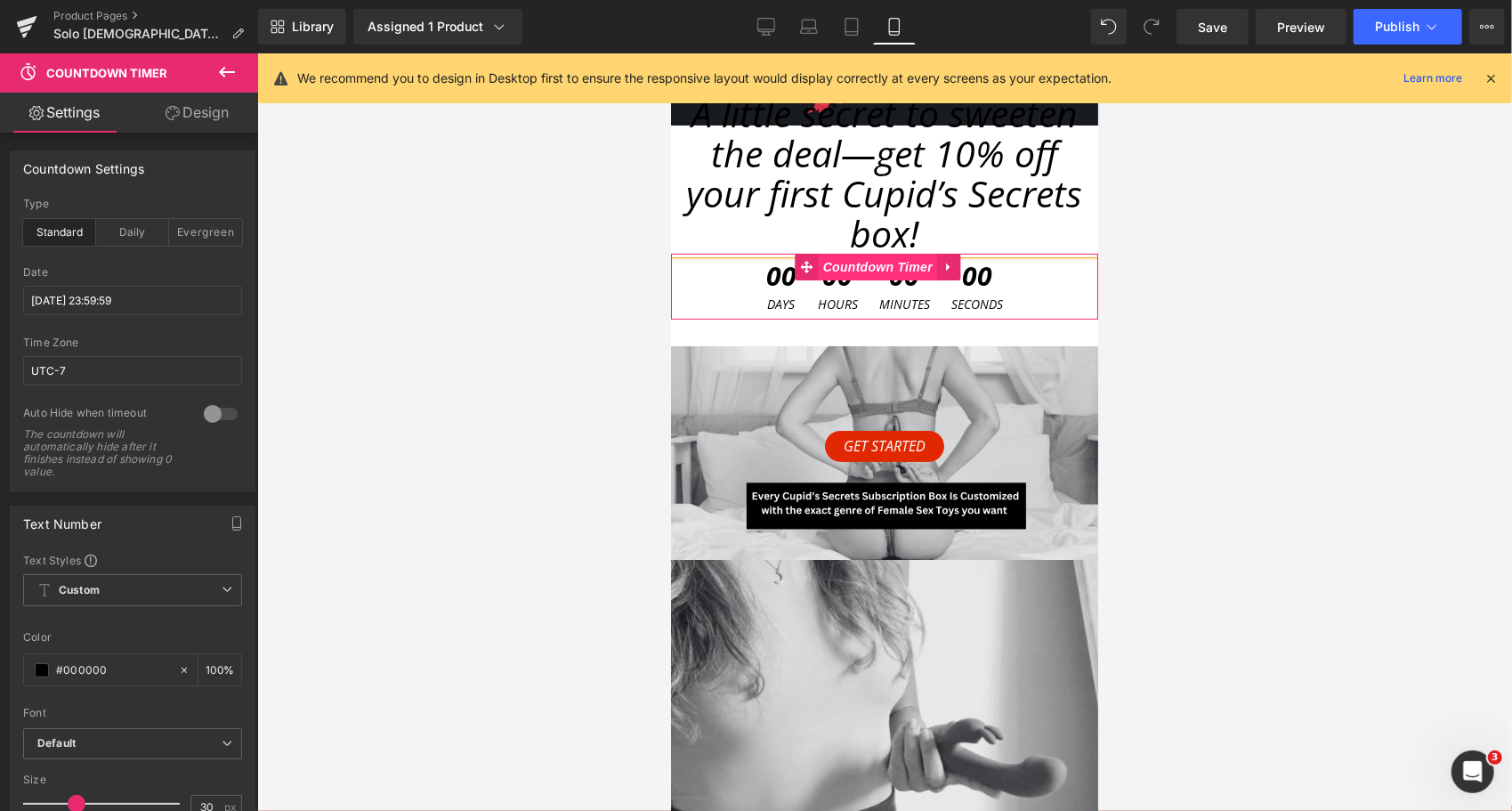
click at [917, 267] on span "Countdown Timer" at bounding box center [877, 265] width 119 height 27
click at [85, 304] on input "[DATE] 23:59:59" at bounding box center [133, 300] width 219 height 29
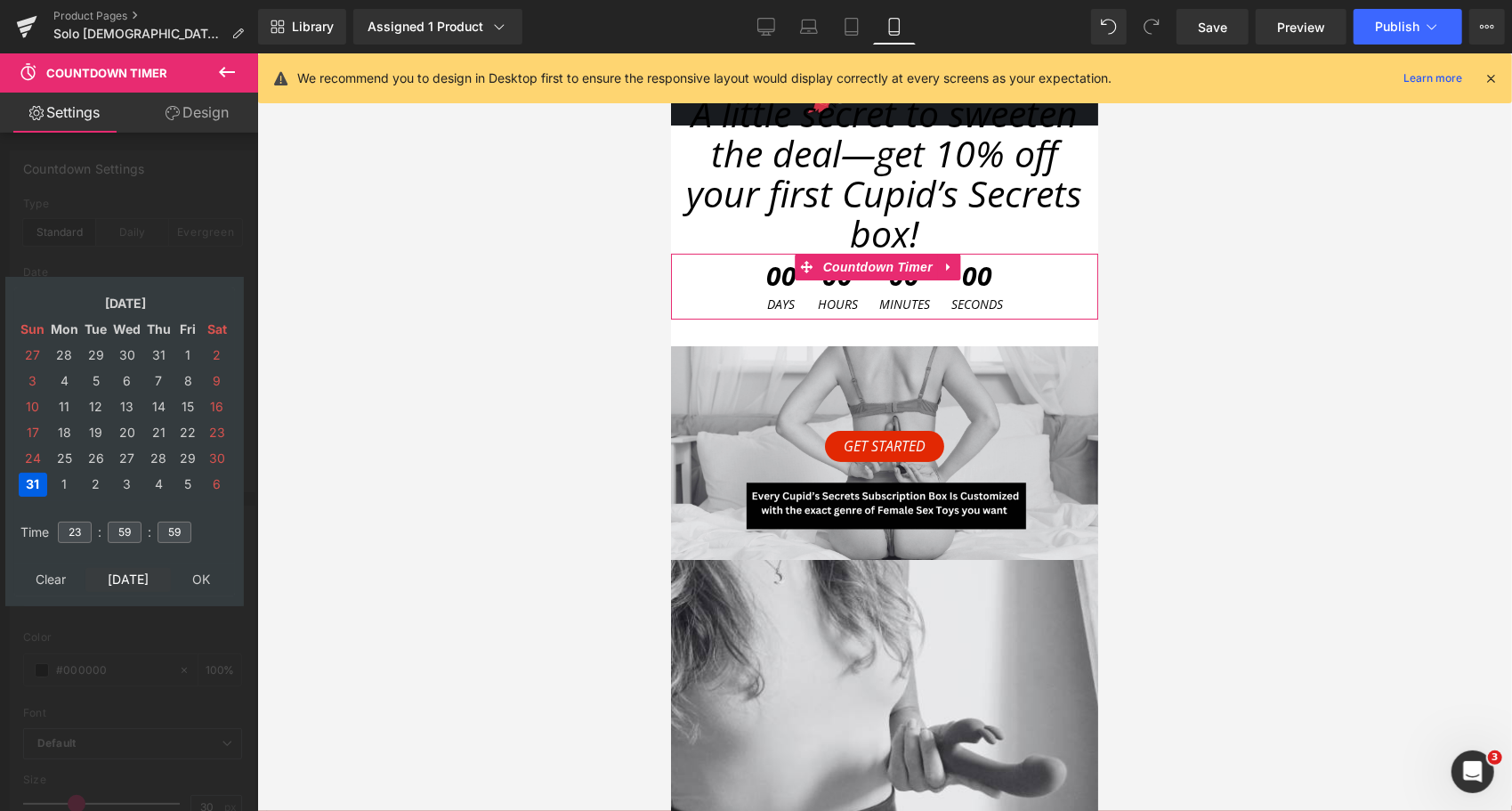
click at [124, 586] on td "[DATE]" at bounding box center [128, 579] width 85 height 24
click at [101, 453] on td "30" at bounding box center [95, 459] width 27 height 24
click at [71, 529] on input "23" at bounding box center [75, 532] width 33 height 22
click at [66, 525] on input "23" at bounding box center [75, 532] width 33 height 22
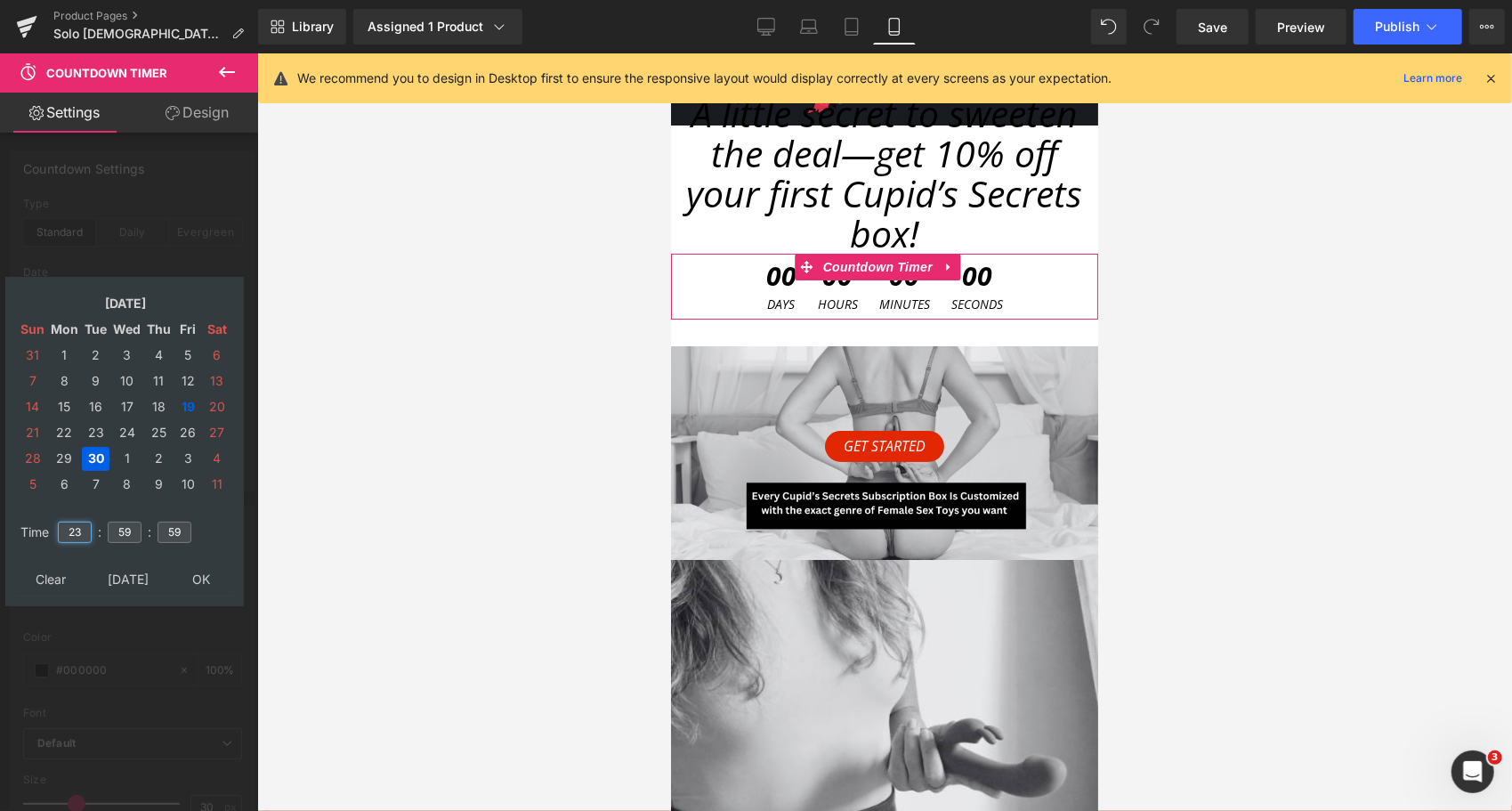
click at [66, 525] on input "23" at bounding box center [75, 532] width 33 height 22
type input "23"
type input "59"
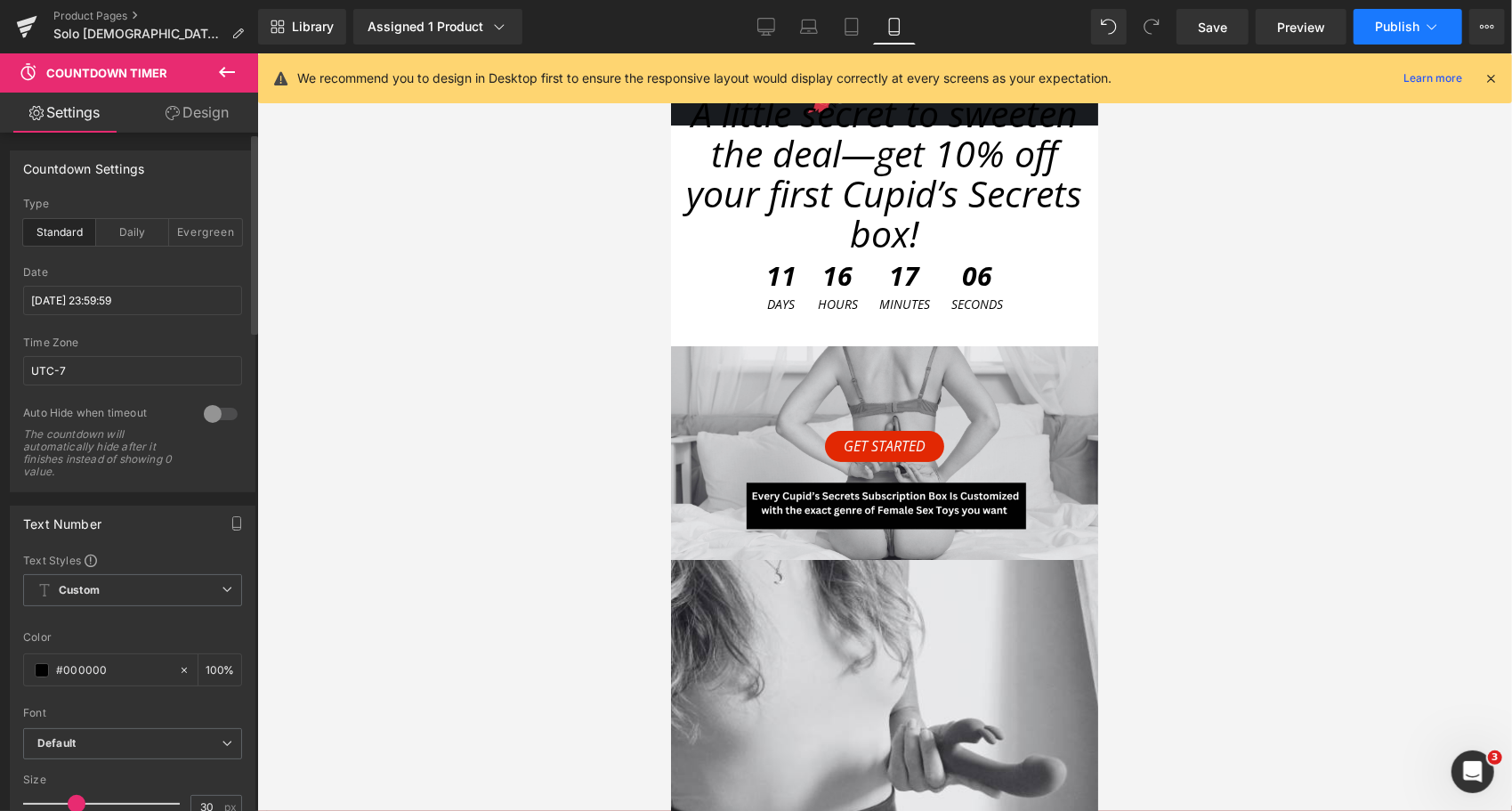
click at [1387, 33] on button "Publish" at bounding box center [1408, 27] width 109 height 35
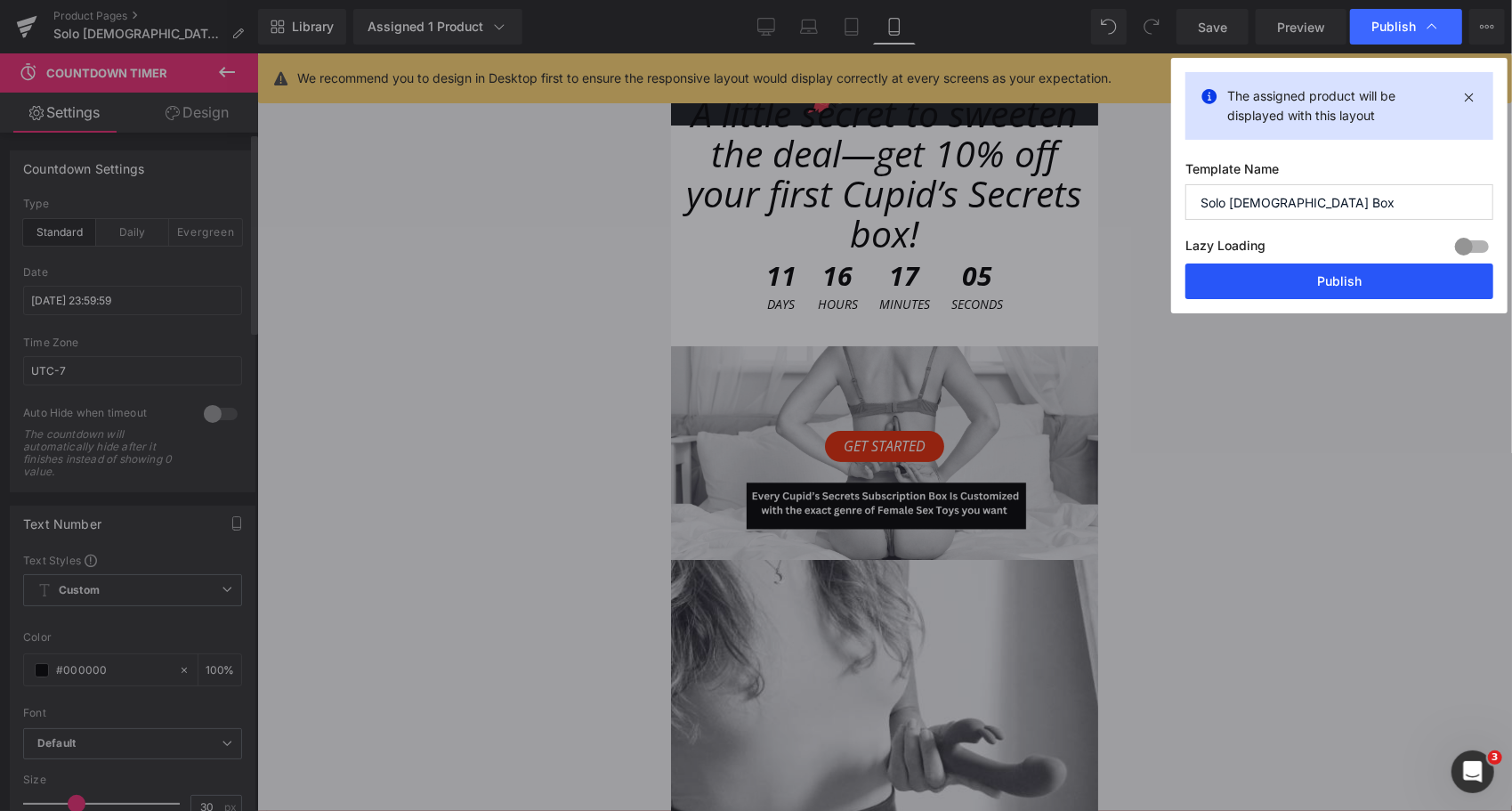
click at [1314, 265] on button "Publish" at bounding box center [1340, 281] width 308 height 35
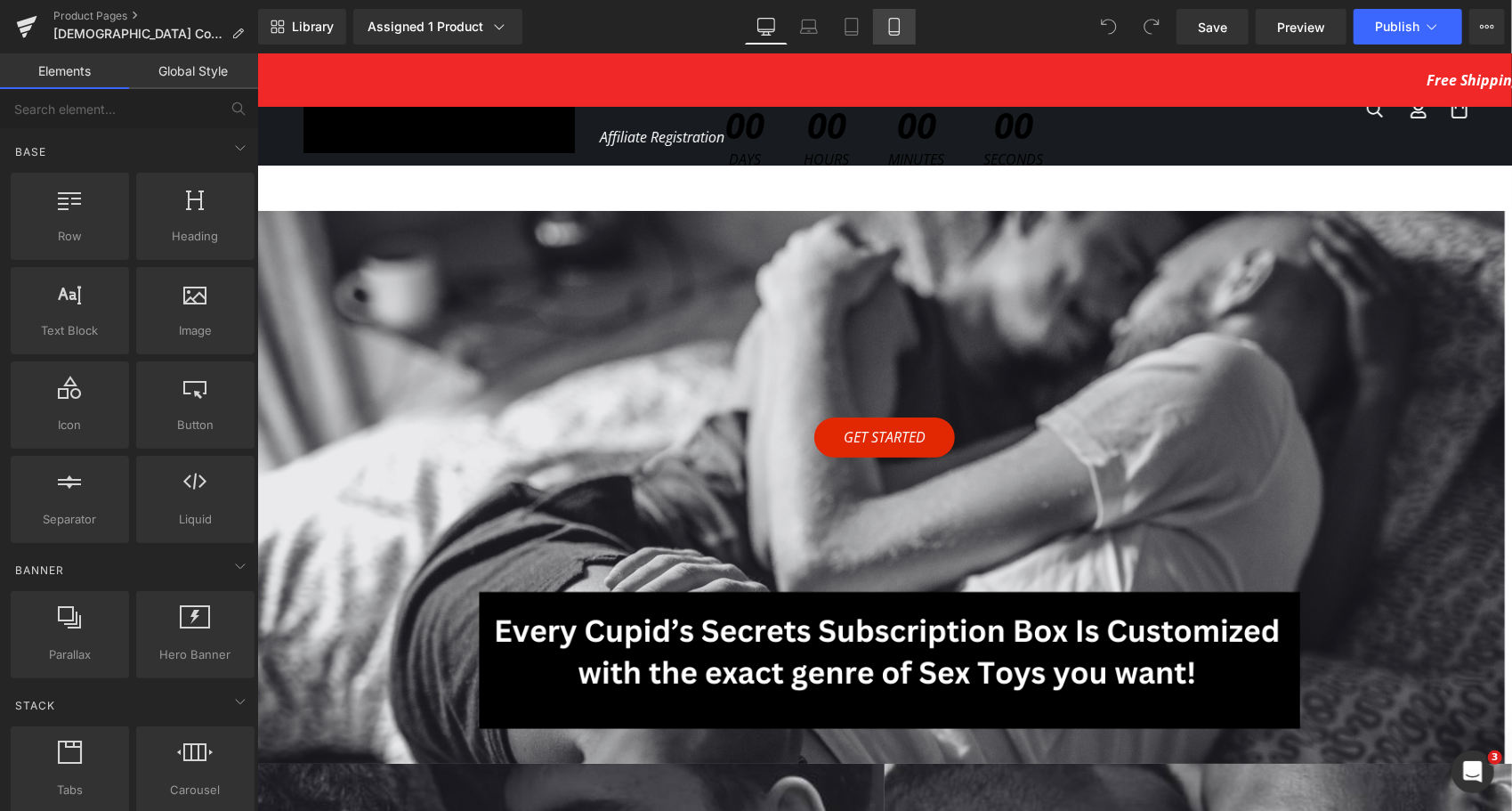
click at [899, 33] on icon at bounding box center [894, 27] width 10 height 17
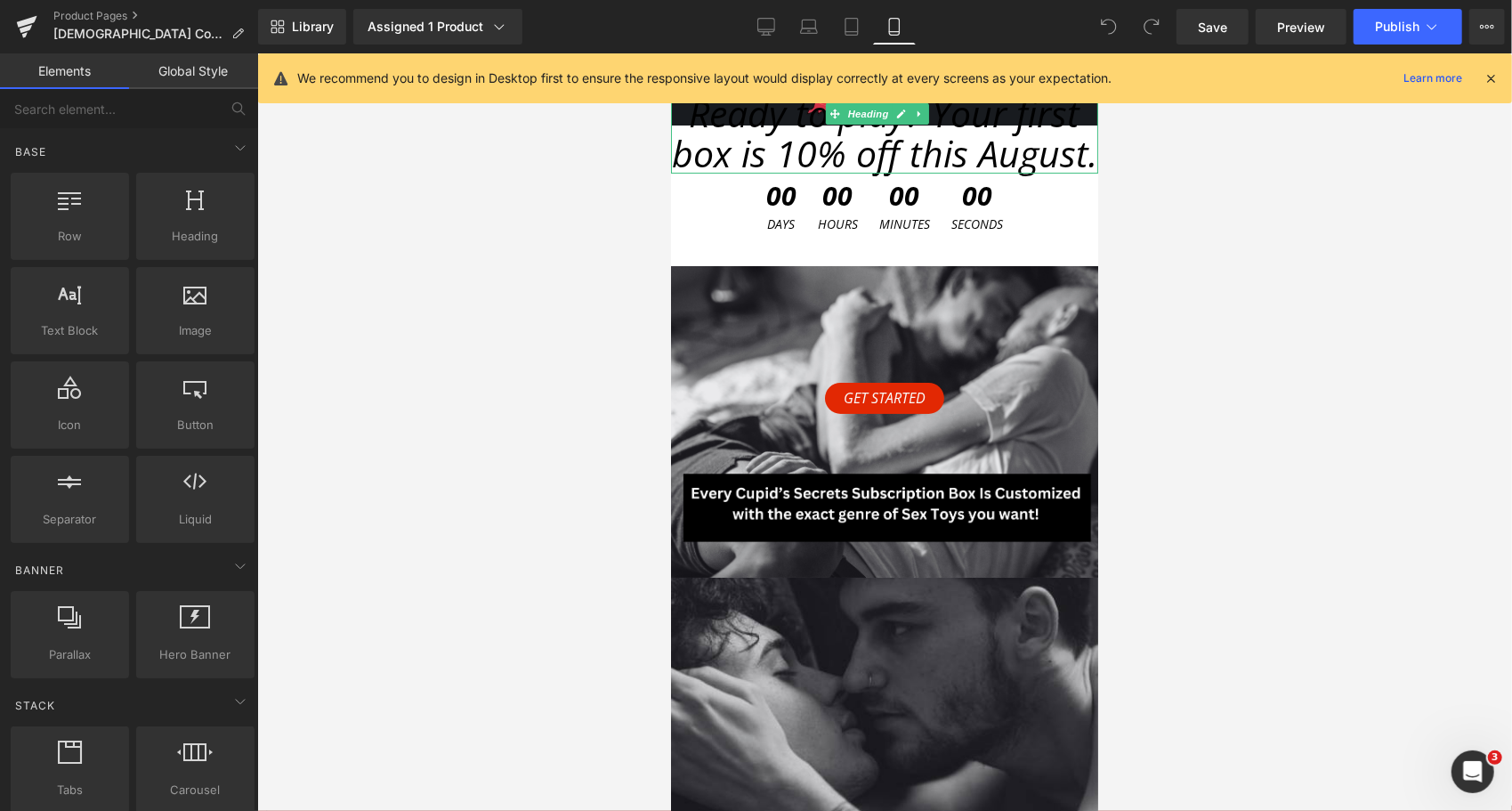
click at [830, 156] on span "Ready to play? Your first box is 10% off this August." at bounding box center [884, 133] width 425 height 90
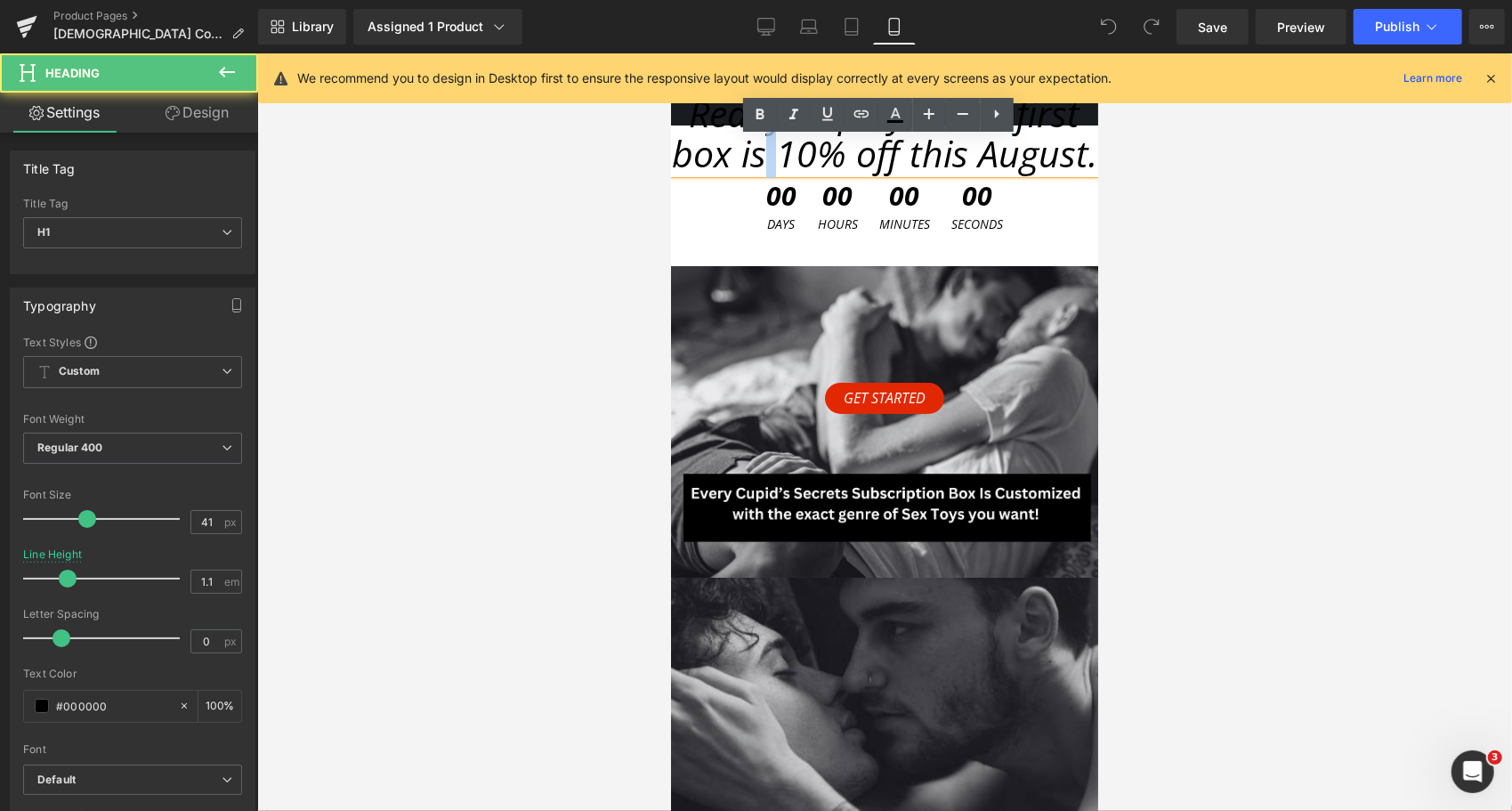
click at [830, 156] on span "Ready to play? Your first box is 10% off this August." at bounding box center [884, 133] width 425 height 90
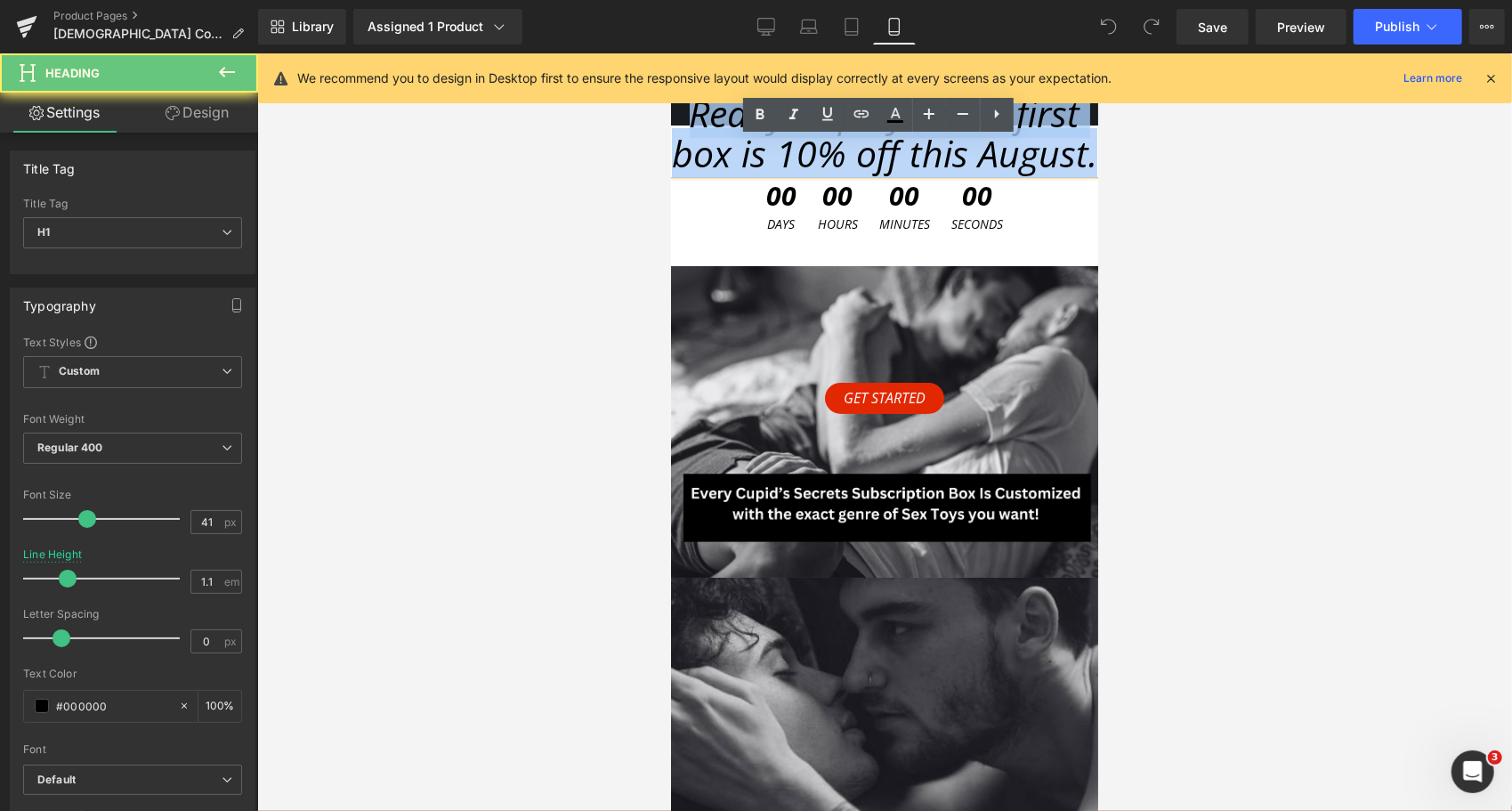
click at [830, 156] on span "Ready to play? Your first box is 10% off this August." at bounding box center [884, 133] width 425 height 90
paste div
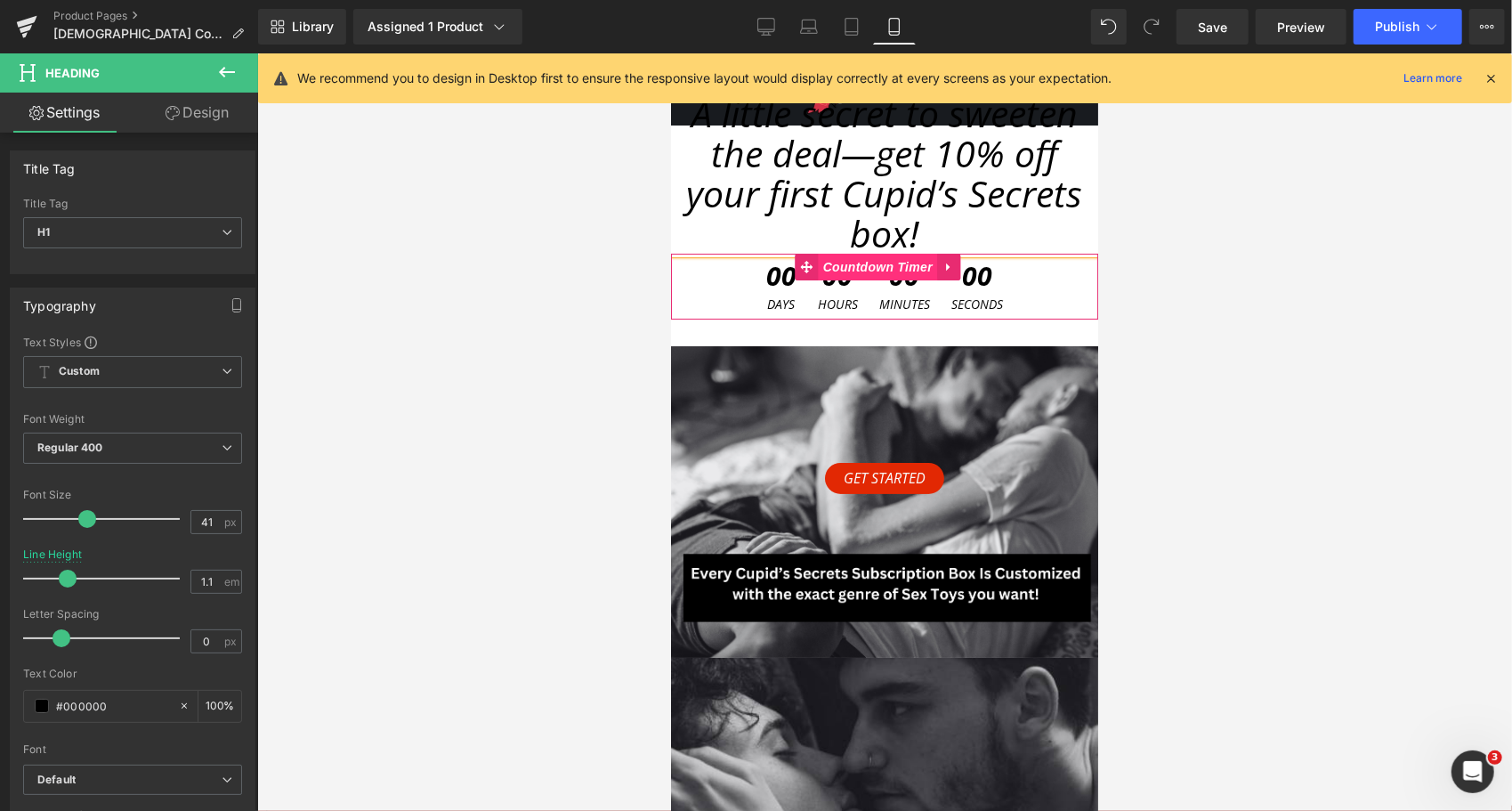
click at [871, 269] on span "Countdown Timer" at bounding box center [877, 265] width 119 height 27
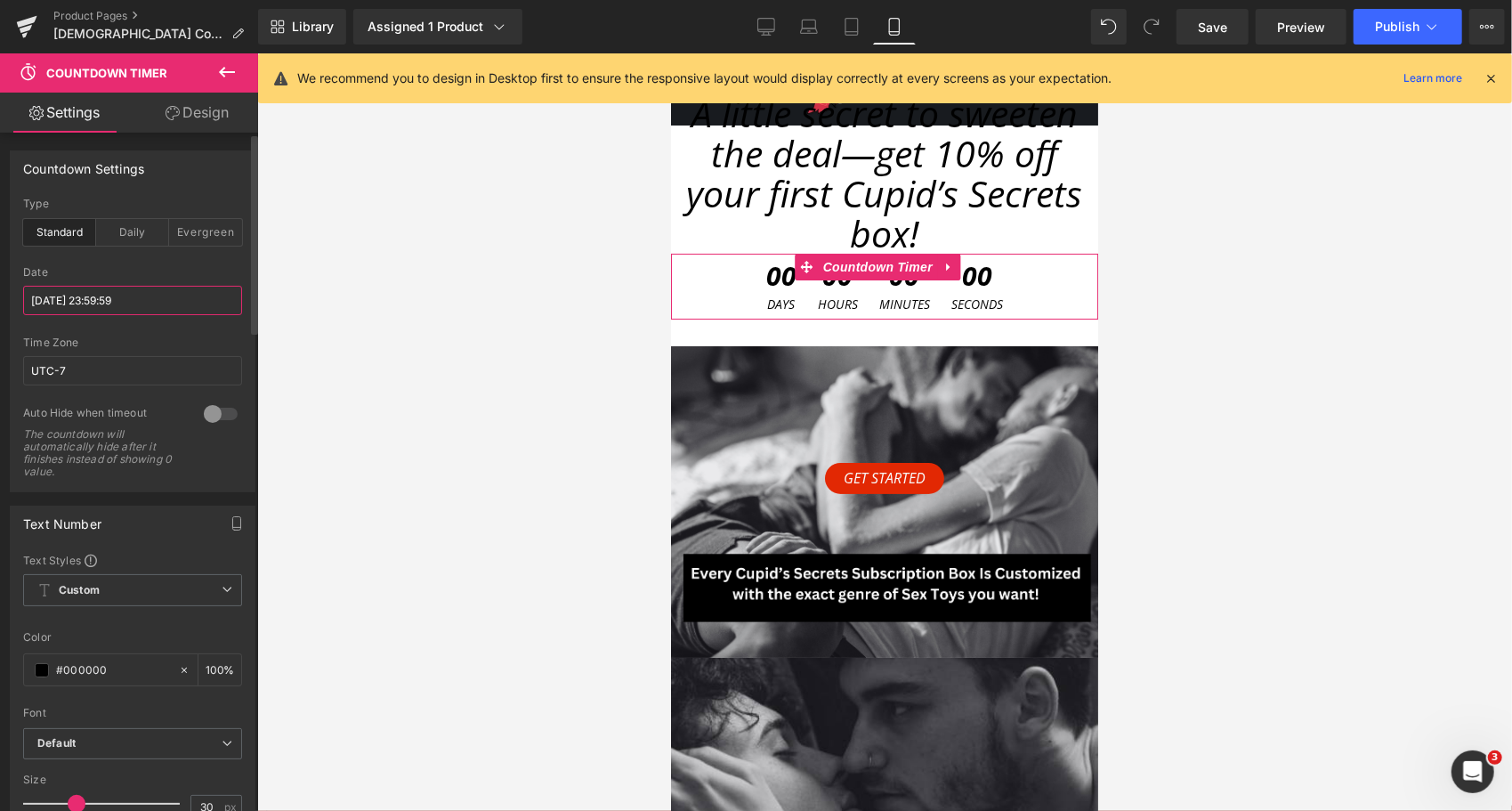
click at [91, 301] on input "[DATE] 23:59:59" at bounding box center [133, 300] width 219 height 29
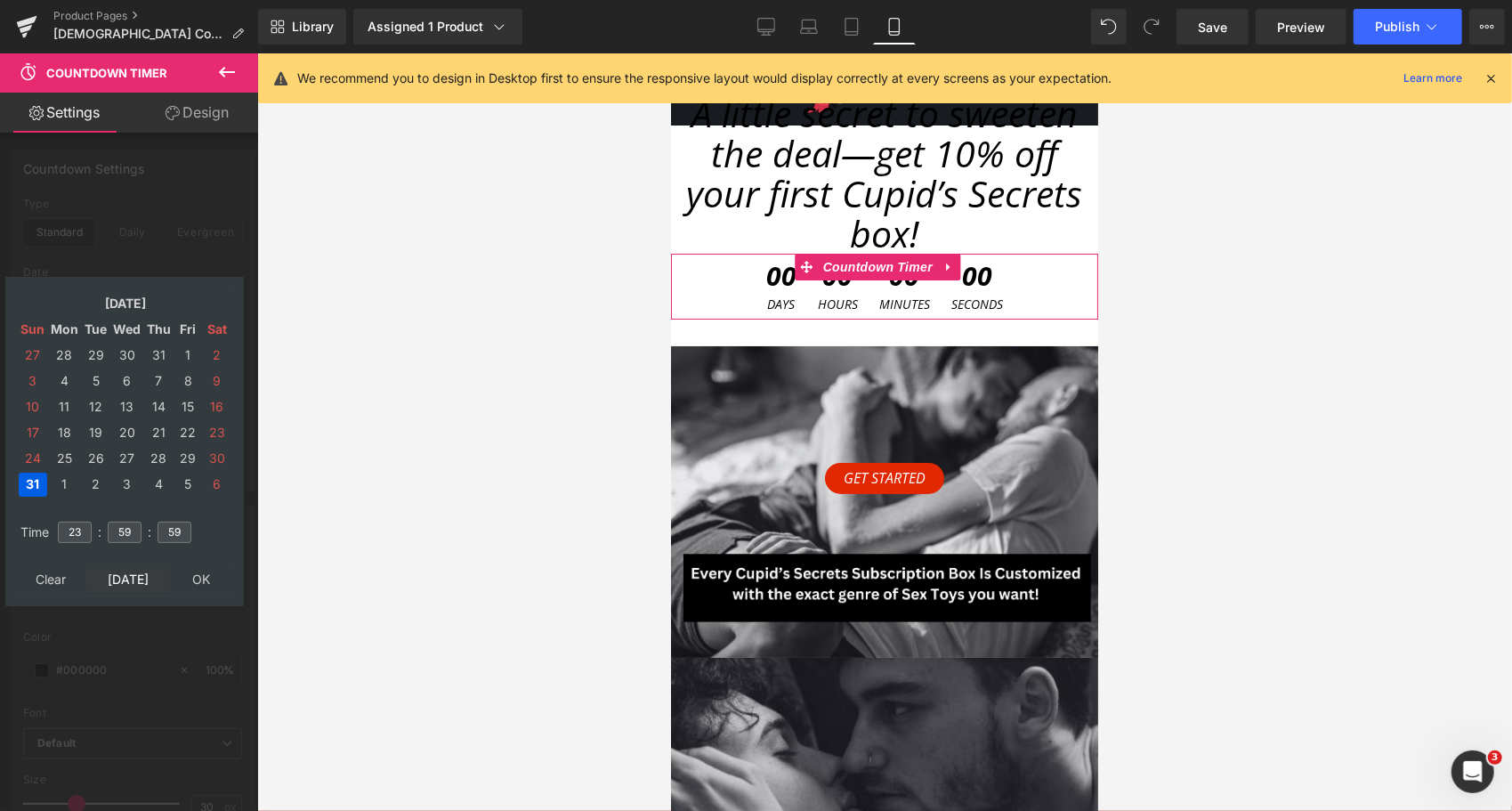
click at [133, 589] on td "[DATE]" at bounding box center [128, 579] width 85 height 24
click at [89, 462] on td "30" at bounding box center [95, 459] width 27 height 24
click at [72, 536] on input "23" at bounding box center [75, 532] width 33 height 22
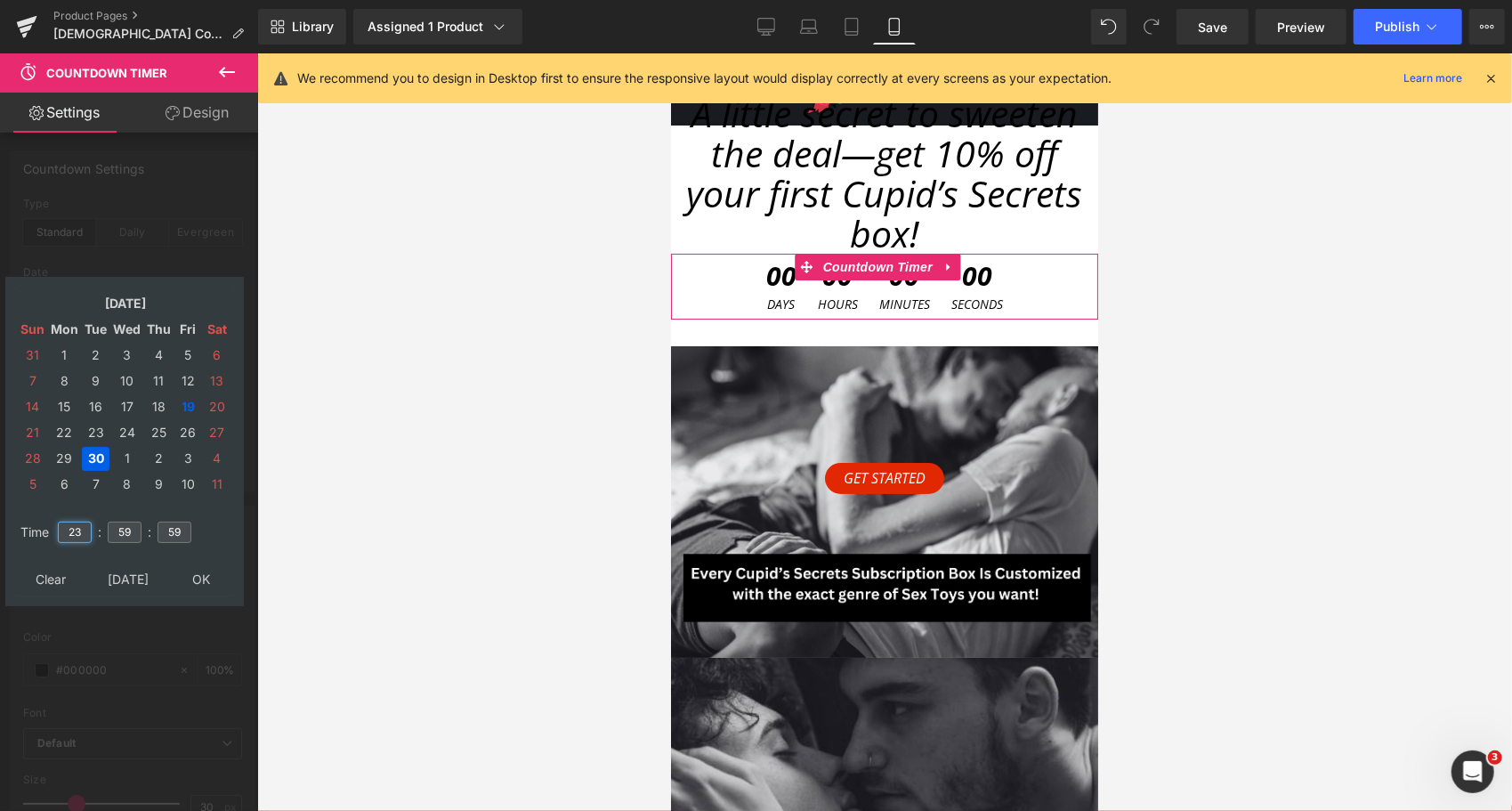
type input "23"
type input "59"
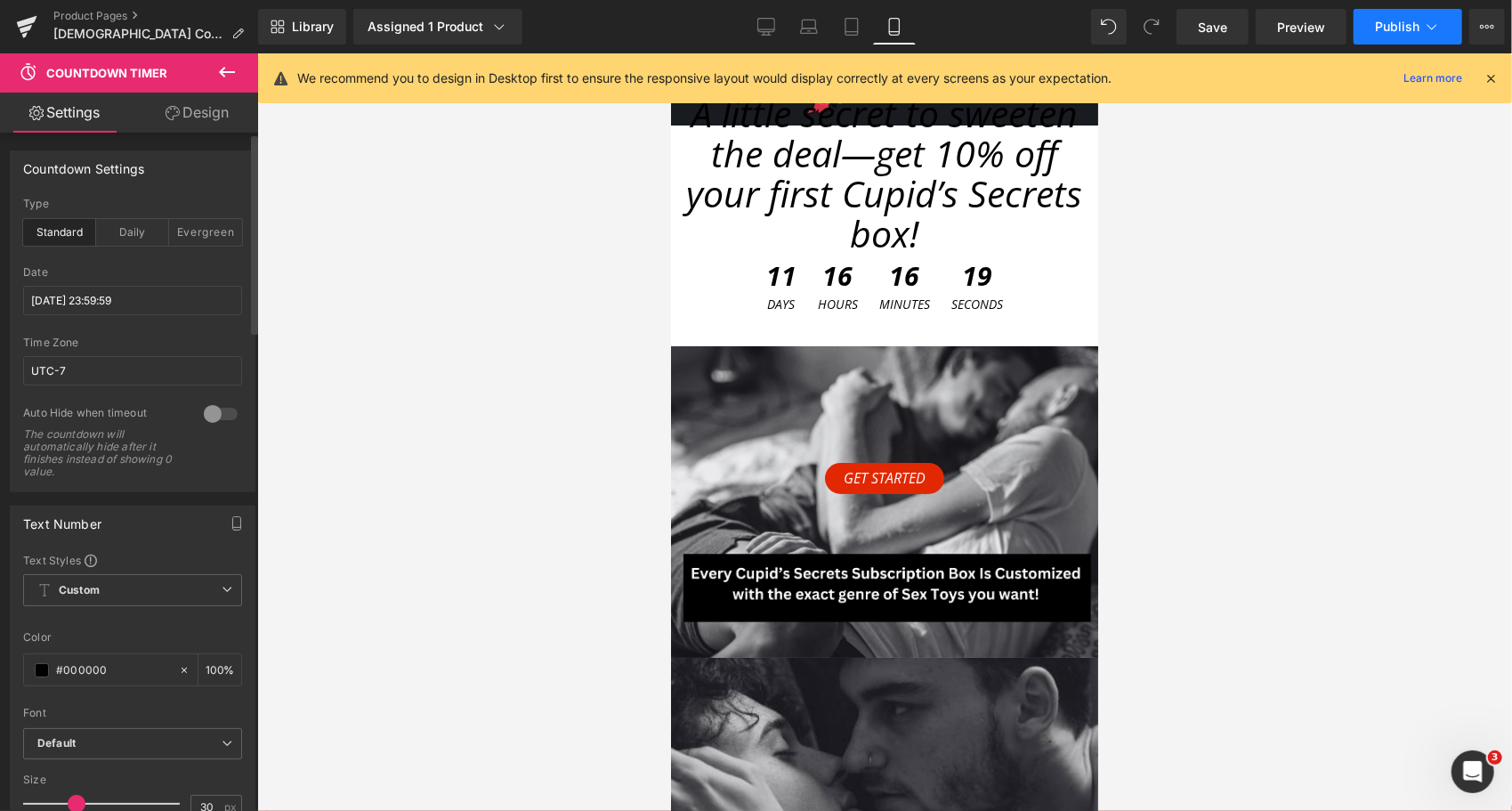
click at [1436, 26] on icon at bounding box center [1432, 27] width 18 height 18
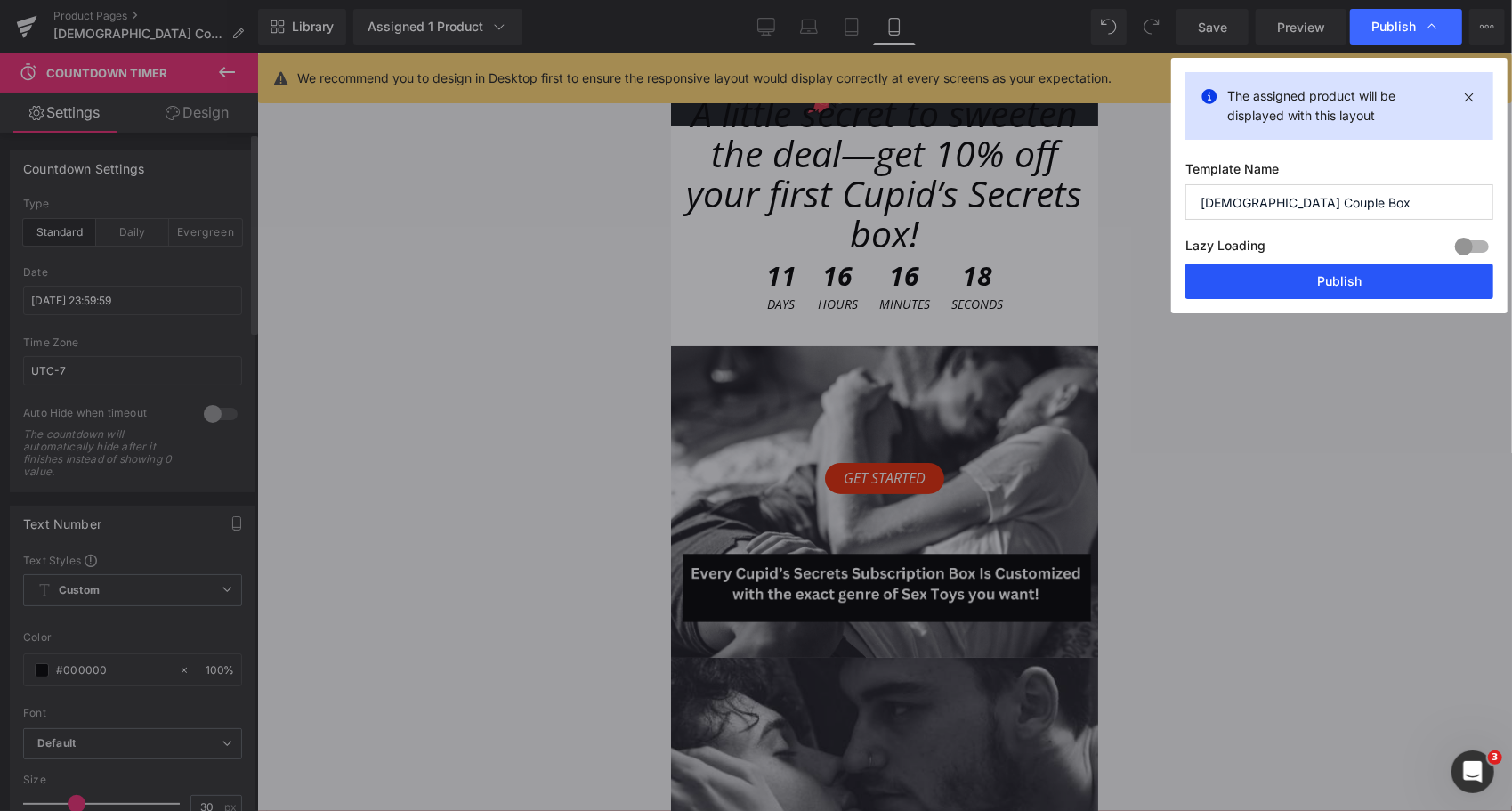
click at [1339, 274] on button "Publish" at bounding box center [1340, 281] width 308 height 35
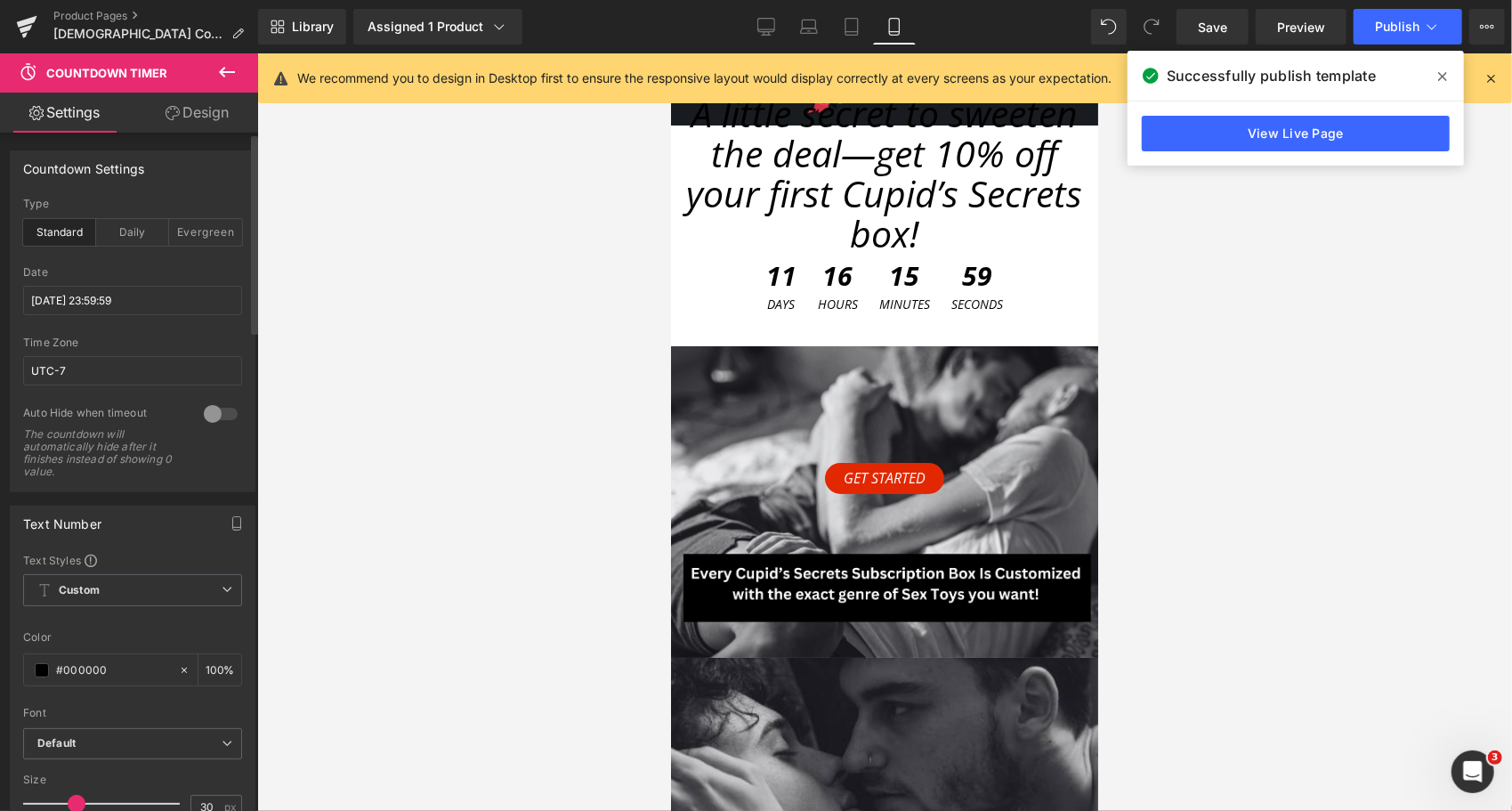
click at [1445, 79] on icon at bounding box center [1442, 76] width 9 height 9
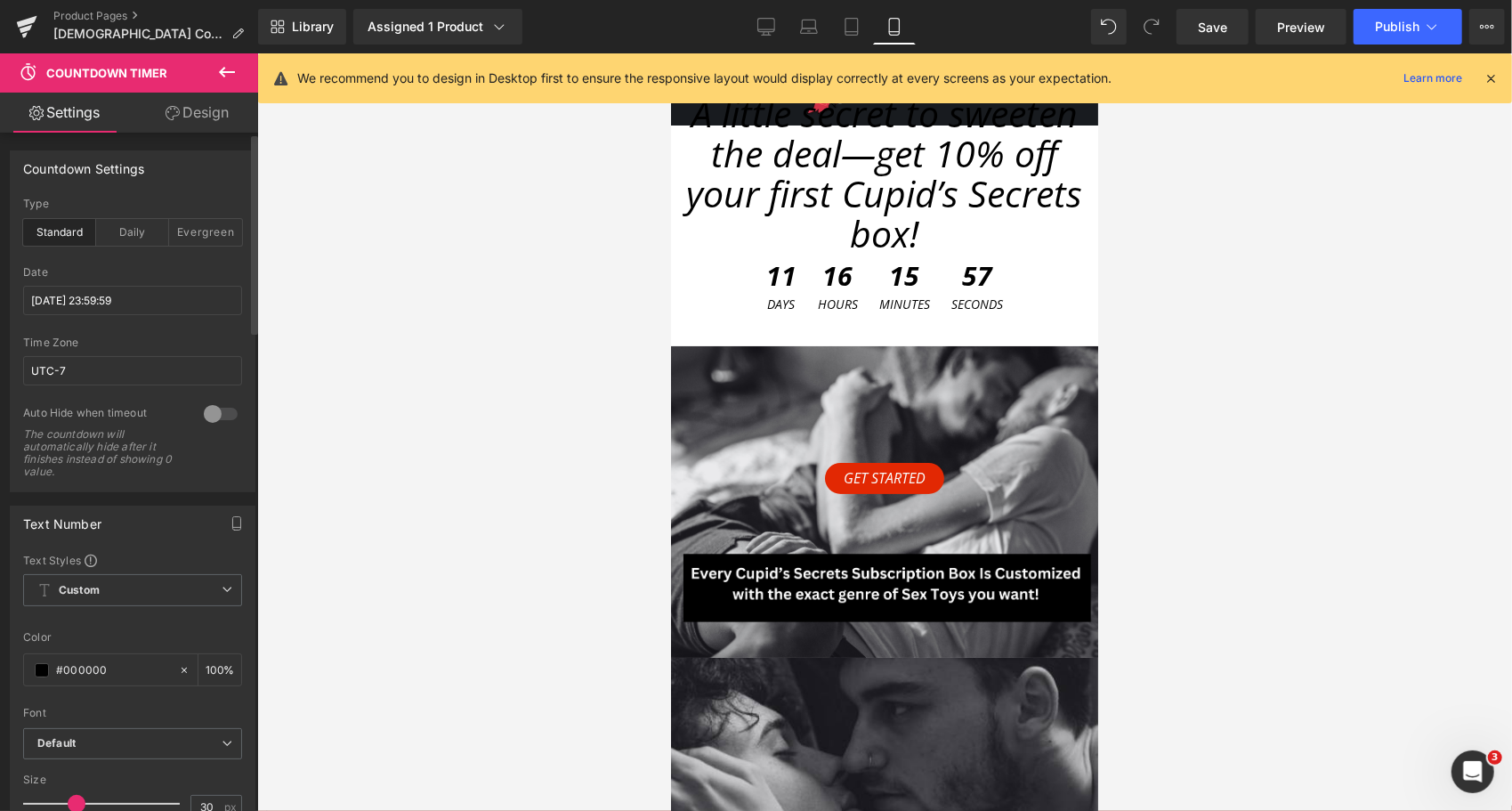
click at [1402, 7] on div "Library Assigned 1 Product Product Preview Gay Couple Subscription Box Manage a…" at bounding box center [885, 27] width 1254 height 53
click at [1402, 28] on span "Publish" at bounding box center [1397, 27] width 44 height 15
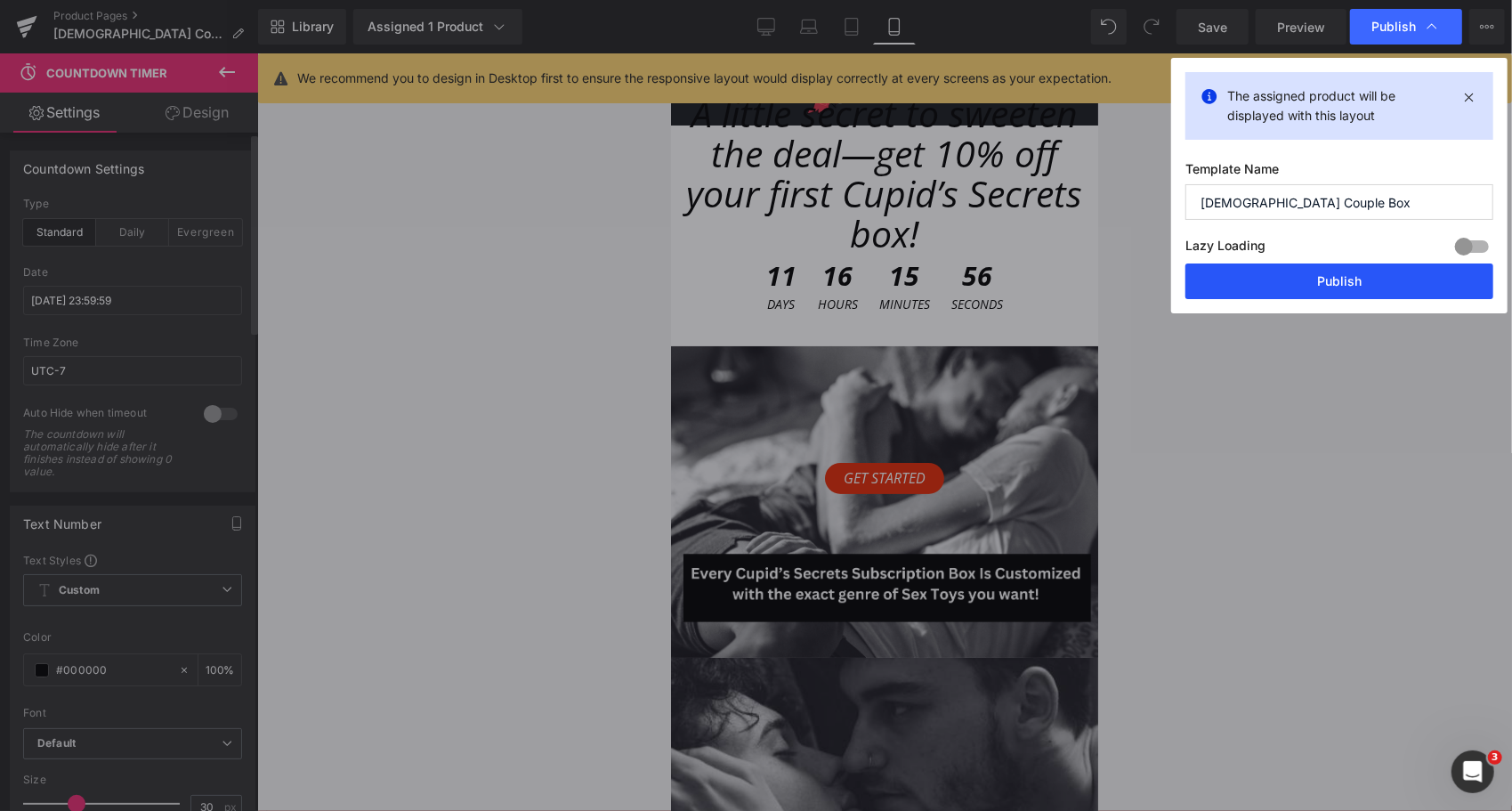
click at [1329, 265] on button "Publish" at bounding box center [1340, 281] width 308 height 35
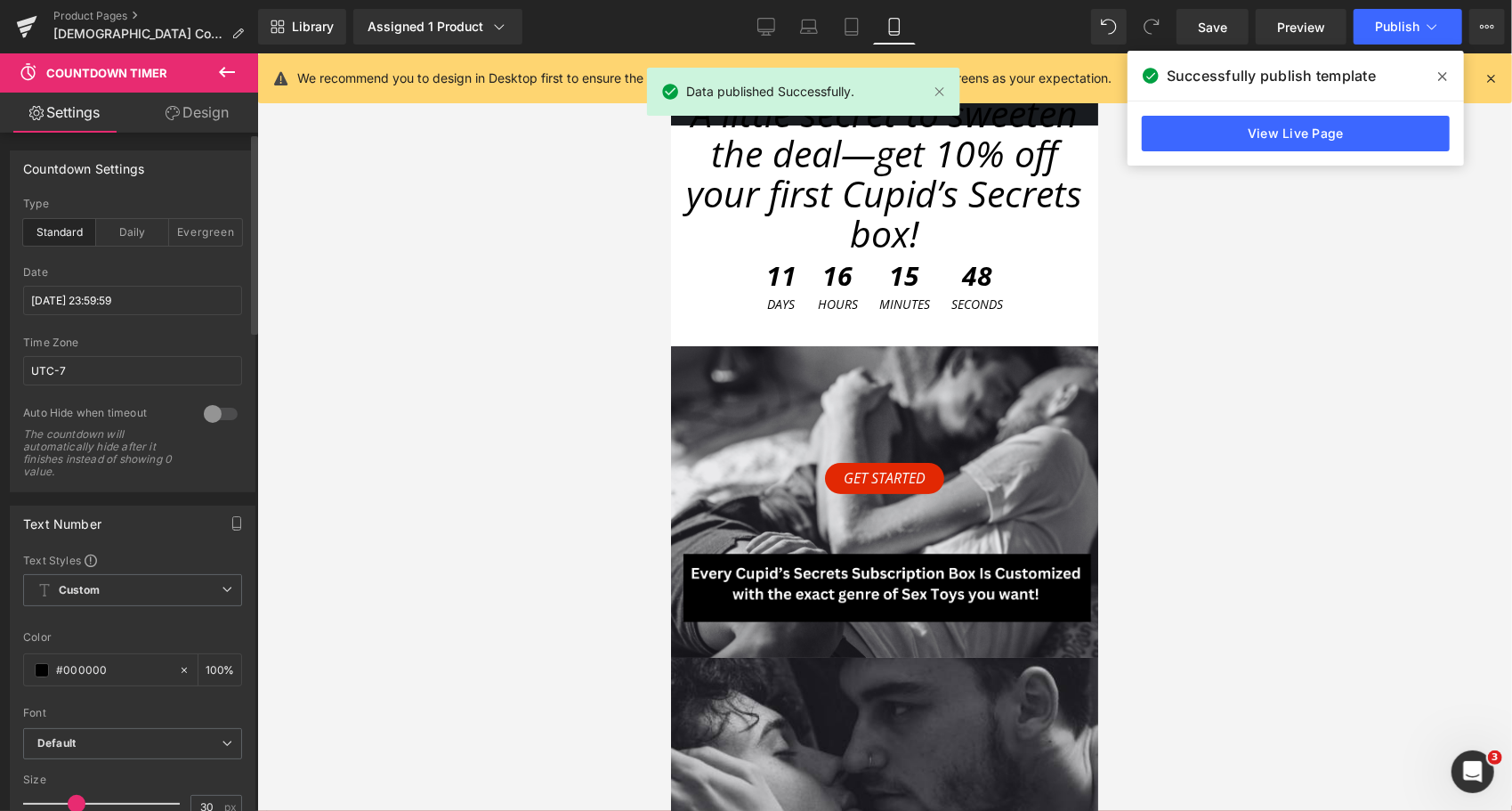
click at [1440, 75] on icon at bounding box center [1442, 76] width 9 height 9
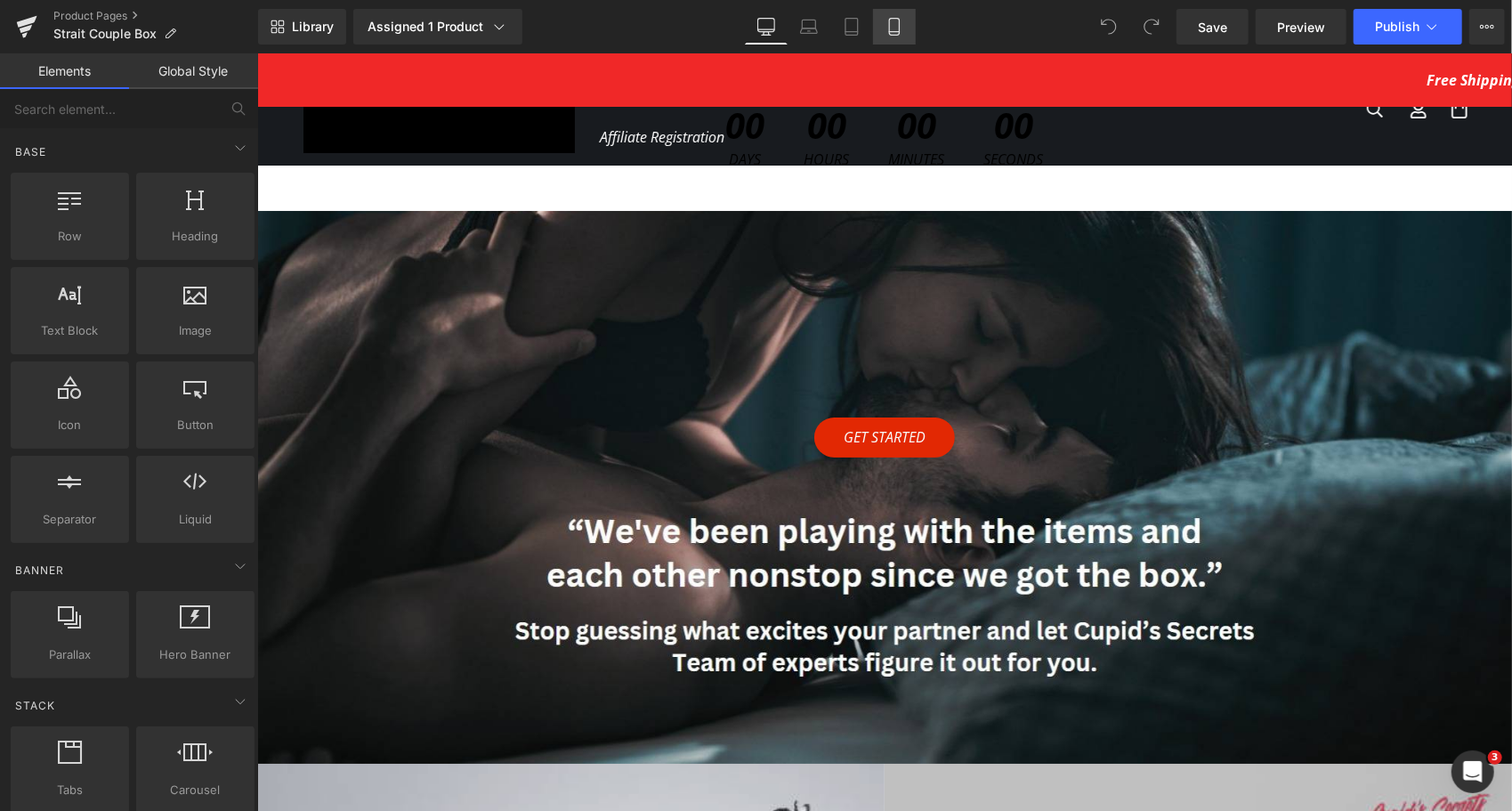
click at [884, 27] on link "Mobile" at bounding box center [894, 27] width 43 height 35
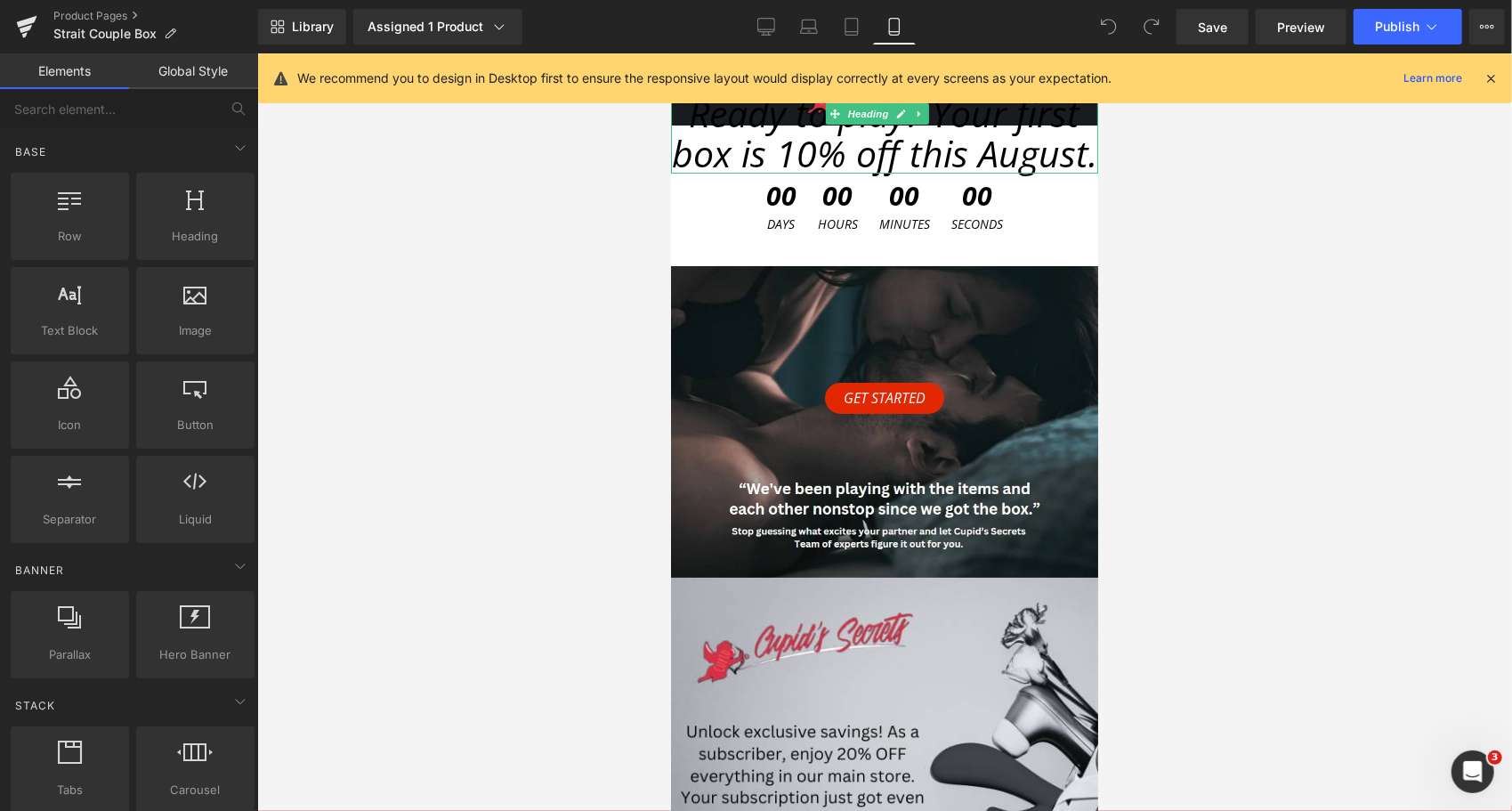
click at [878, 172] on span "Ready to play? Your first box is 10% off this August." at bounding box center [884, 133] width 425 height 90
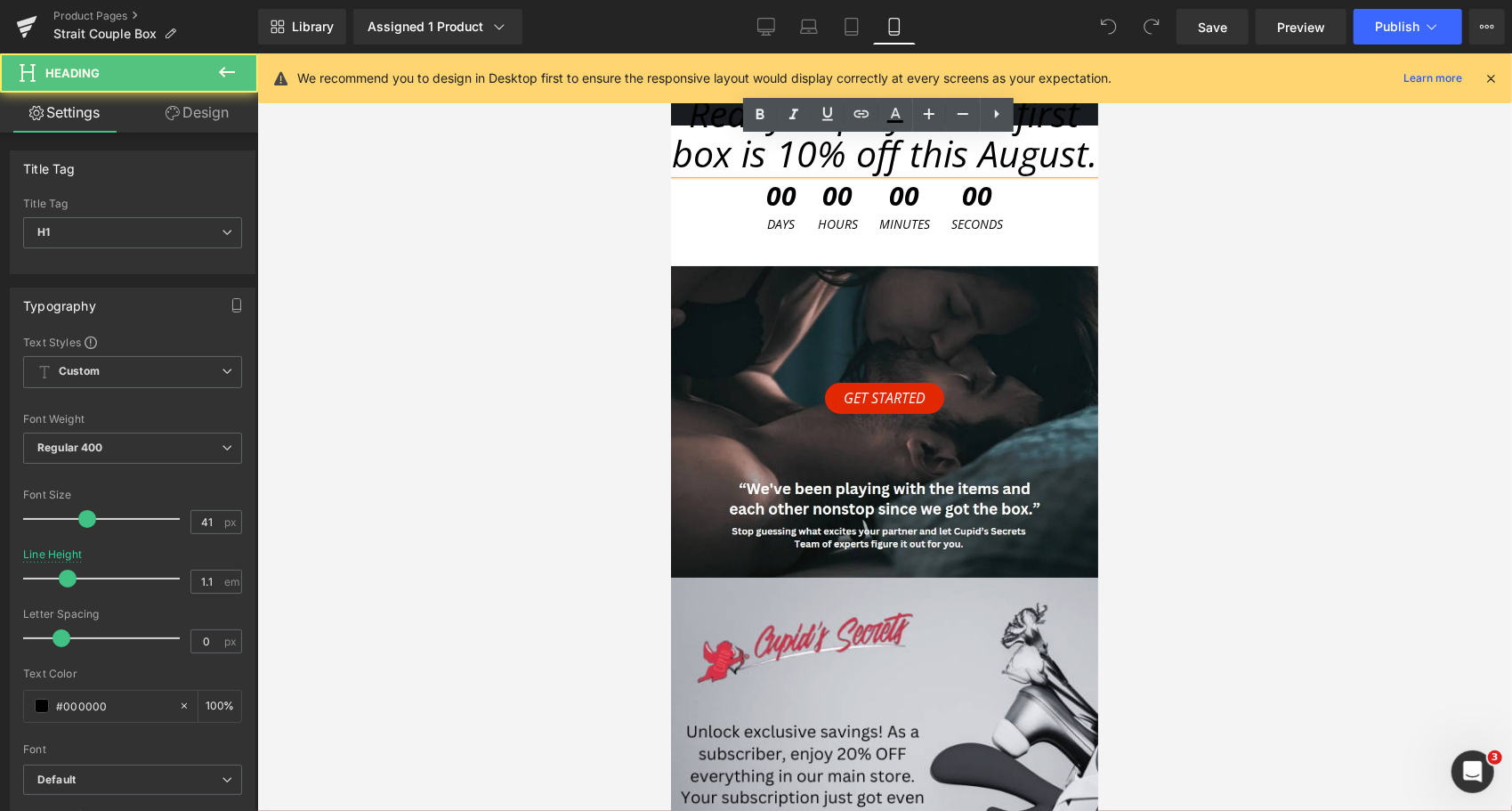
click at [878, 177] on span "Ready to play? Your first box is 10% off this August." at bounding box center [884, 133] width 425 height 90
click at [880, 177] on span "Ready to play? Your first box is 10% off this August." at bounding box center [884, 133] width 425 height 90
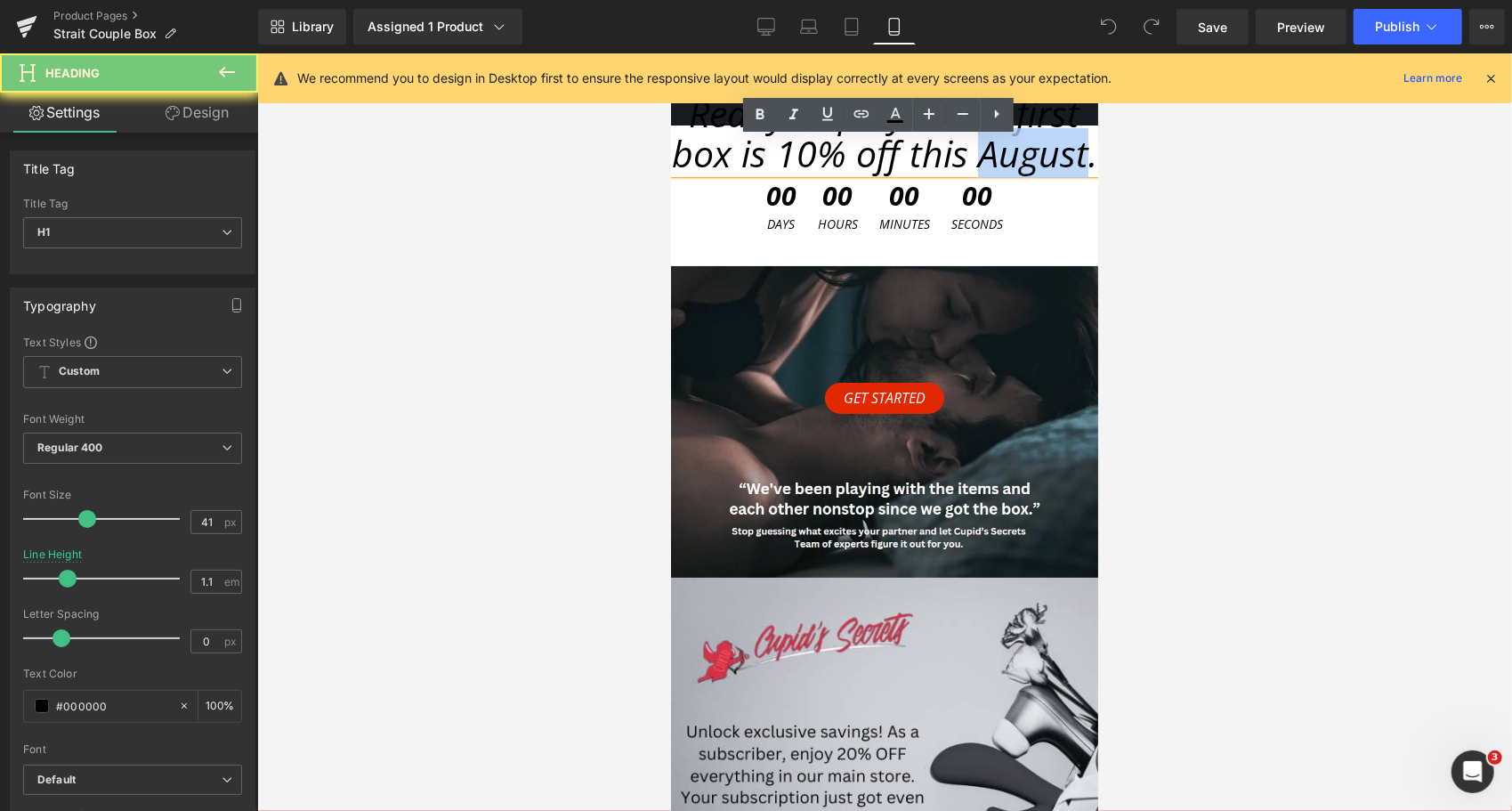
click at [880, 177] on span "Ready to play? Your first box is 10% off this August." at bounding box center [884, 133] width 425 height 90
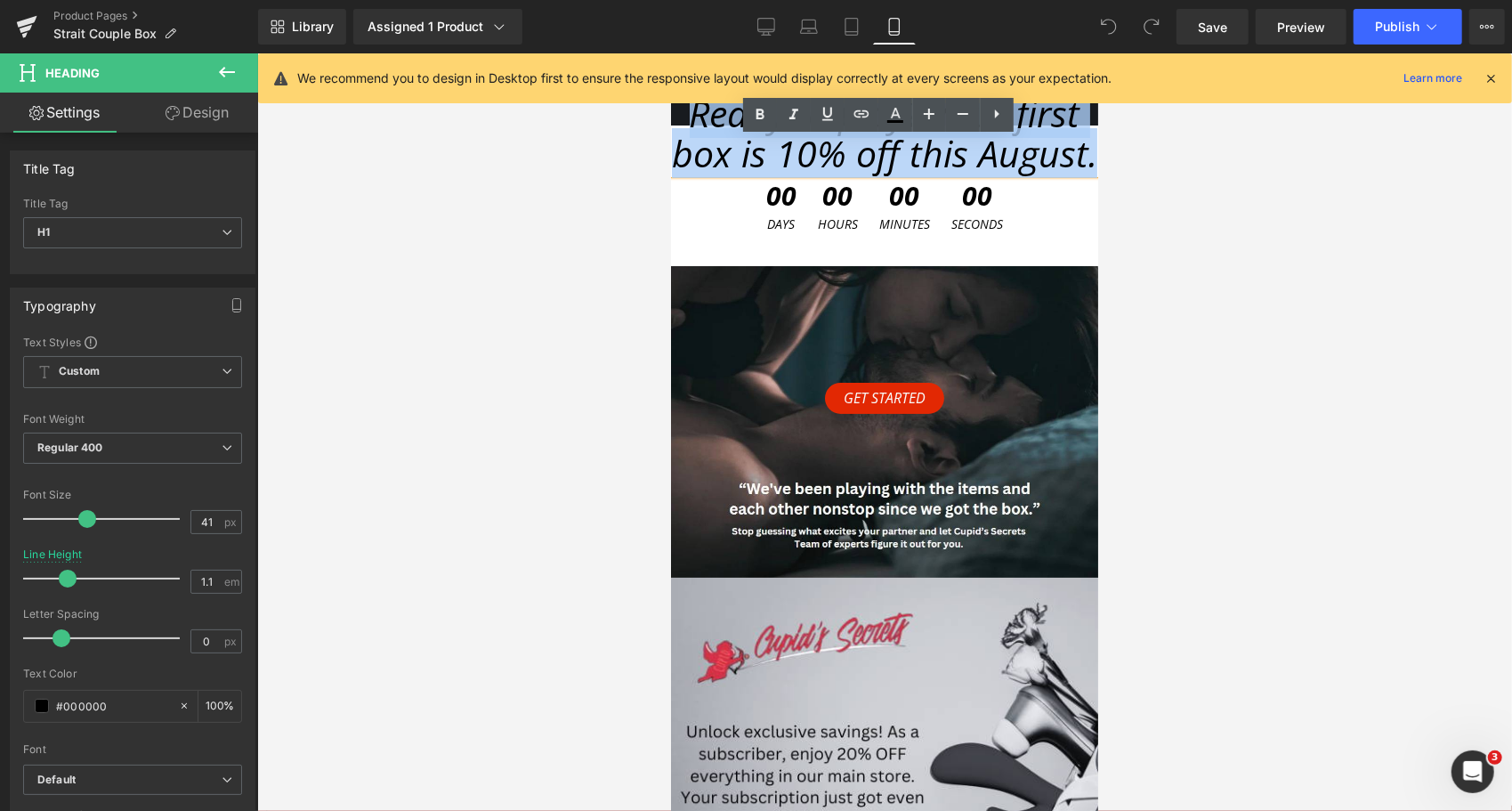
click at [880, 177] on span "Ready to play? Your first box is 10% off this August." at bounding box center [884, 133] width 425 height 90
paste div
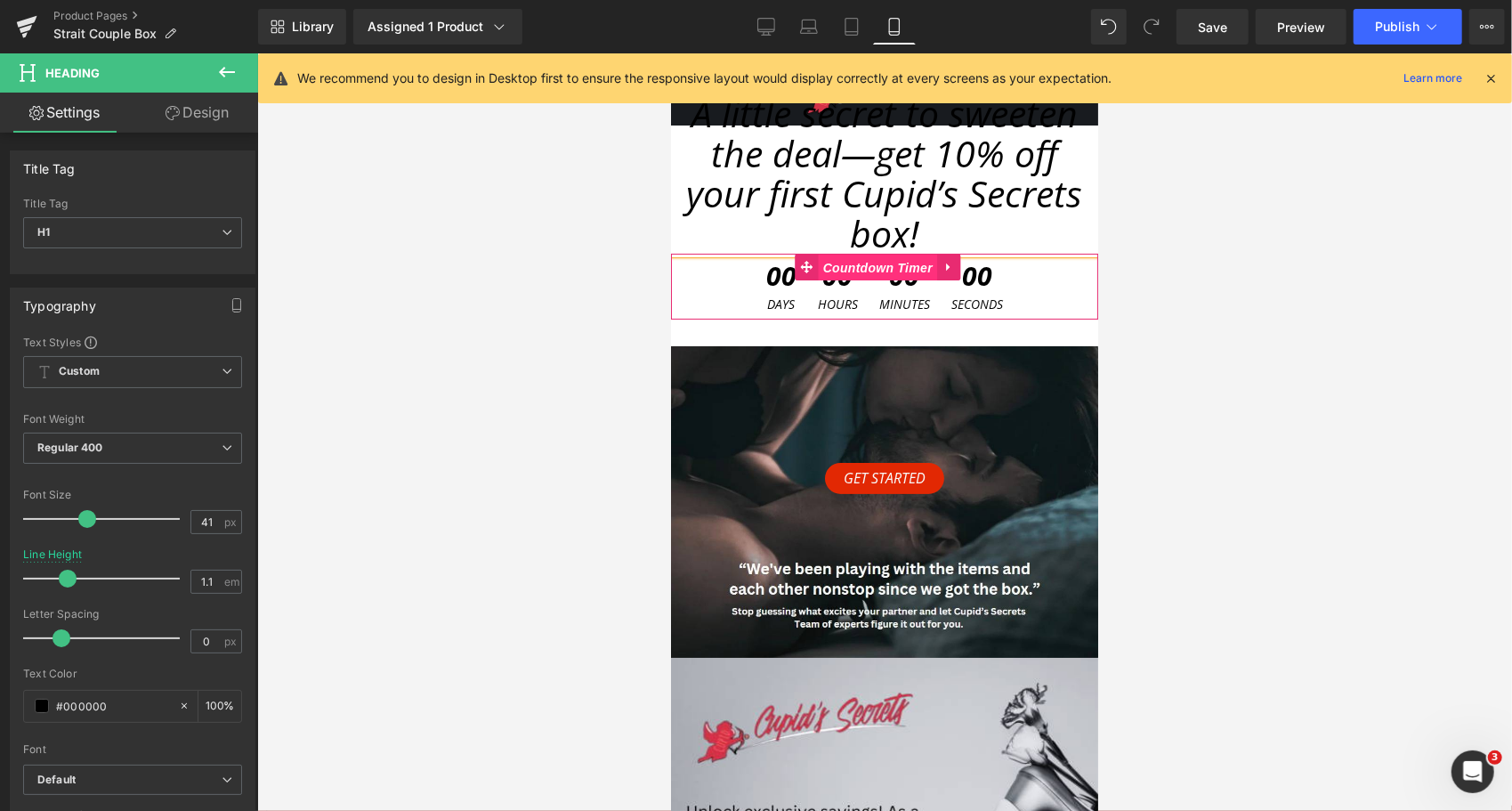
click at [864, 261] on span "Countdown Timer" at bounding box center [877, 266] width 119 height 27
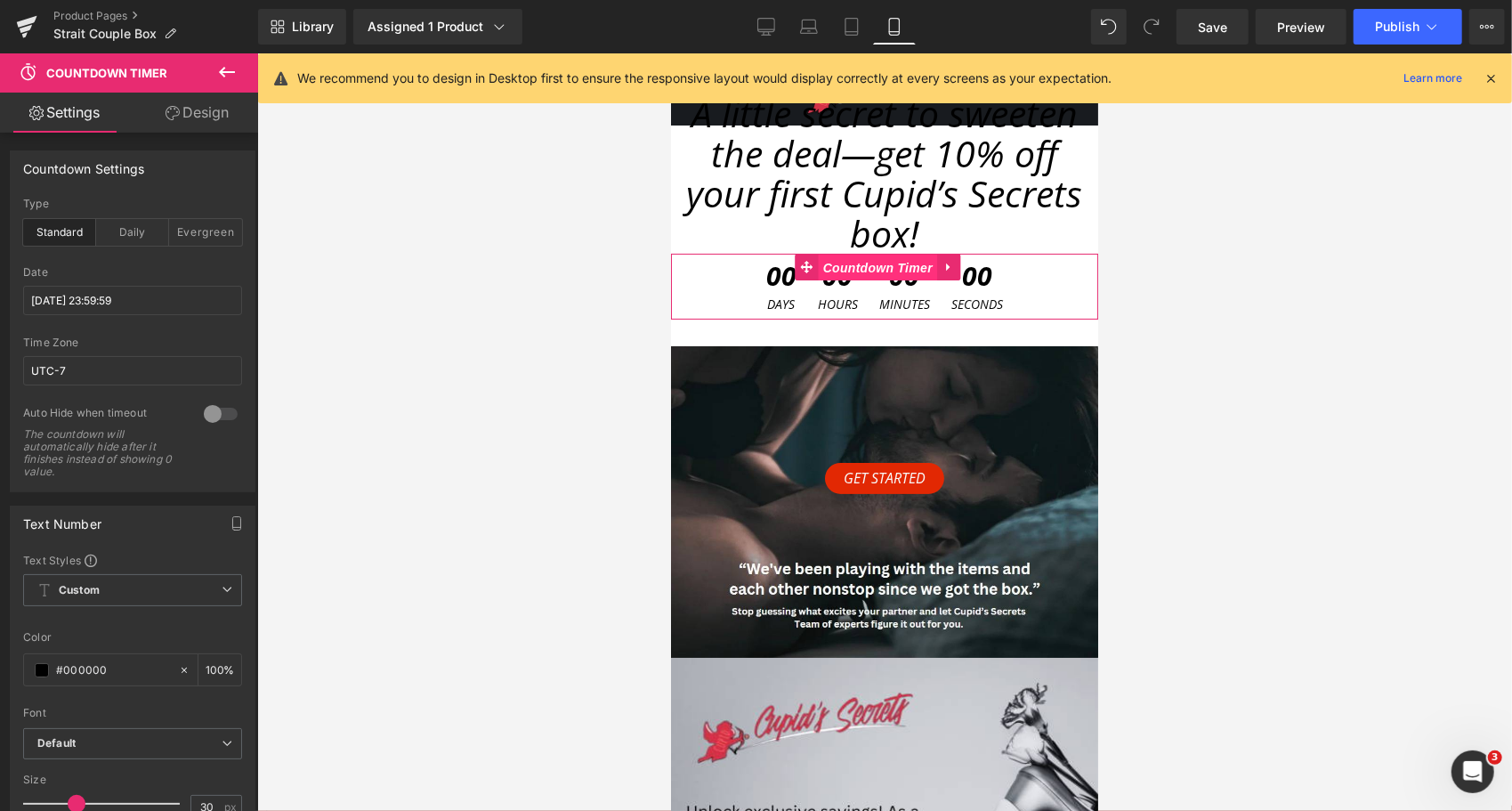
click at [870, 264] on span "Countdown Timer" at bounding box center [877, 266] width 119 height 27
click at [883, 273] on span "Countdown Timer" at bounding box center [877, 265] width 119 height 27
click at [90, 297] on input "[DATE] 23:59:59" at bounding box center [133, 300] width 219 height 29
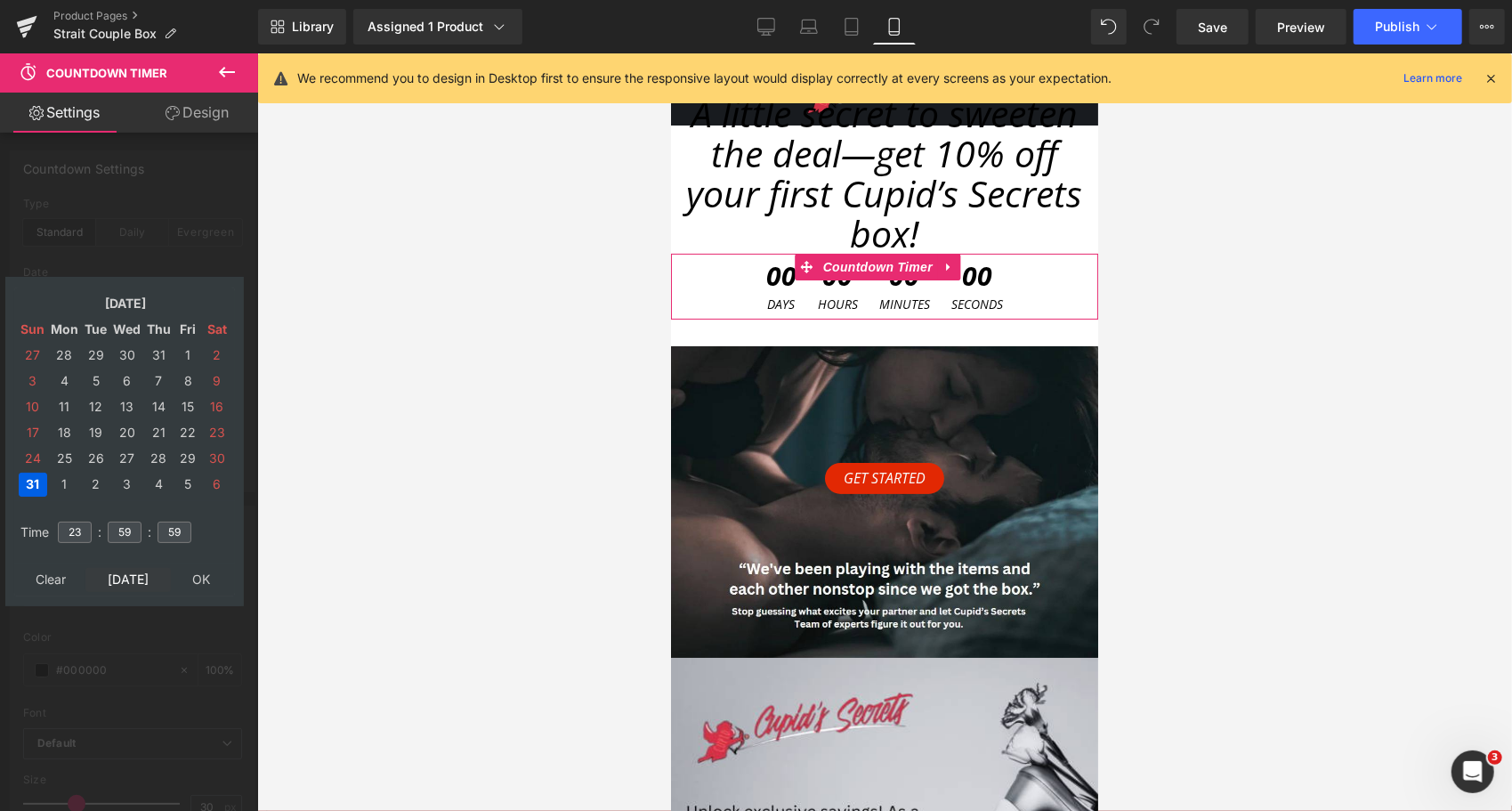
click at [106, 573] on td "[DATE]" at bounding box center [128, 579] width 85 height 24
click at [94, 456] on td "30" at bounding box center [95, 459] width 27 height 24
click at [77, 533] on input "23" at bounding box center [75, 532] width 33 height 22
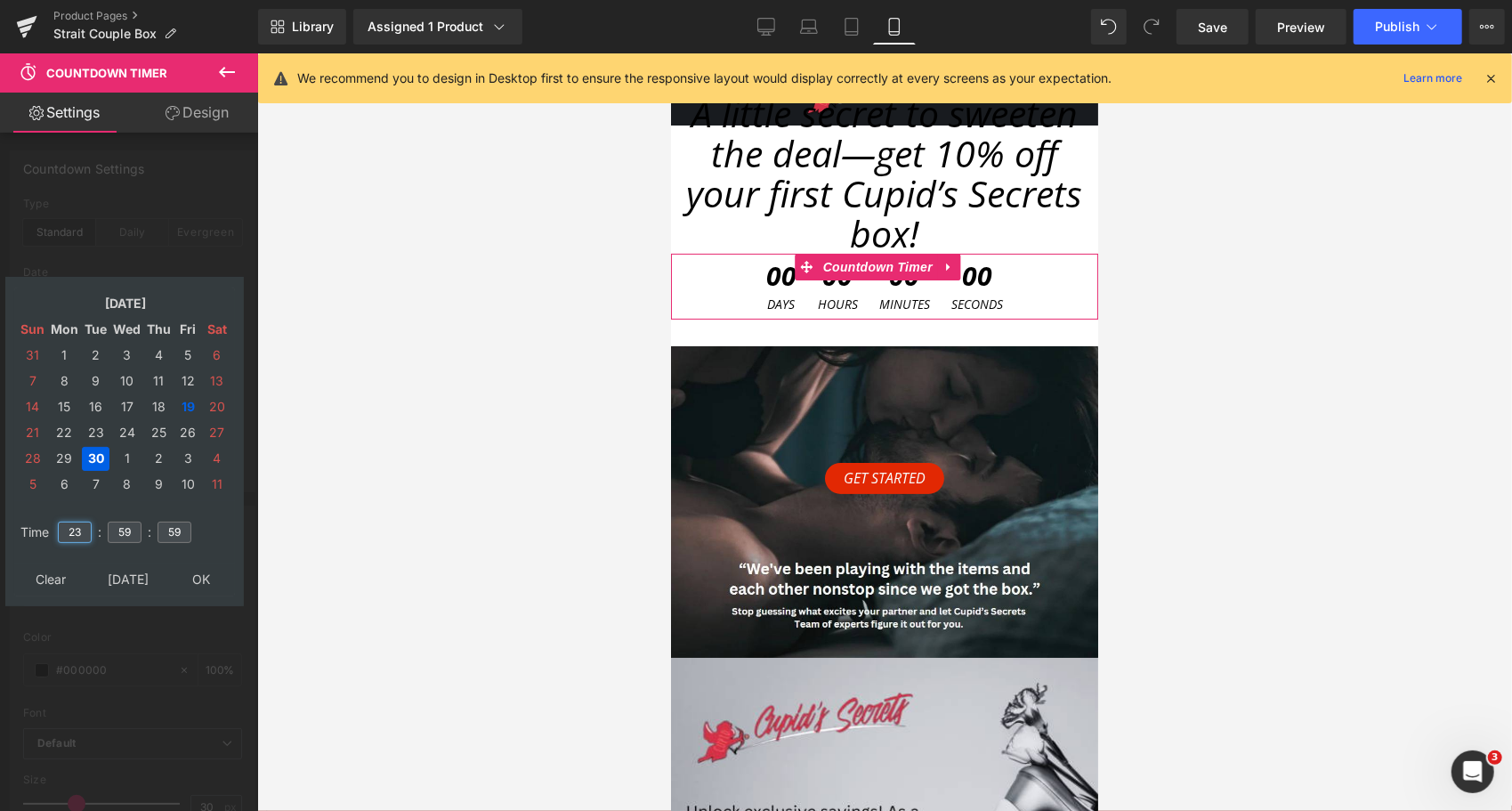
type input "23"
type input "59"
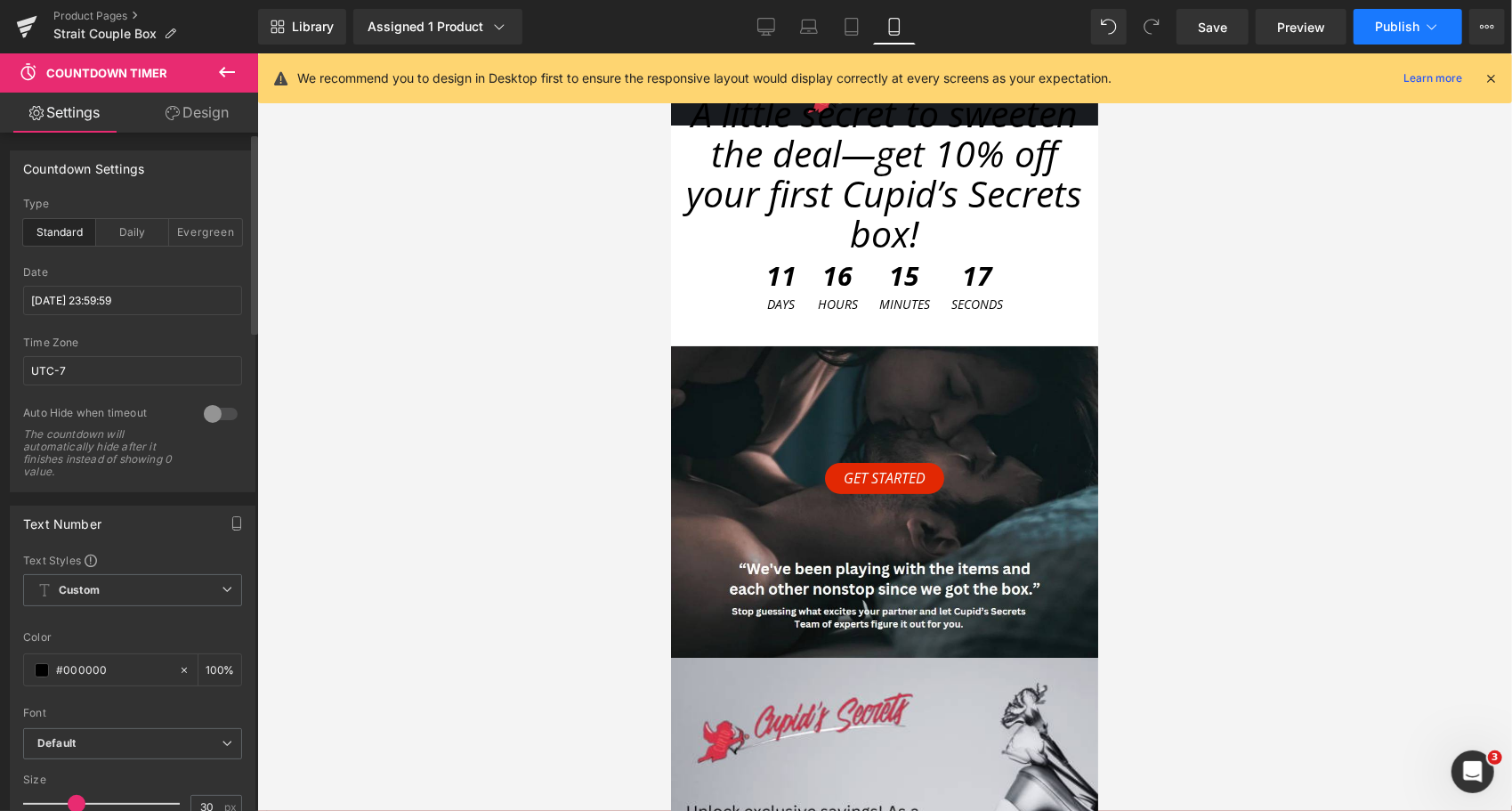
click at [1426, 24] on icon at bounding box center [1432, 27] width 18 height 18
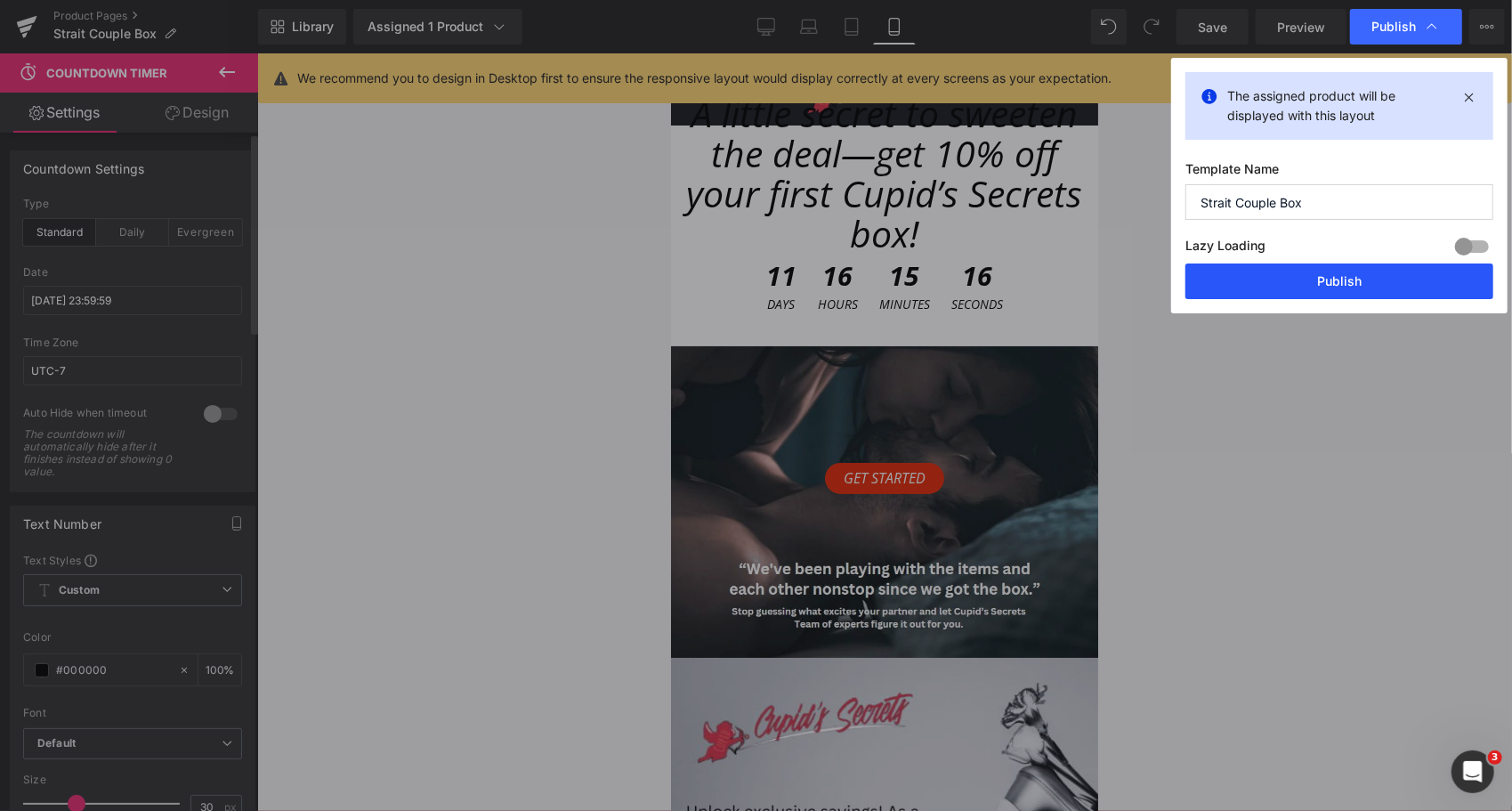
click at [1273, 287] on button "Publish" at bounding box center [1340, 281] width 308 height 35
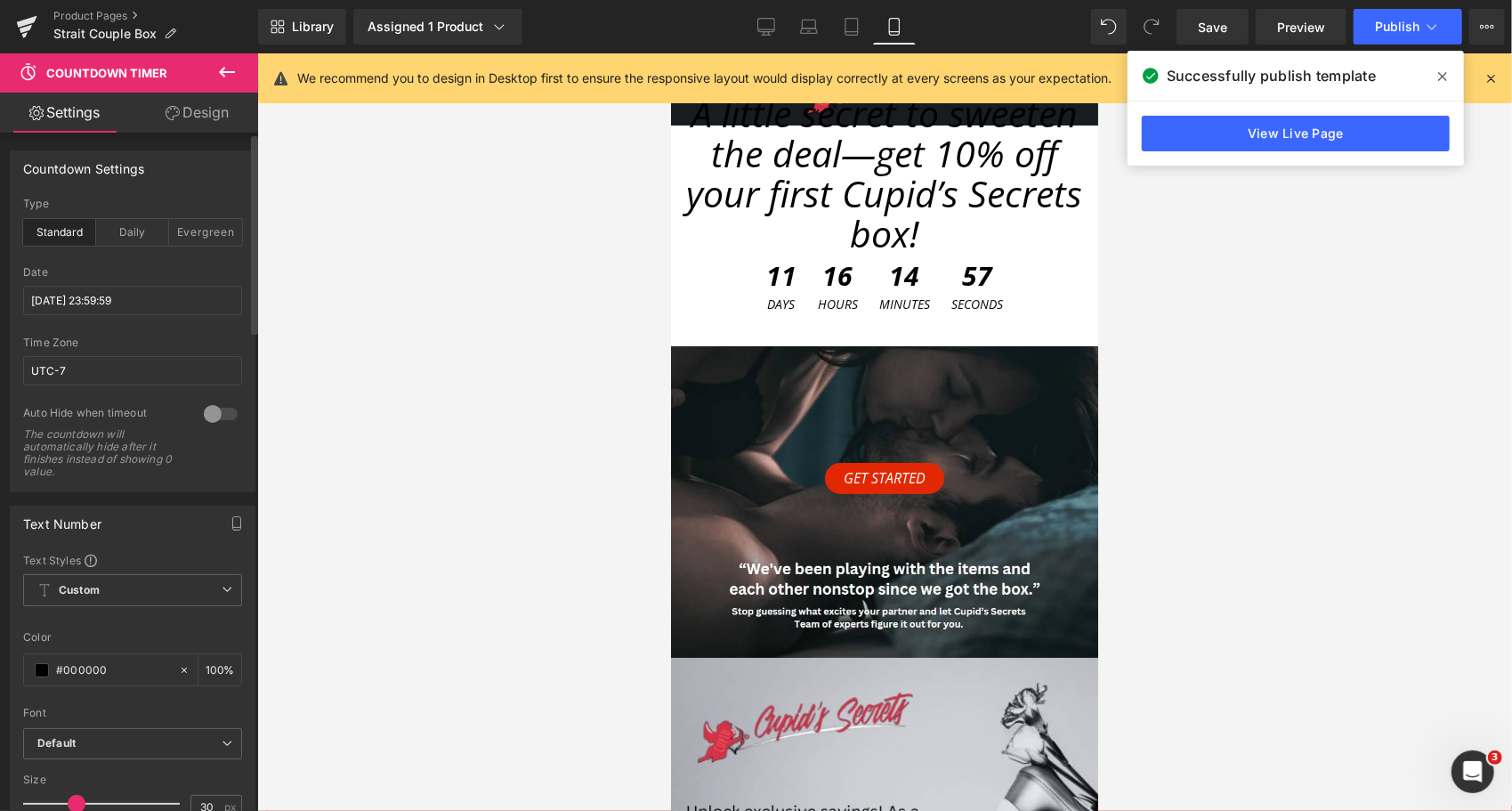
click at [1449, 77] on span at bounding box center [1442, 76] width 28 height 28
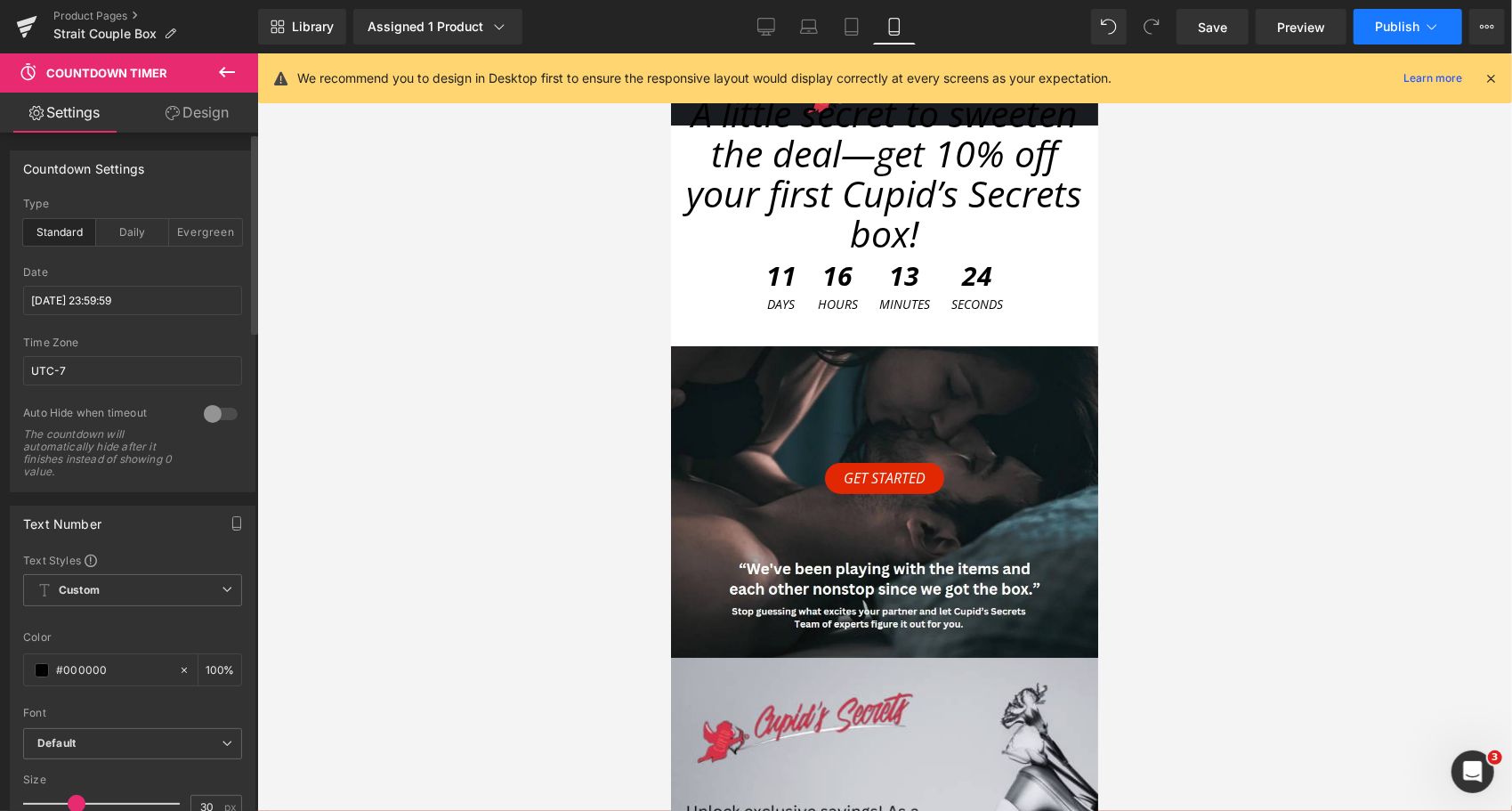
click at [1423, 33] on button "Publish" at bounding box center [1408, 27] width 109 height 35
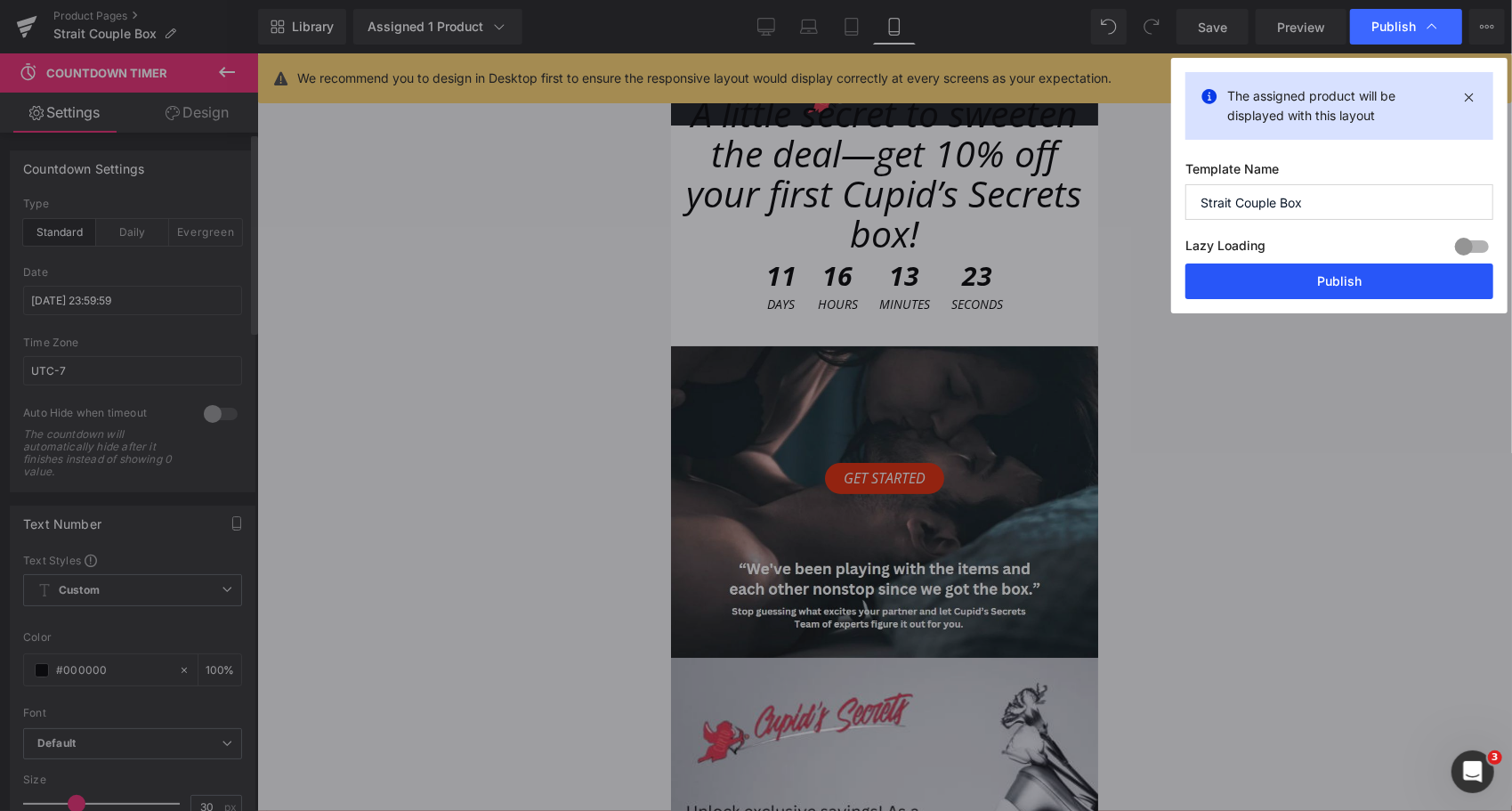
click at [1379, 281] on button "Publish" at bounding box center [1340, 281] width 308 height 35
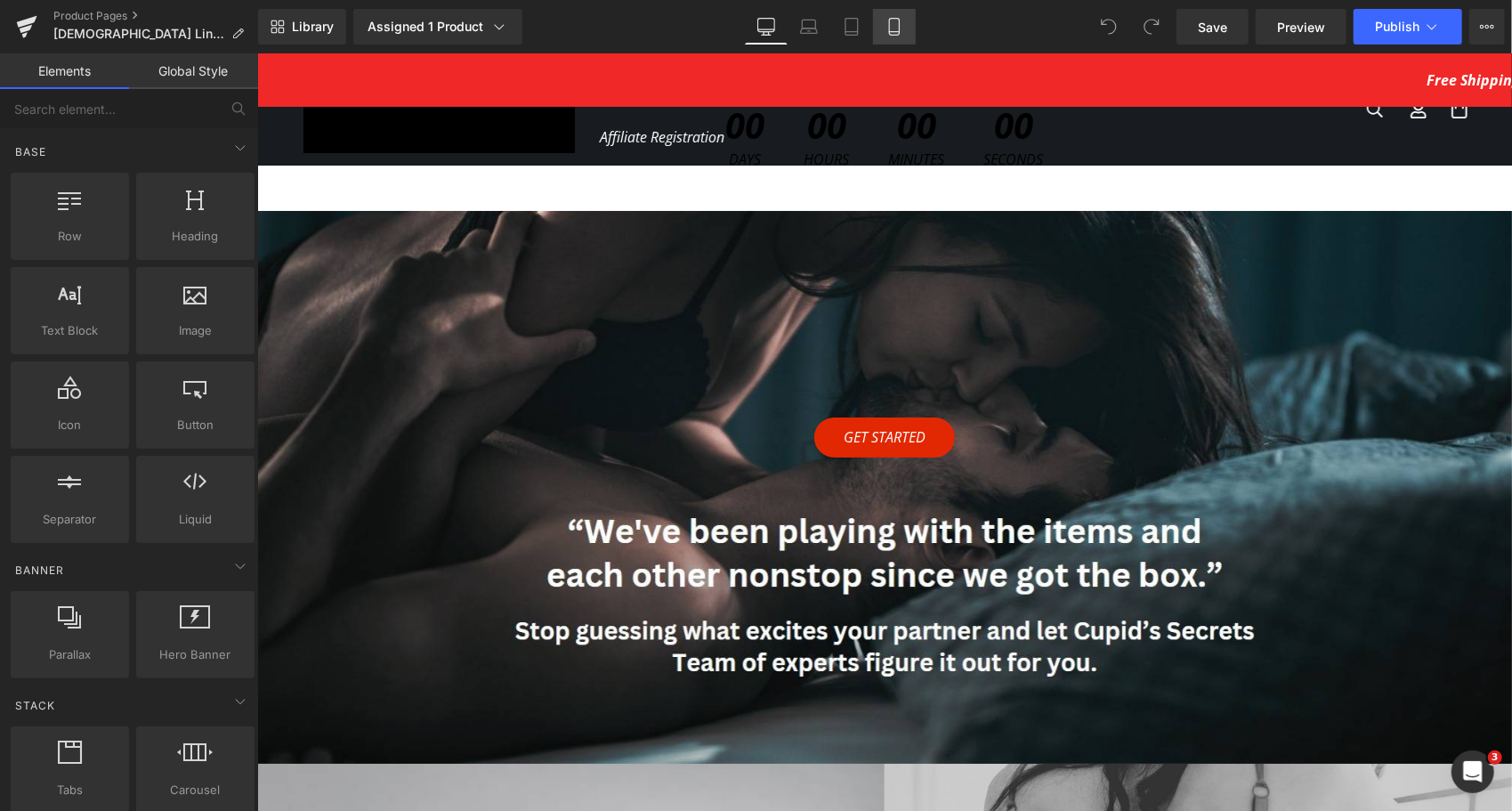
click at [892, 28] on icon at bounding box center [894, 27] width 18 height 18
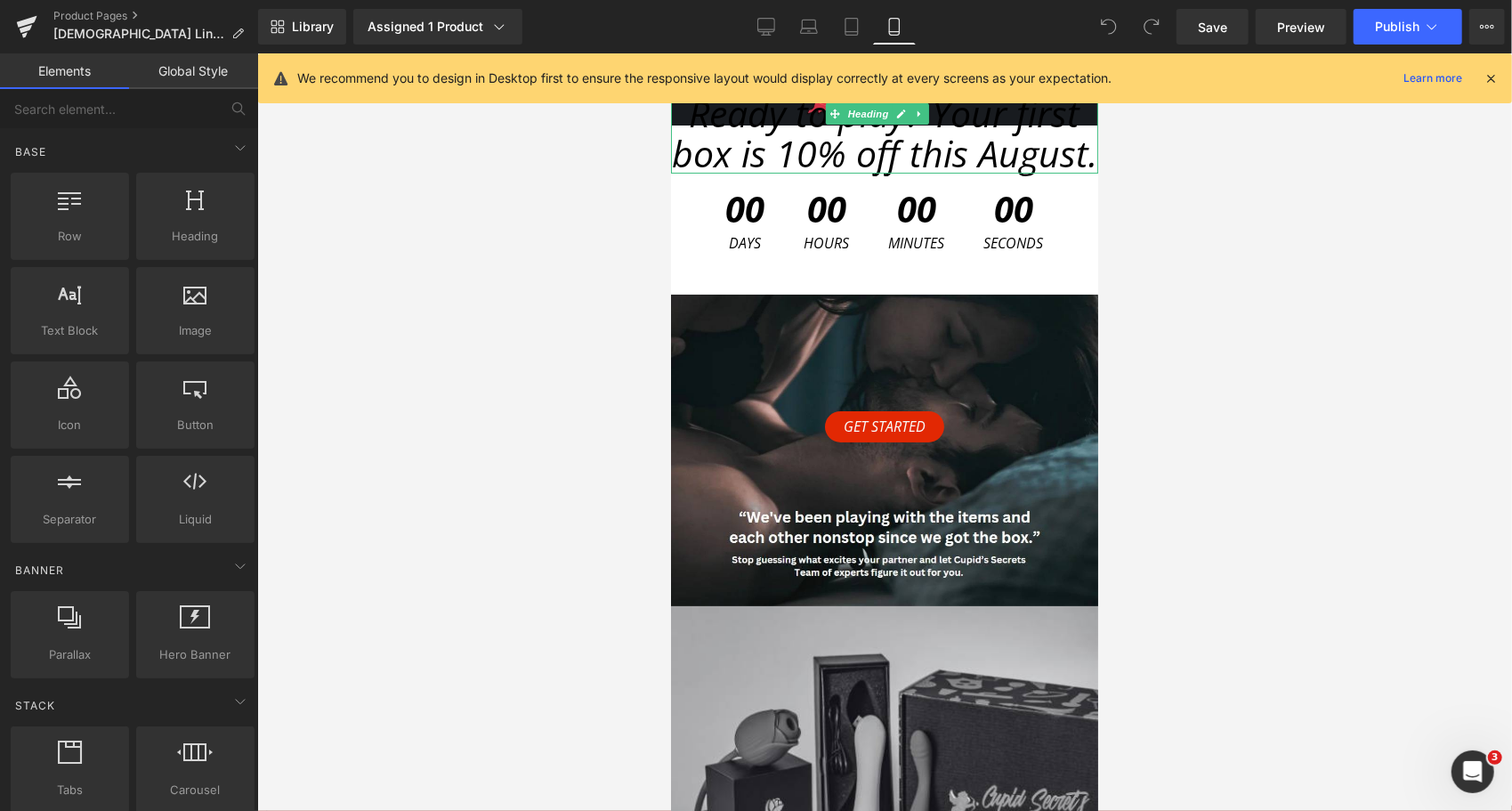
click at [836, 157] on span "Ready to play? Your first box is 10% off this August." at bounding box center [884, 133] width 425 height 90
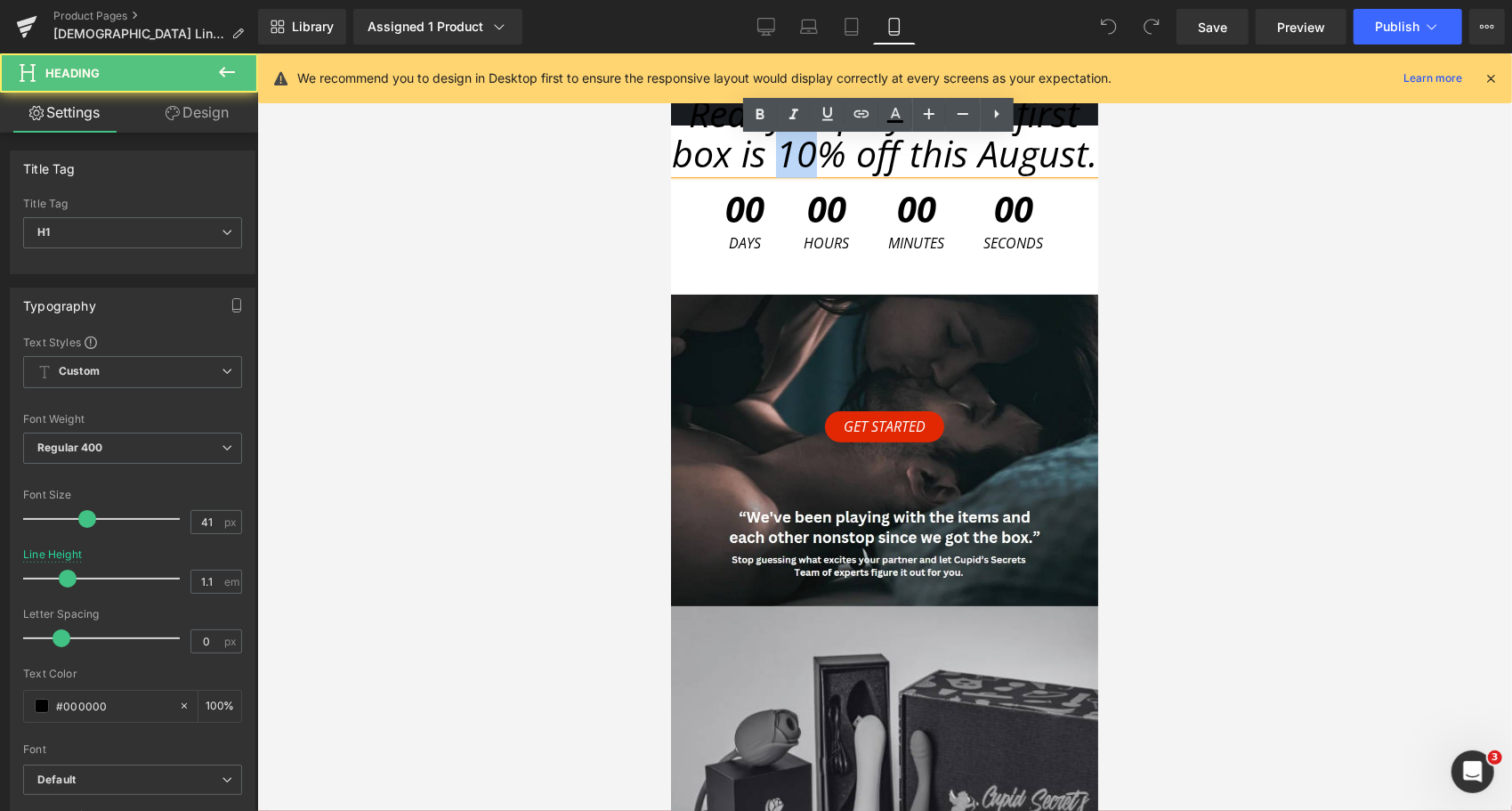
click at [836, 157] on span "Ready to play? Your first box is 10% off this August." at bounding box center [884, 133] width 425 height 90
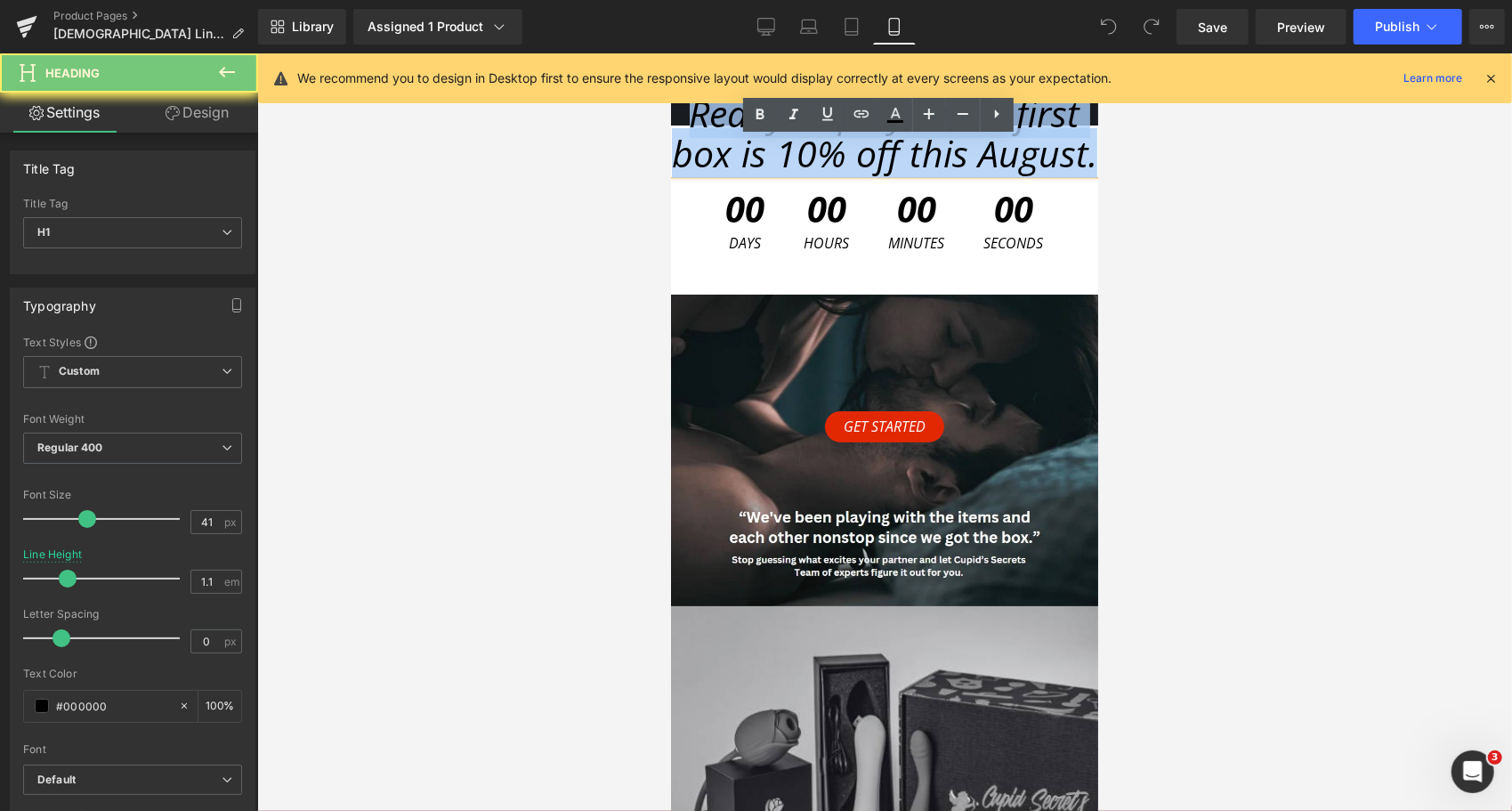
click at [836, 157] on span "Ready to play? Your first box is 10% off this August." at bounding box center [884, 133] width 425 height 90
paste div
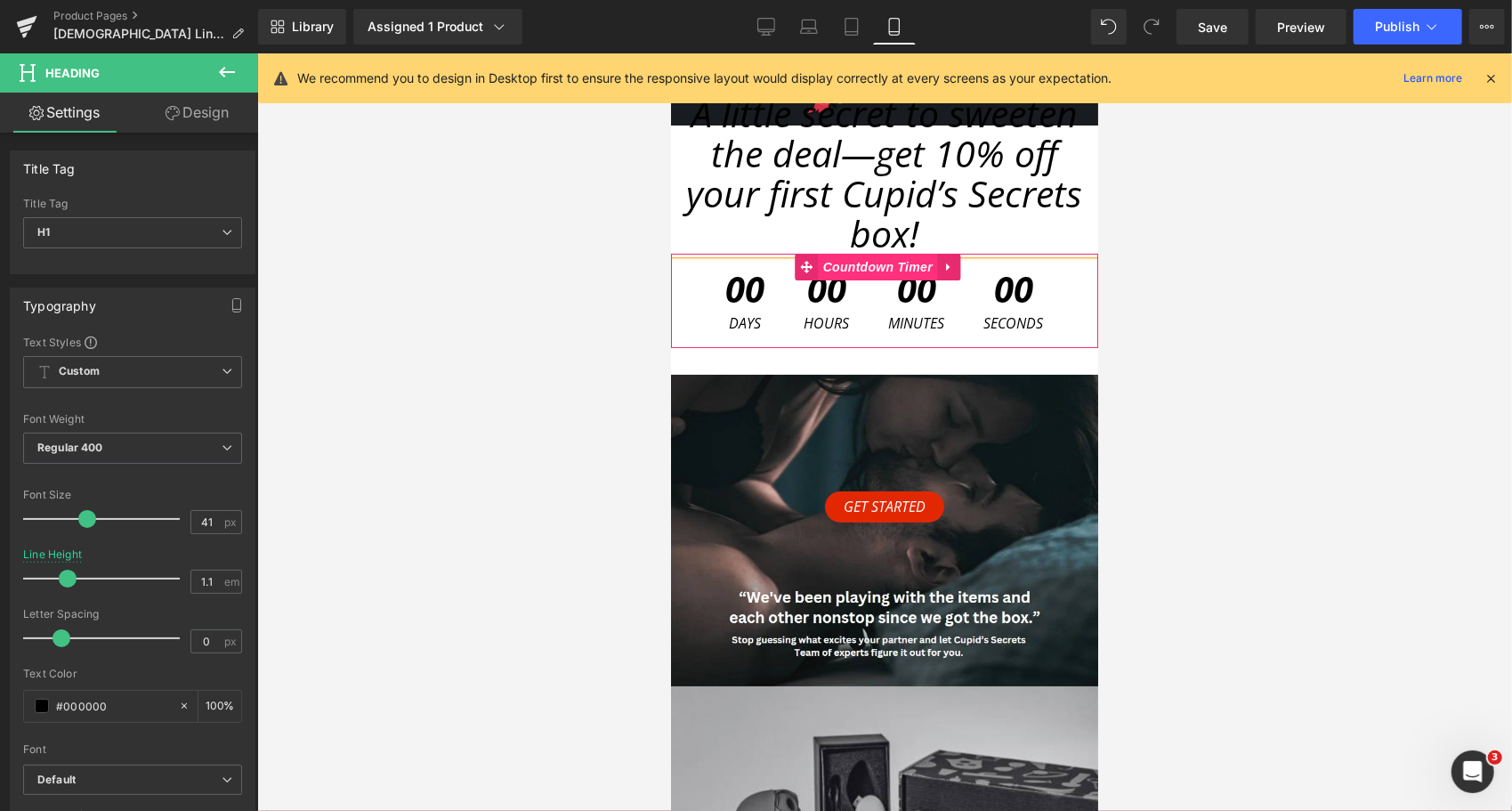
click at [858, 272] on span "Countdown Timer" at bounding box center [877, 265] width 119 height 27
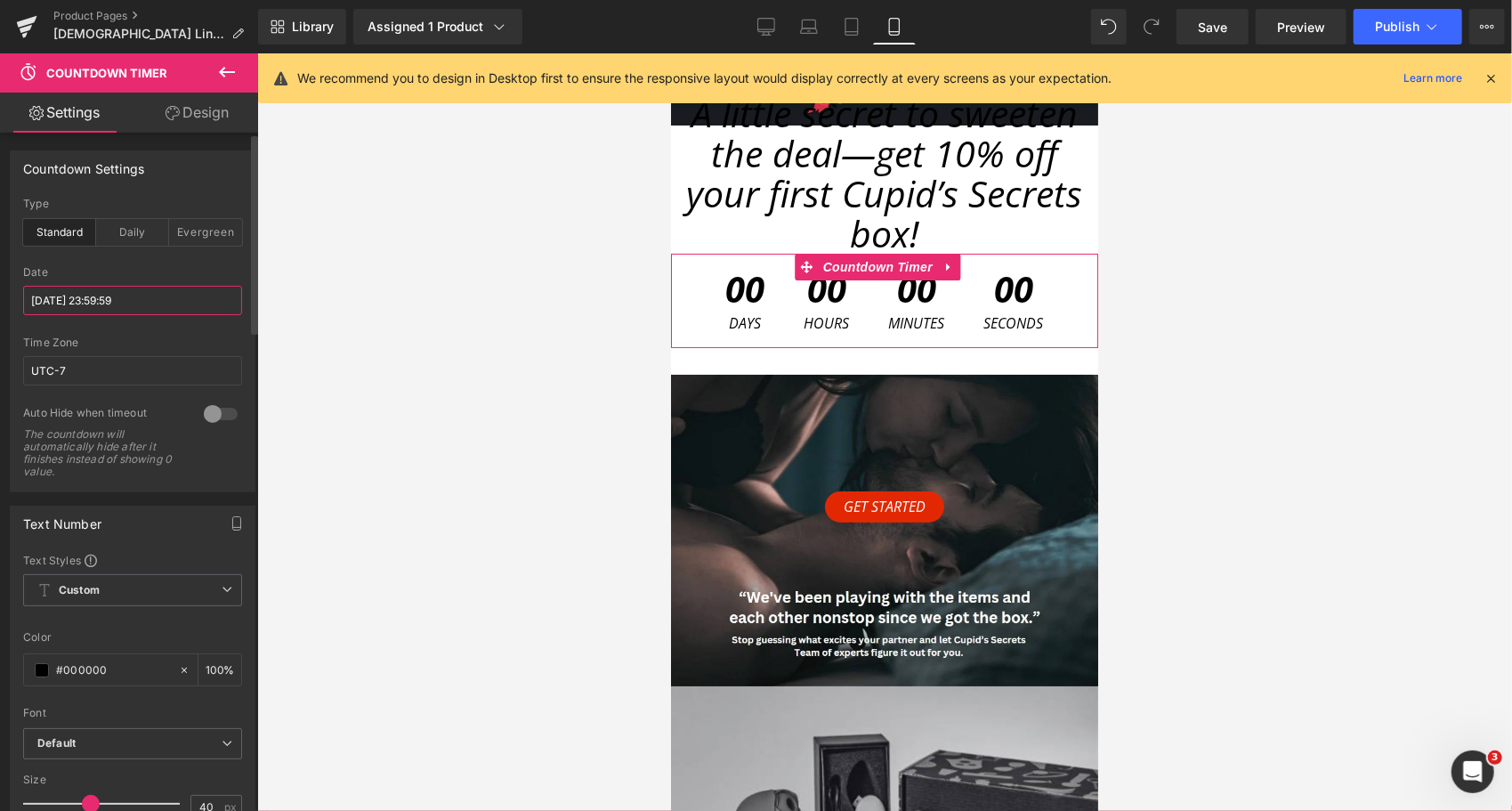
click at [89, 300] on input "[DATE] 23:59:59" at bounding box center [133, 300] width 219 height 29
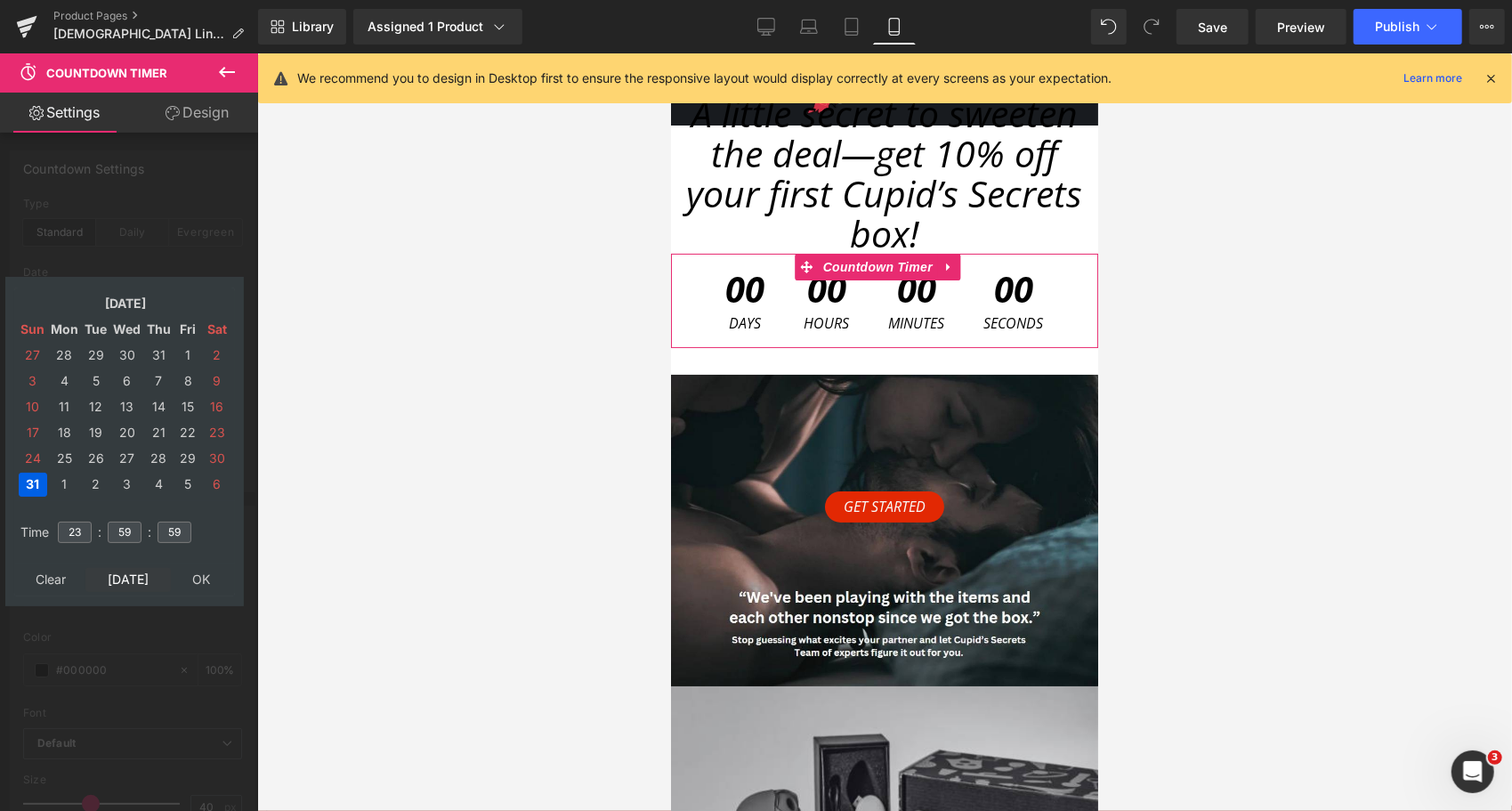
click at [133, 570] on td "[DATE]" at bounding box center [128, 579] width 85 height 24
click at [91, 460] on td "30" at bounding box center [95, 459] width 27 height 24
click at [79, 527] on input "23" at bounding box center [75, 532] width 33 height 22
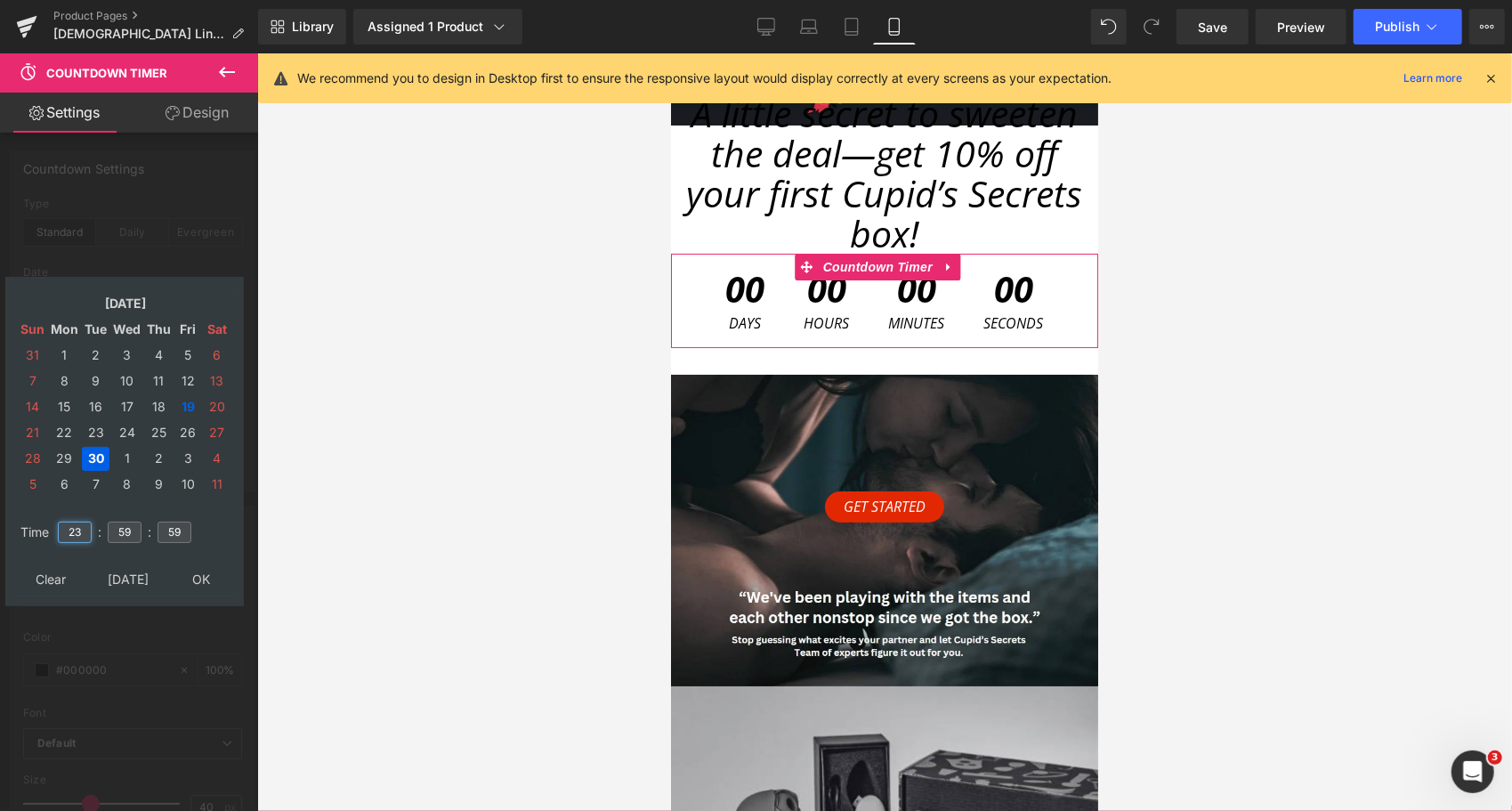
click at [79, 527] on input "23" at bounding box center [75, 532] width 33 height 22
type input "23"
type input "59"
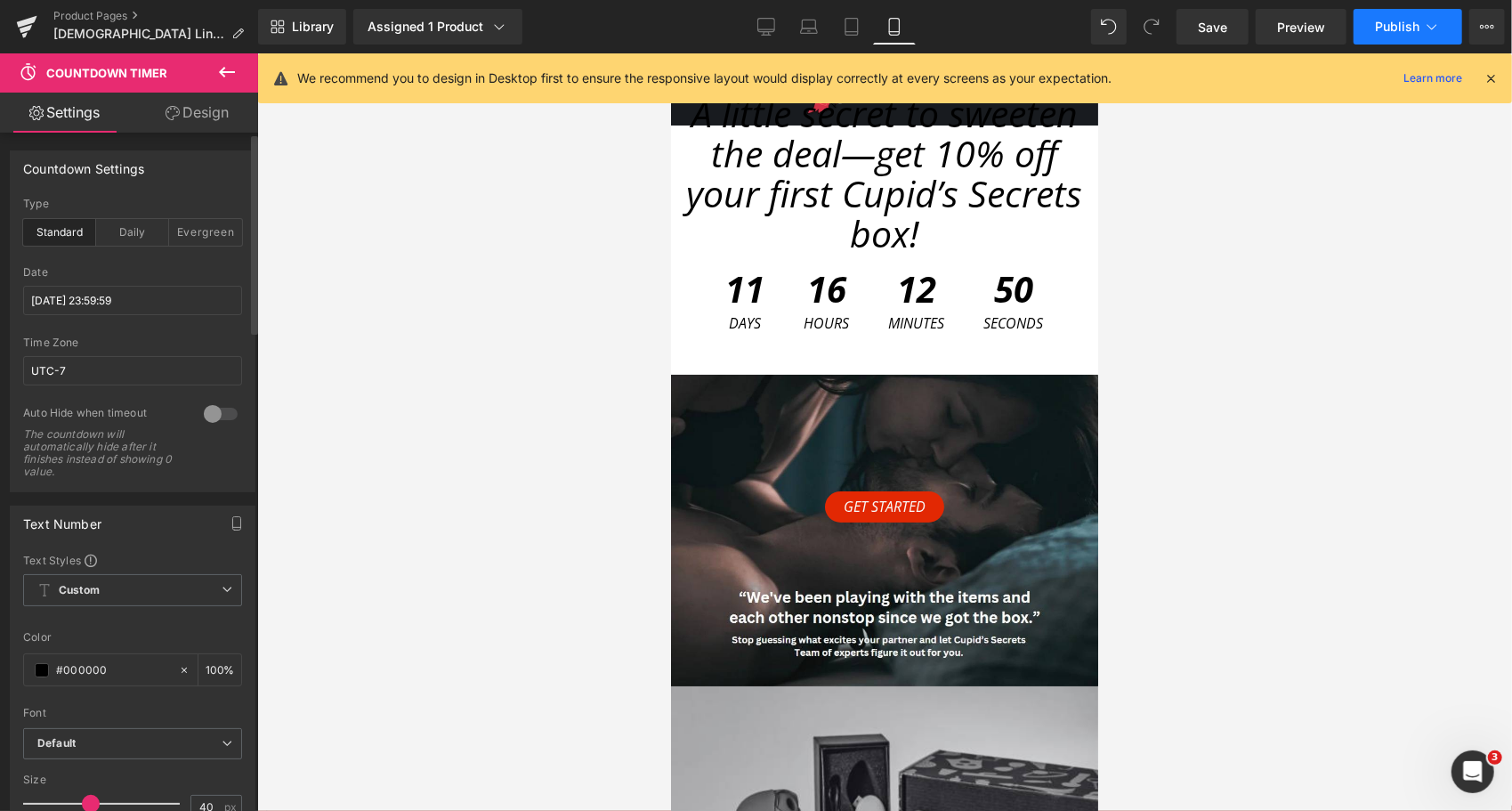
click at [1407, 20] on span "Publish" at bounding box center [1397, 27] width 44 height 15
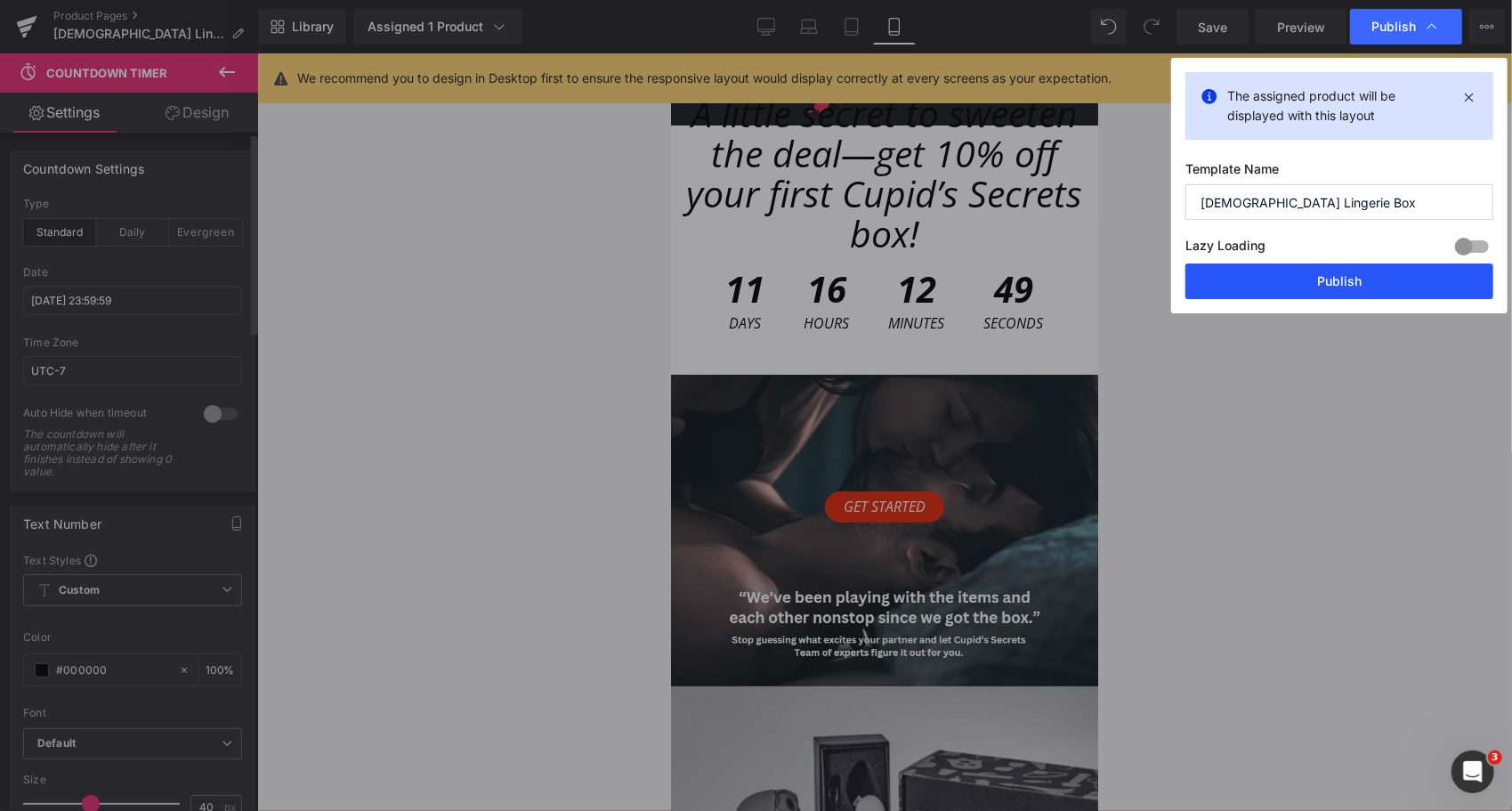
click at [1337, 282] on button "Publish" at bounding box center [1340, 281] width 308 height 35
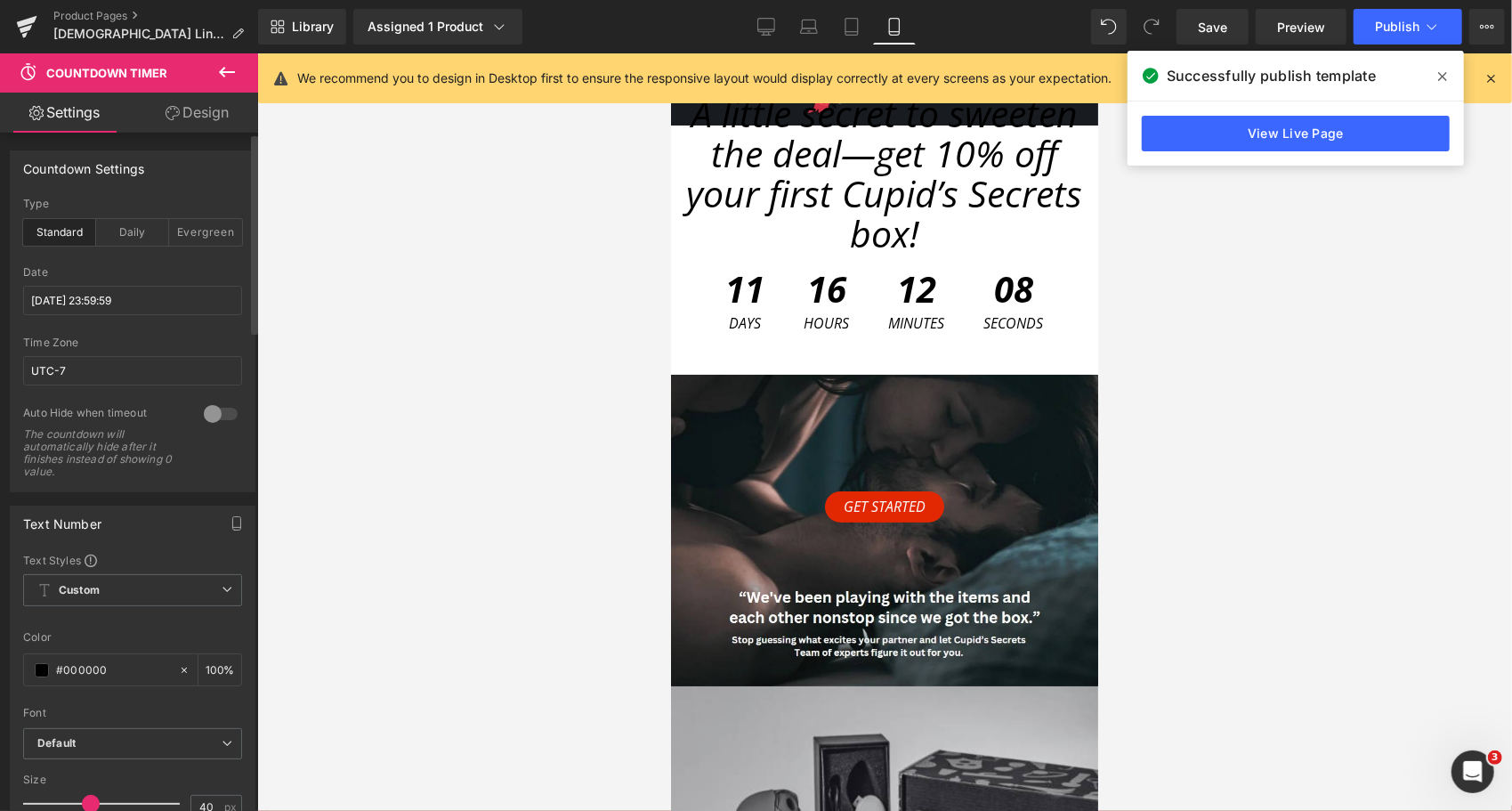
click at [1442, 75] on icon at bounding box center [1442, 76] width 9 height 9
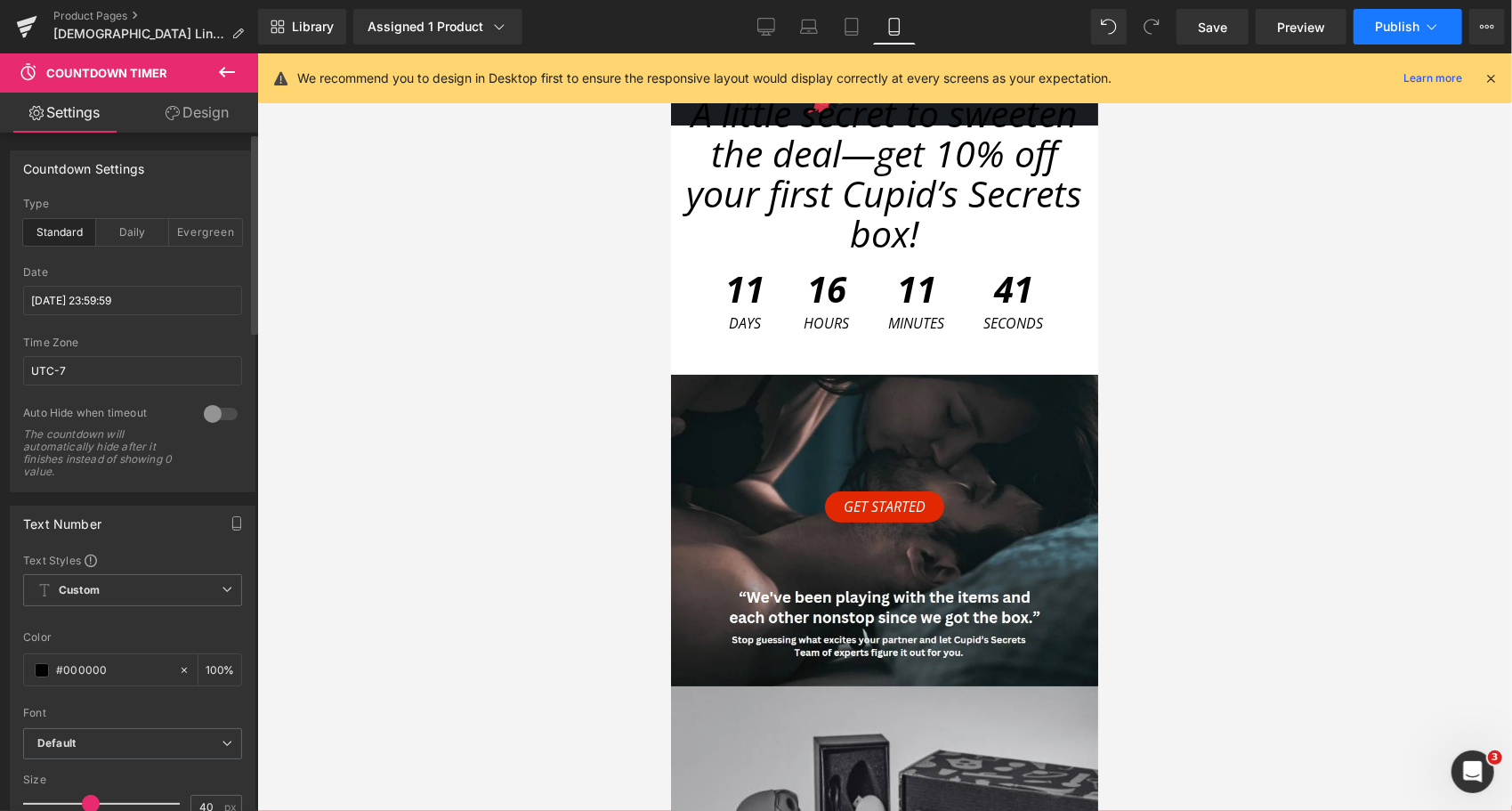
click at [1405, 32] on span "Publish" at bounding box center [1397, 27] width 44 height 15
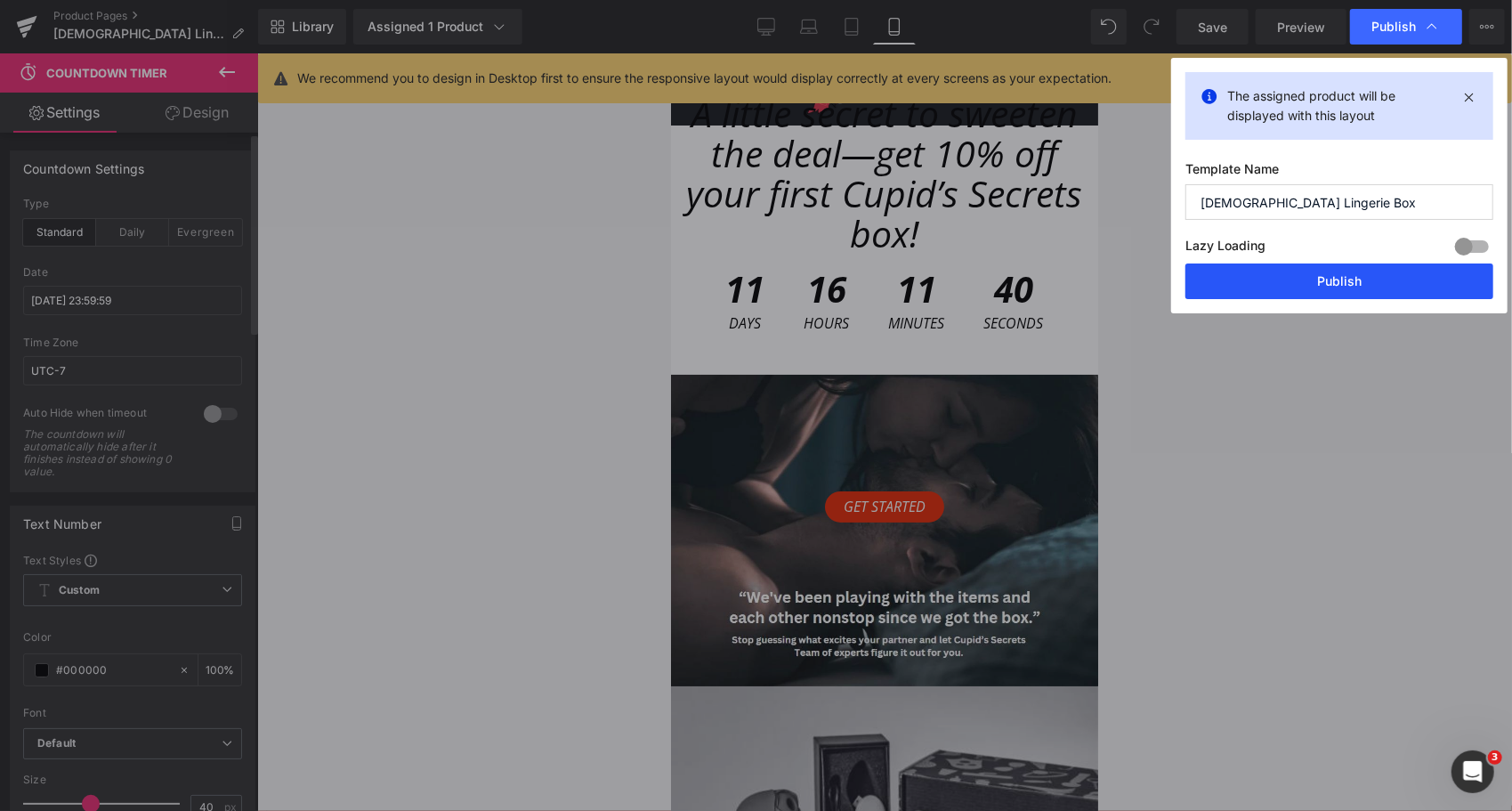
click at [1337, 291] on button "Publish" at bounding box center [1340, 281] width 308 height 35
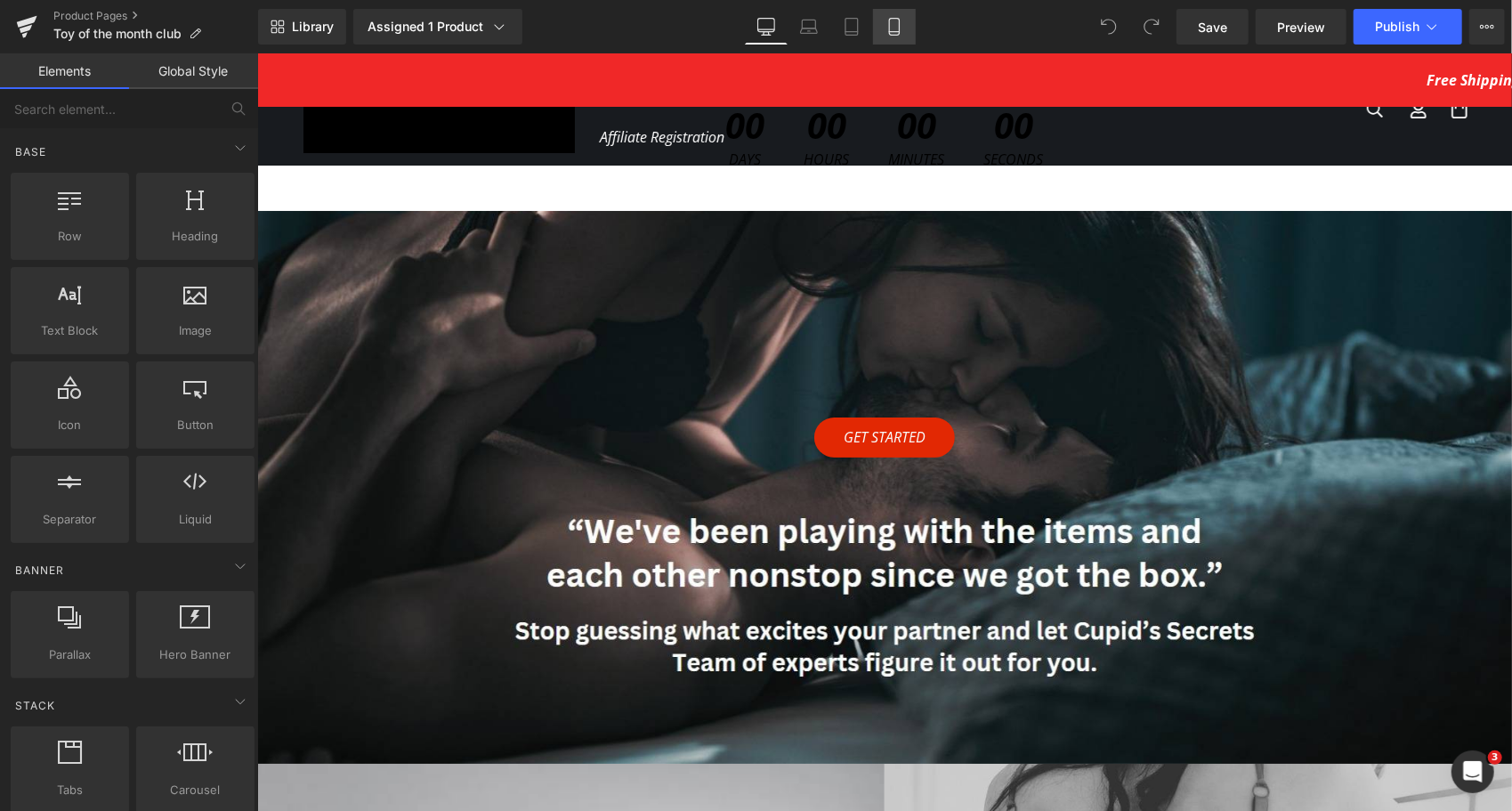
click at [885, 29] on link "Mobile" at bounding box center [894, 27] width 43 height 35
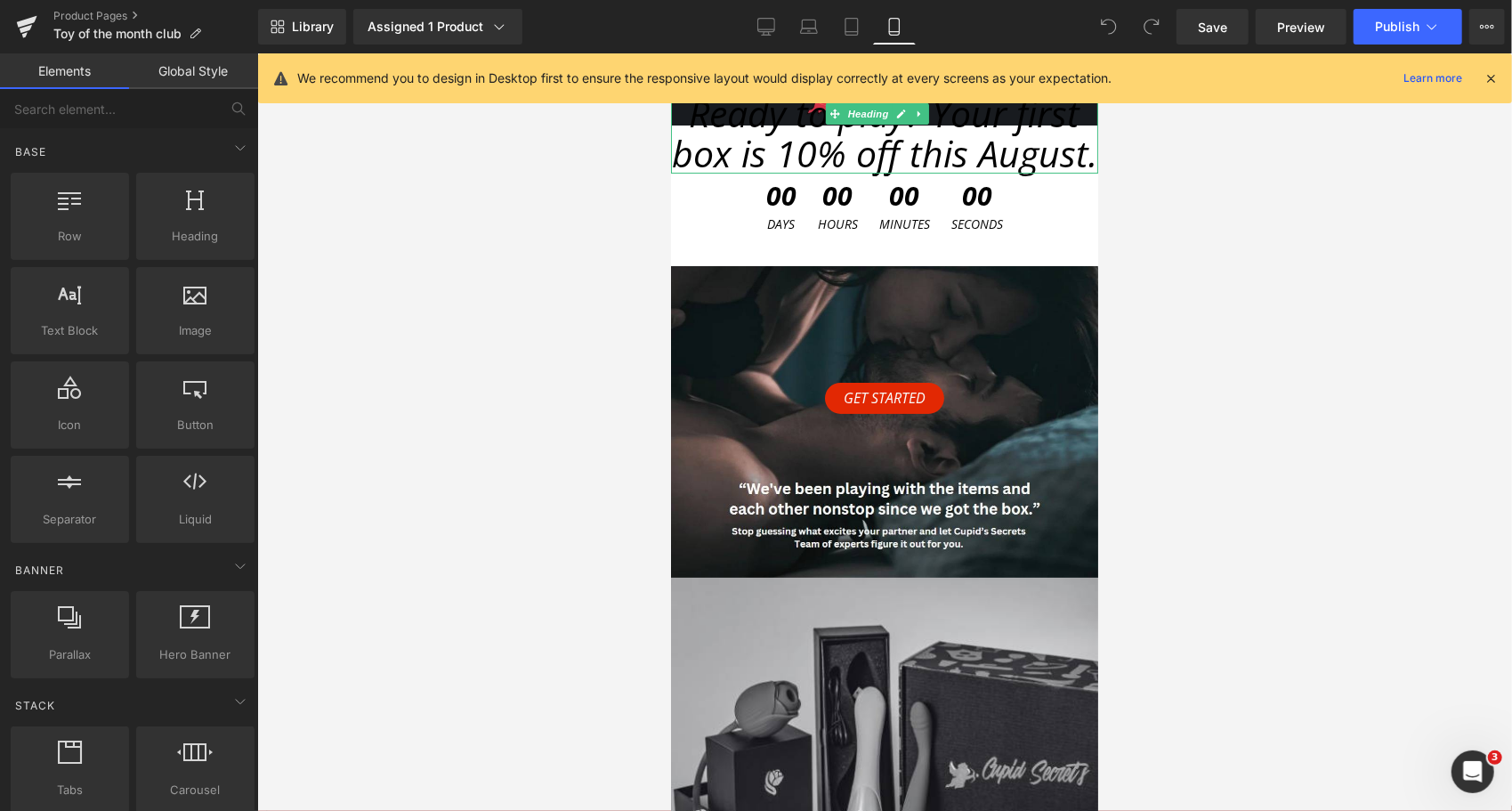
click at [837, 177] on span "Ready to play? Your first box is 10% off this August." at bounding box center [884, 133] width 425 height 90
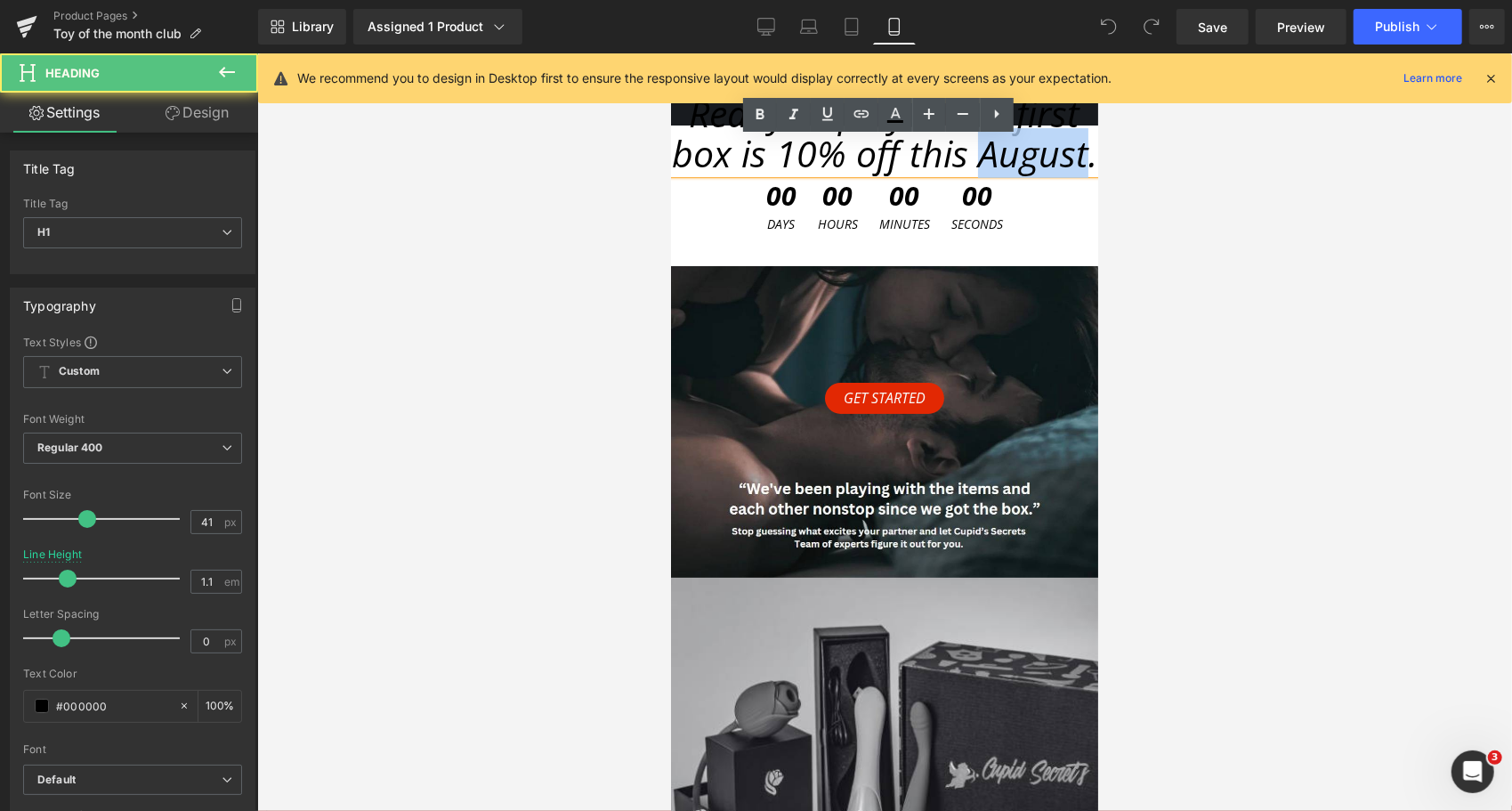
click at [837, 177] on span "Ready to play? Your first box is 10% off this August." at bounding box center [884, 133] width 425 height 90
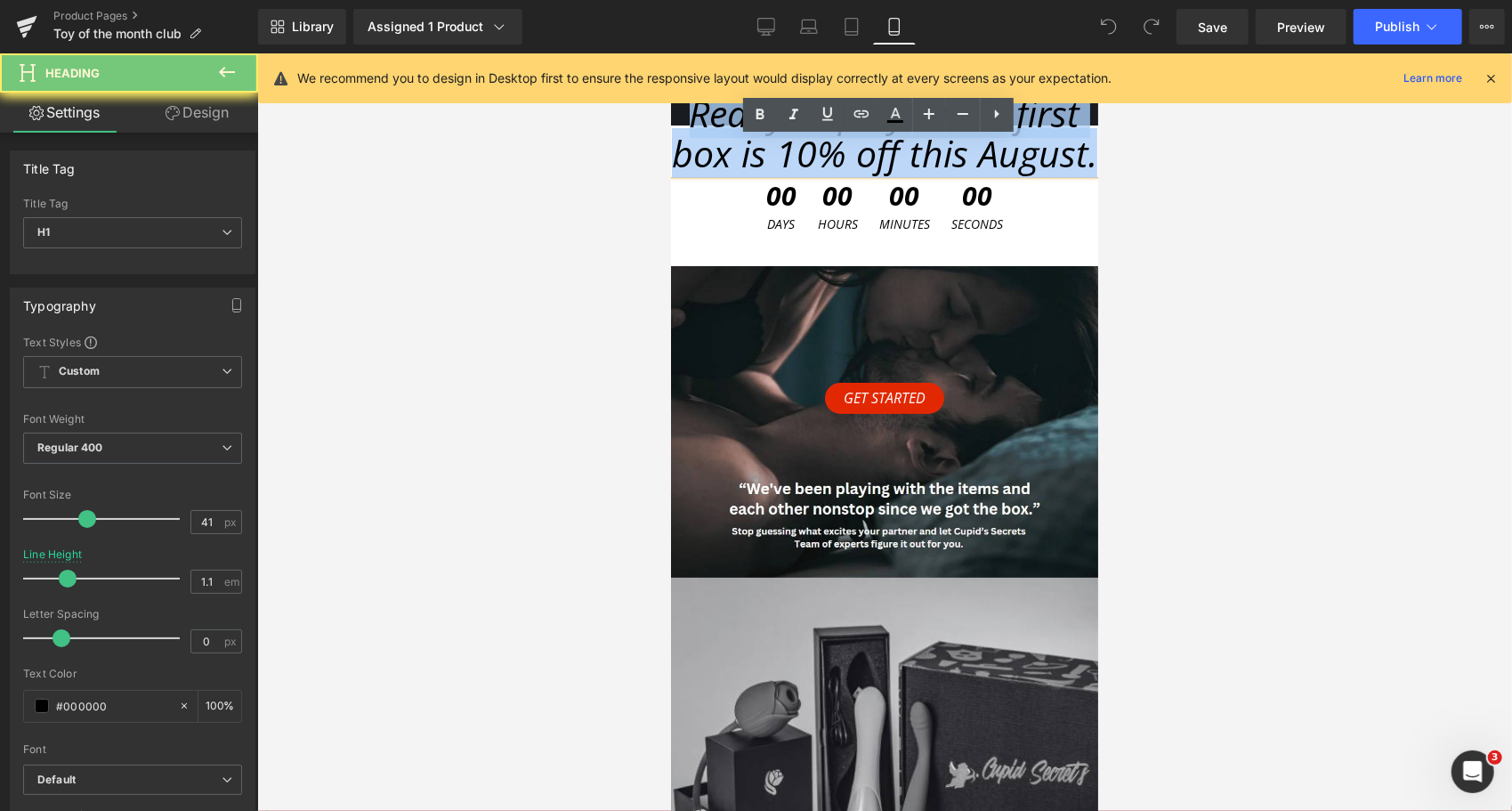
click at [837, 177] on span "Ready to play? Your first box is 10% off this August." at bounding box center [884, 133] width 425 height 90
paste div
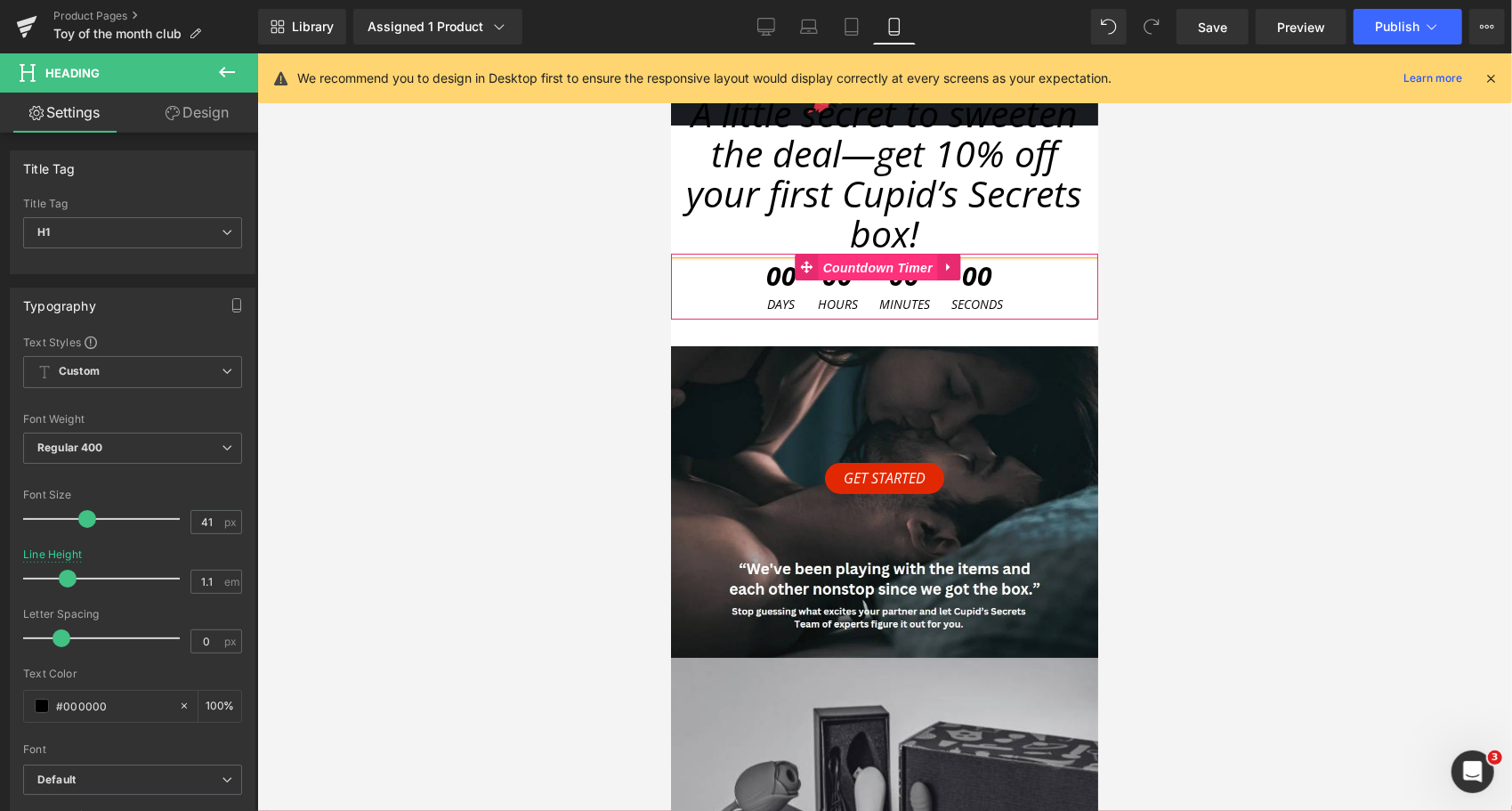
click at [875, 268] on span "Countdown Timer" at bounding box center [877, 266] width 119 height 27
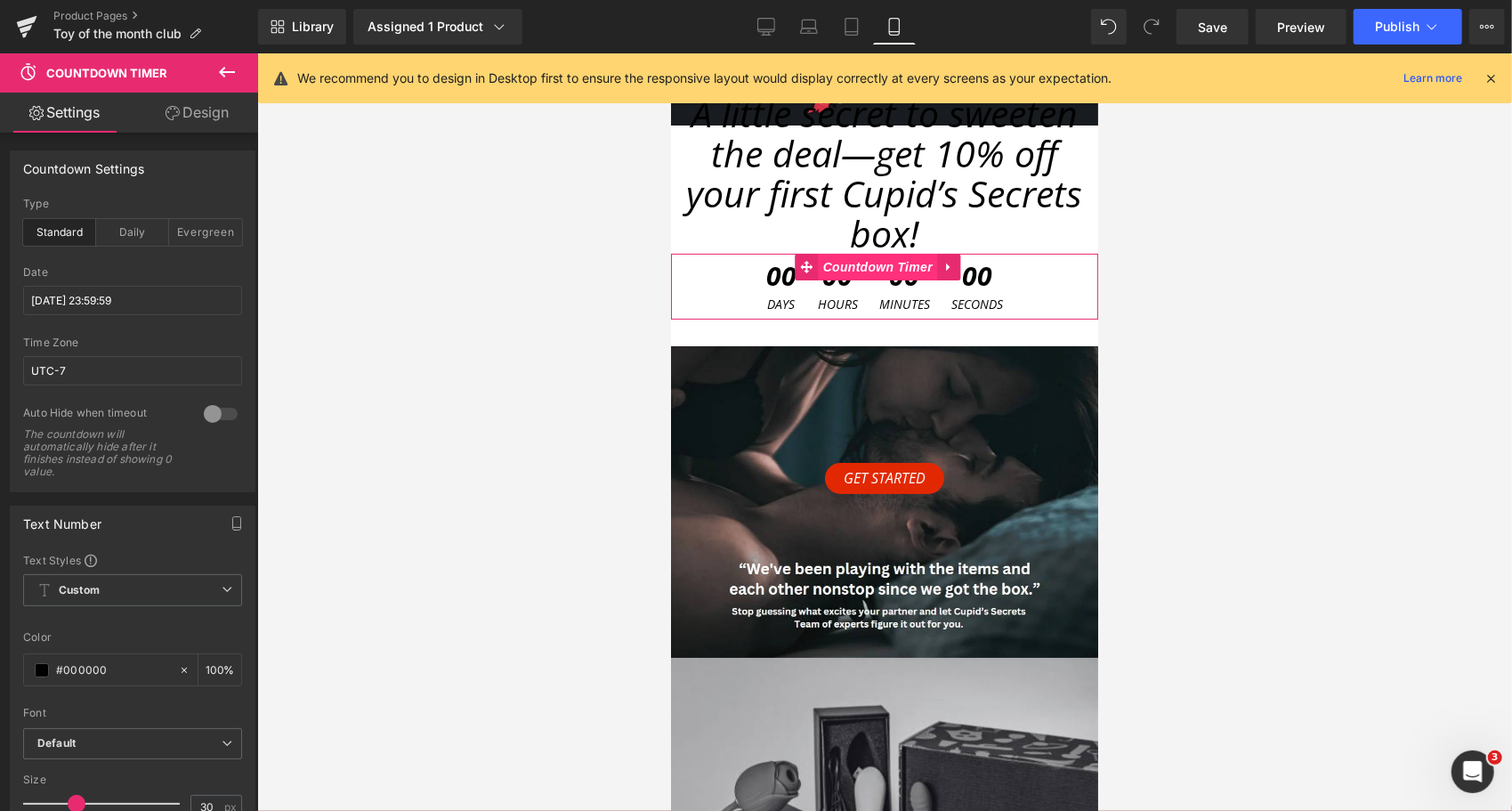
click at [876, 261] on span "Countdown Timer" at bounding box center [877, 265] width 119 height 27
click at [103, 302] on input "[DATE] 23:59:59" at bounding box center [133, 300] width 219 height 29
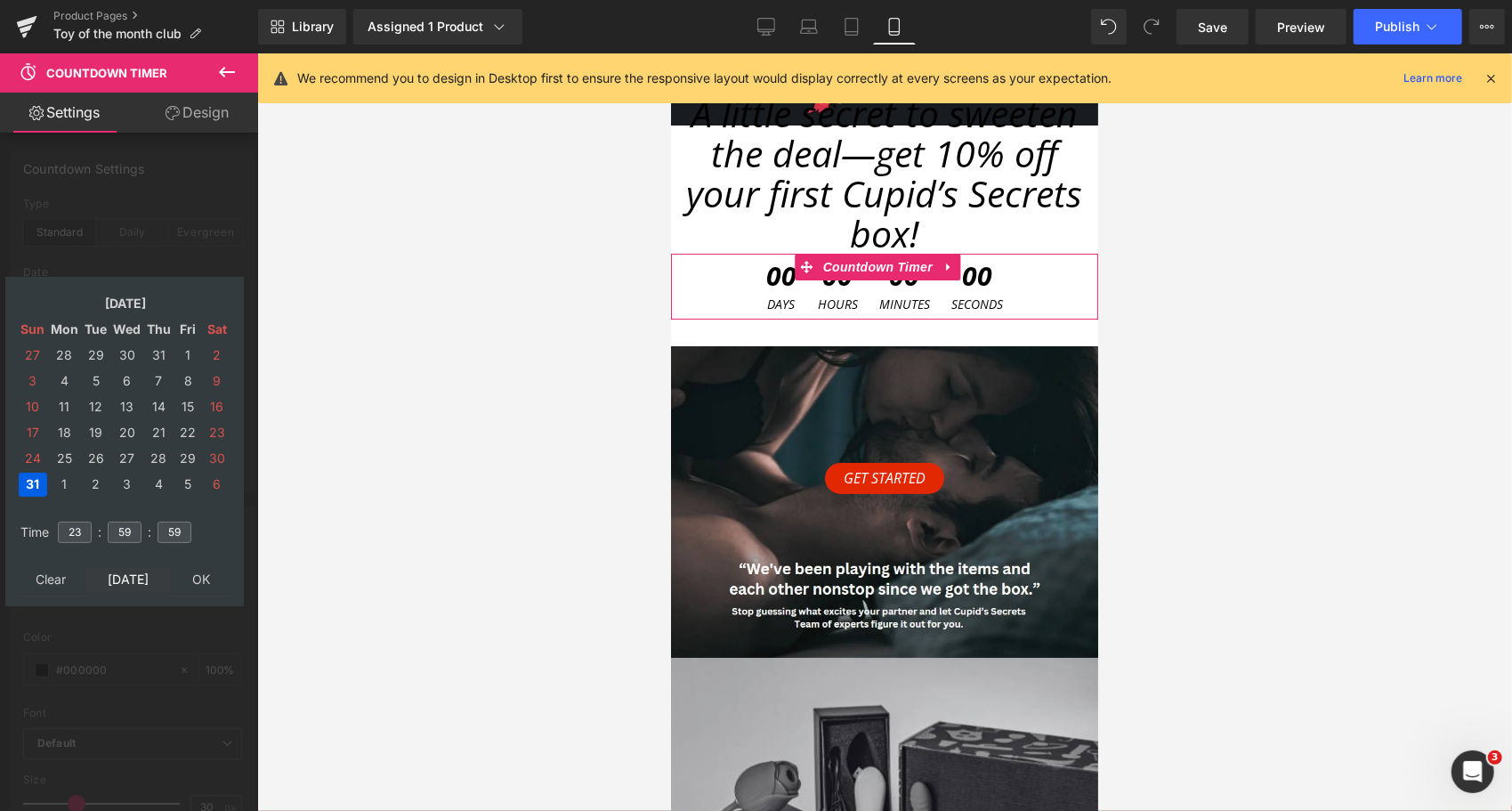
click at [118, 579] on td "[DATE]" at bounding box center [128, 579] width 85 height 24
click at [96, 462] on td "30" at bounding box center [95, 459] width 27 height 24
click at [67, 538] on input "23" at bounding box center [75, 532] width 33 height 22
click at [70, 538] on input "23" at bounding box center [75, 532] width 33 height 22
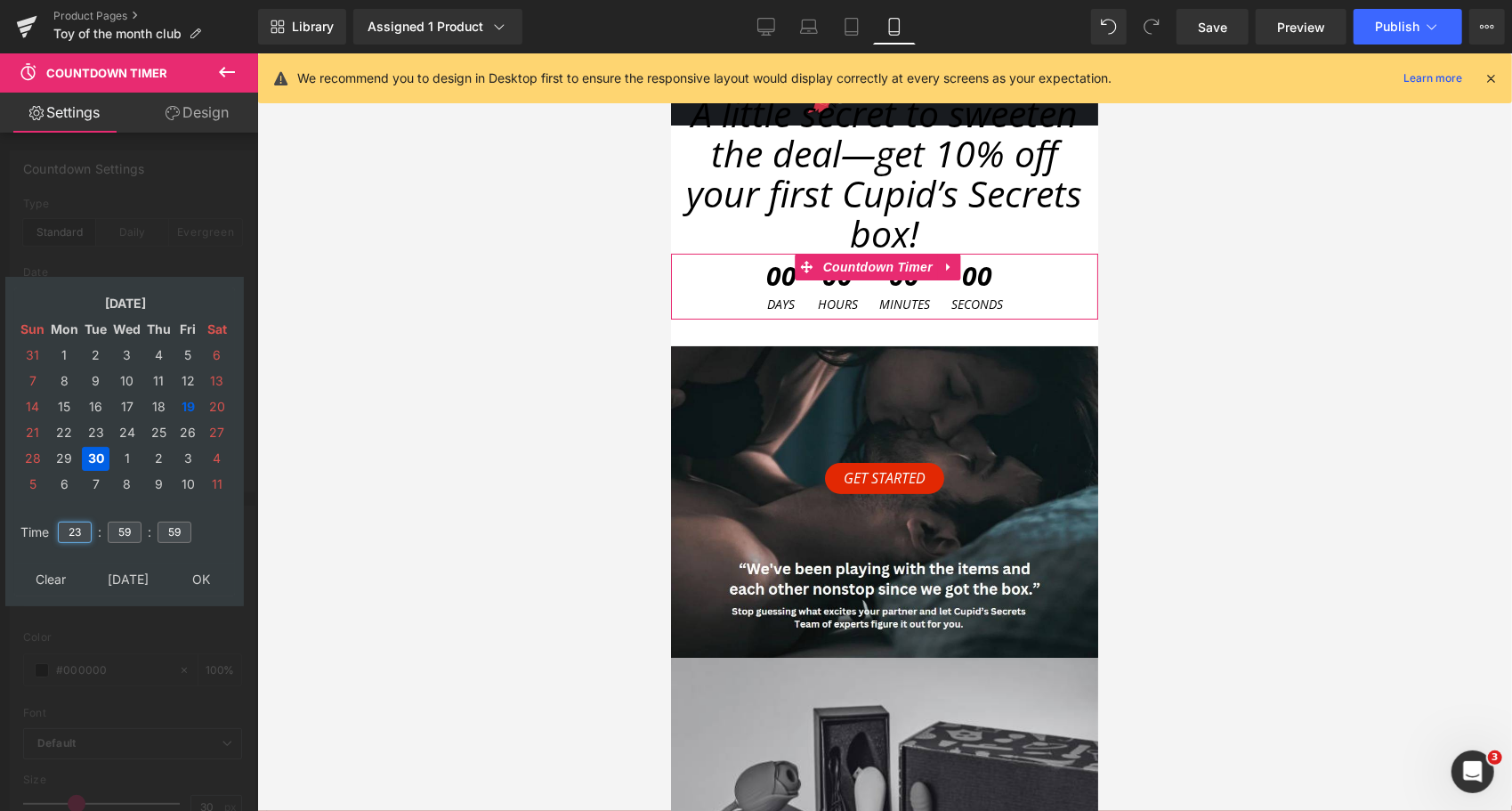
click at [70, 538] on input "23" at bounding box center [75, 532] width 33 height 22
type input "23"
type input "59"
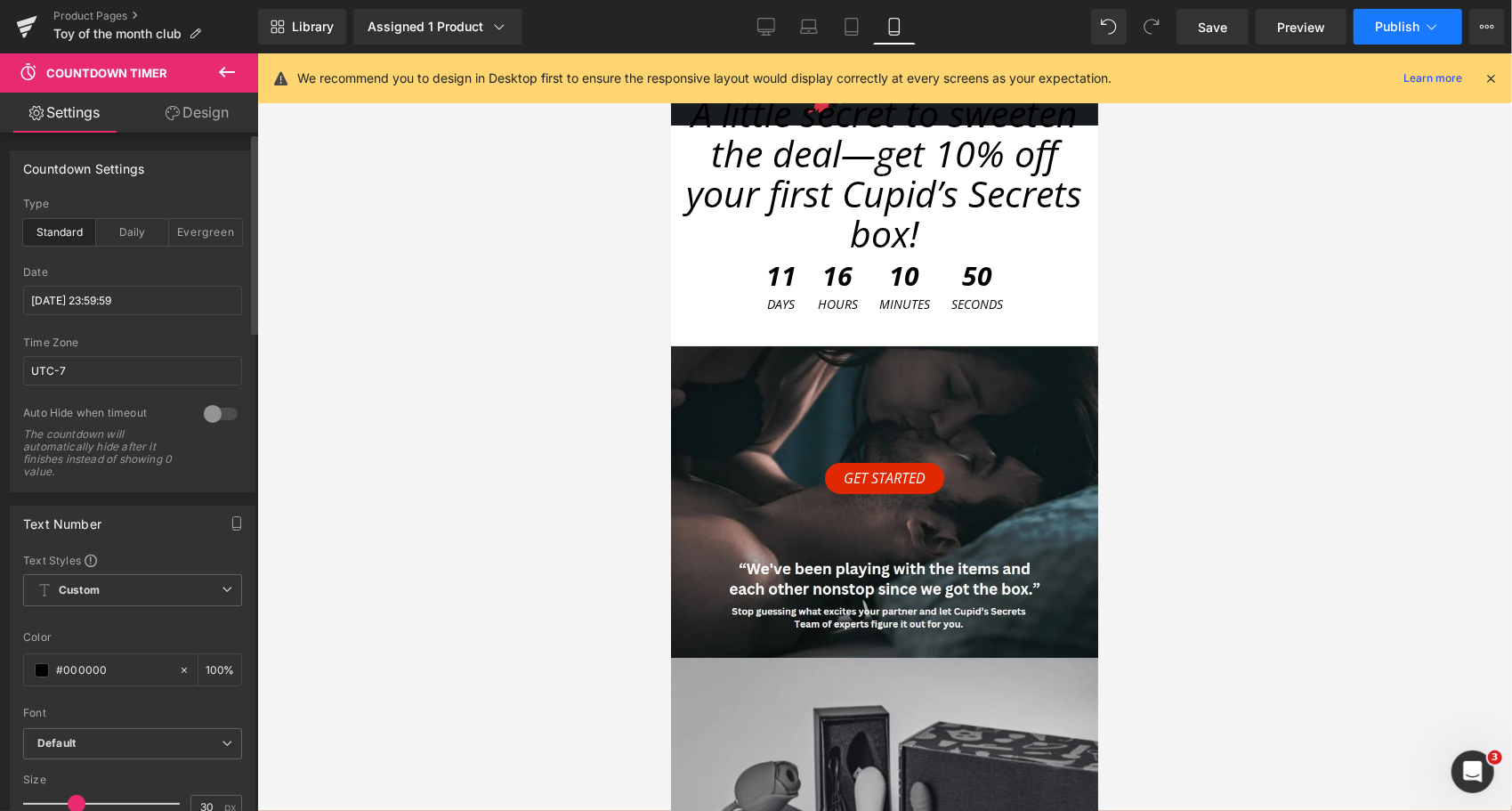
click at [1431, 38] on button "Publish" at bounding box center [1408, 27] width 109 height 35
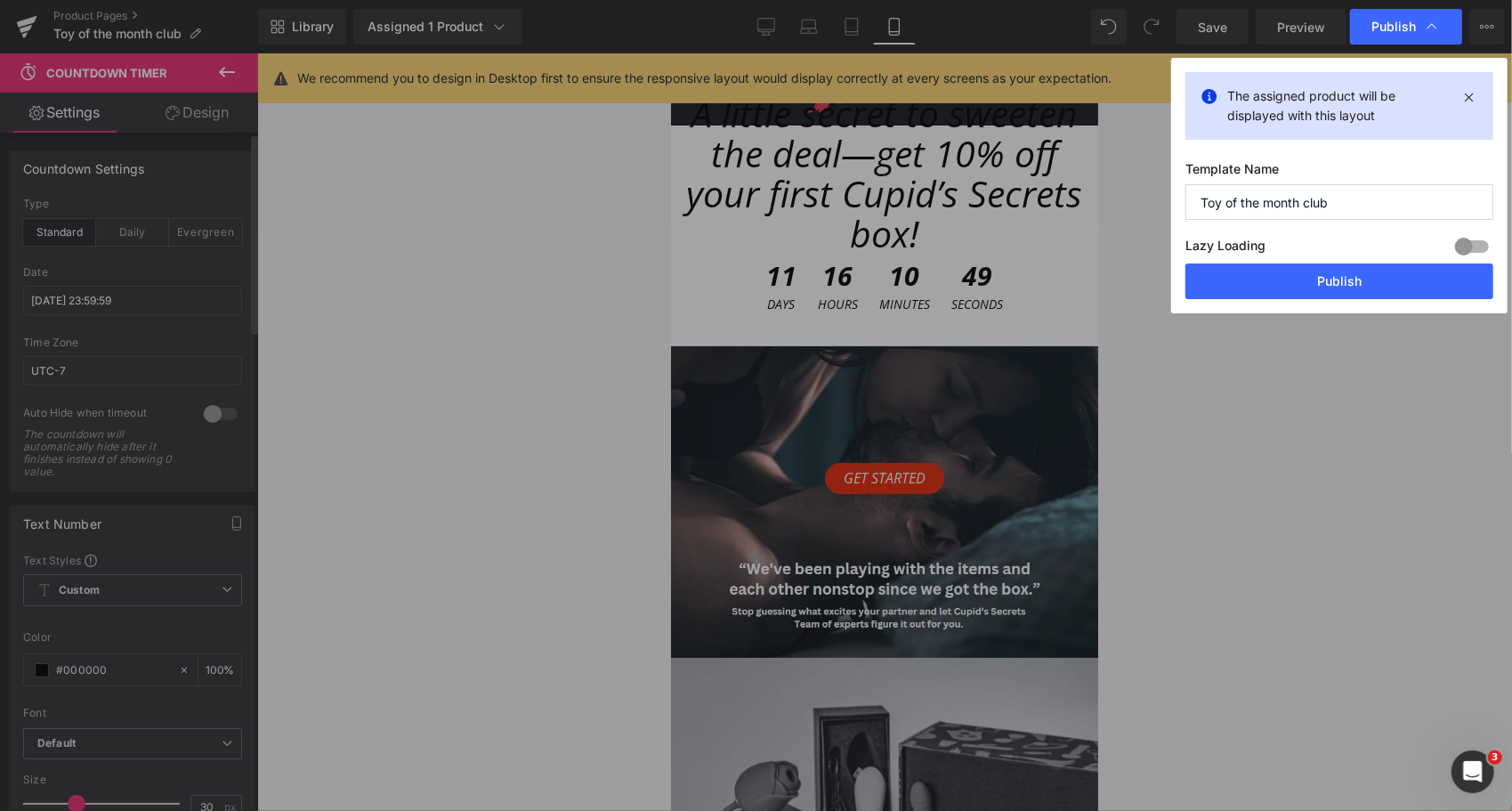
click at [1324, 286] on button "Publish" at bounding box center [1340, 281] width 308 height 35
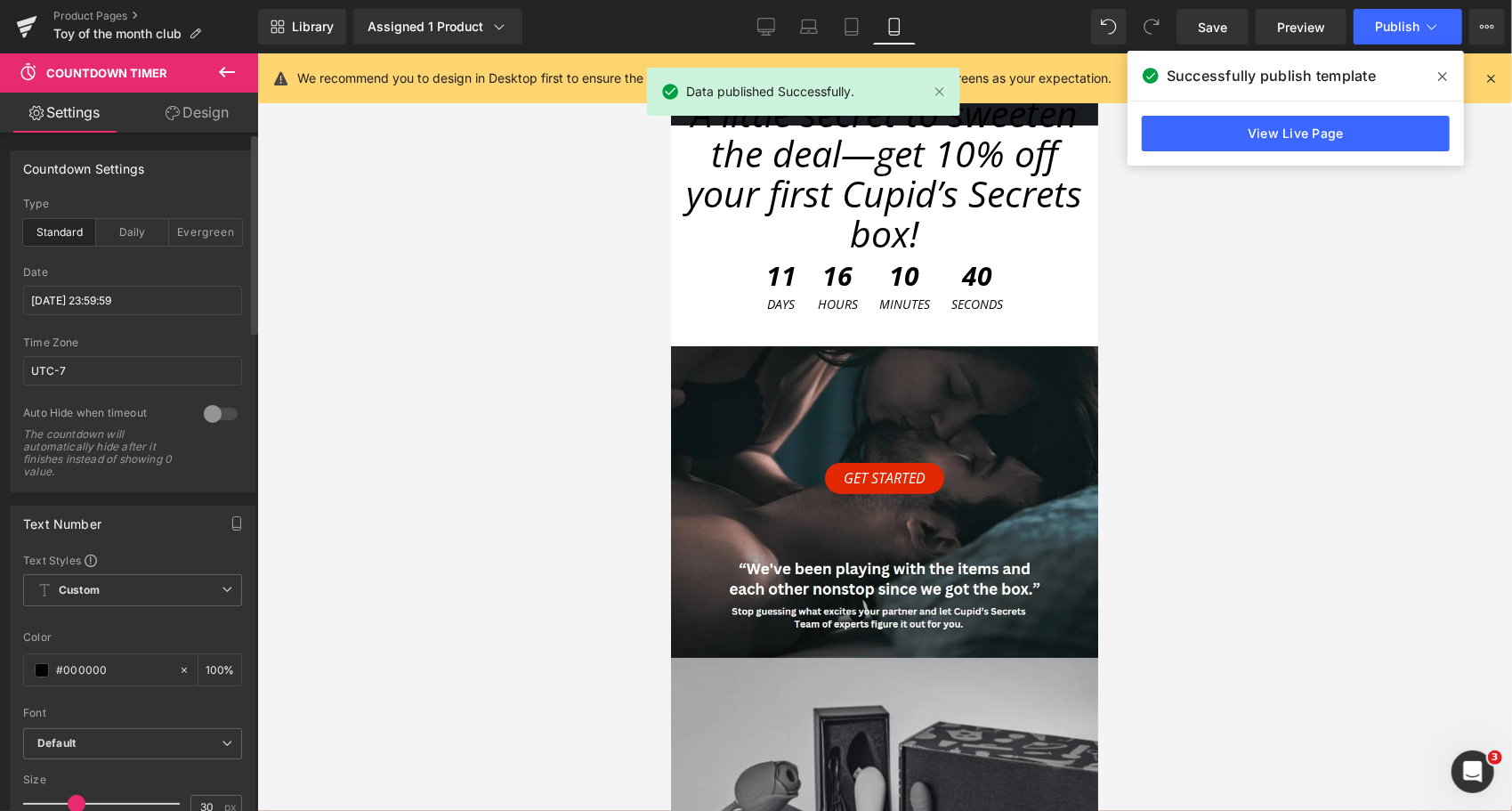
click at [1440, 81] on icon at bounding box center [1442, 77] width 9 height 15
